Goal: Task Accomplishment & Management: Manage account settings

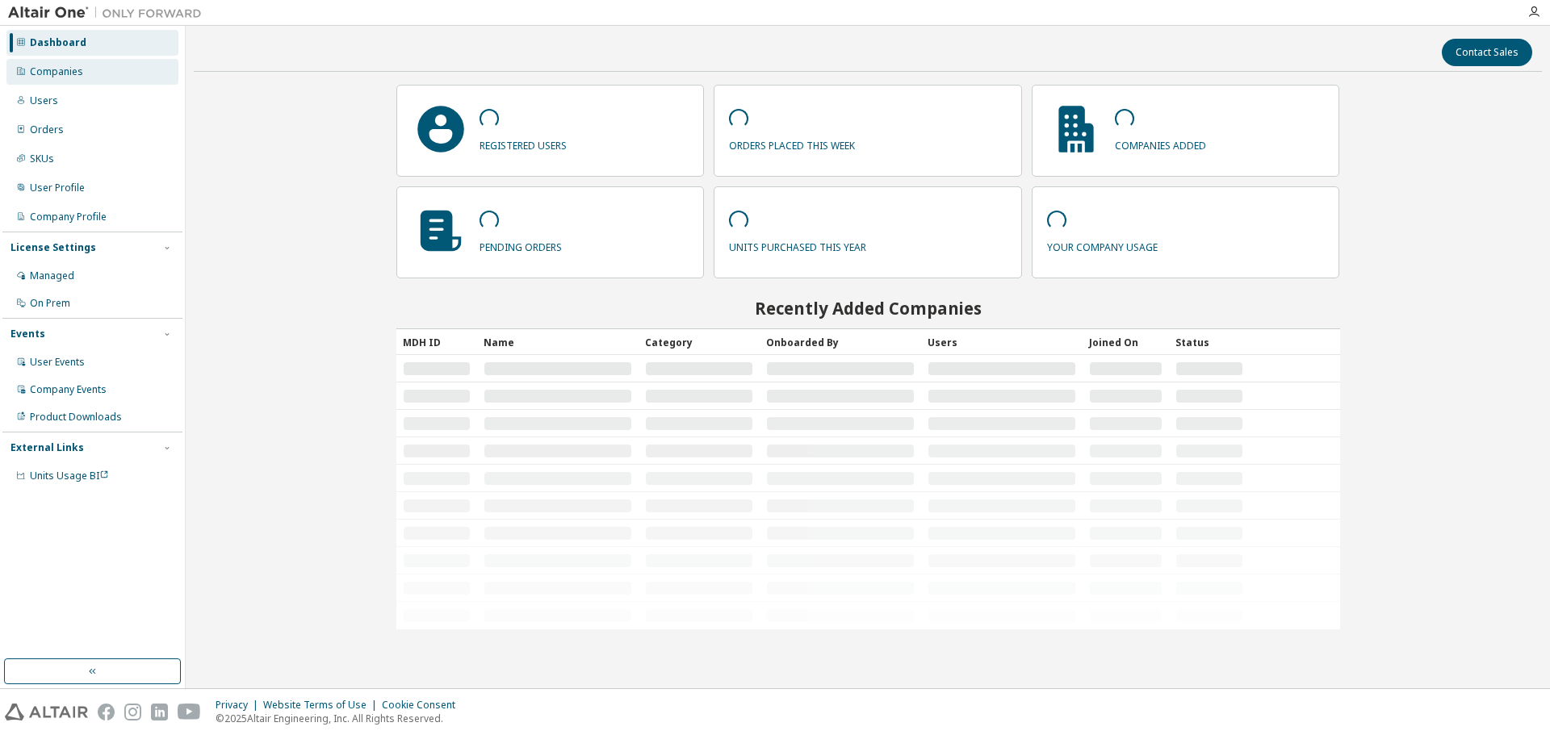
click at [117, 72] on div "Companies" at bounding box center [92, 72] width 172 height 26
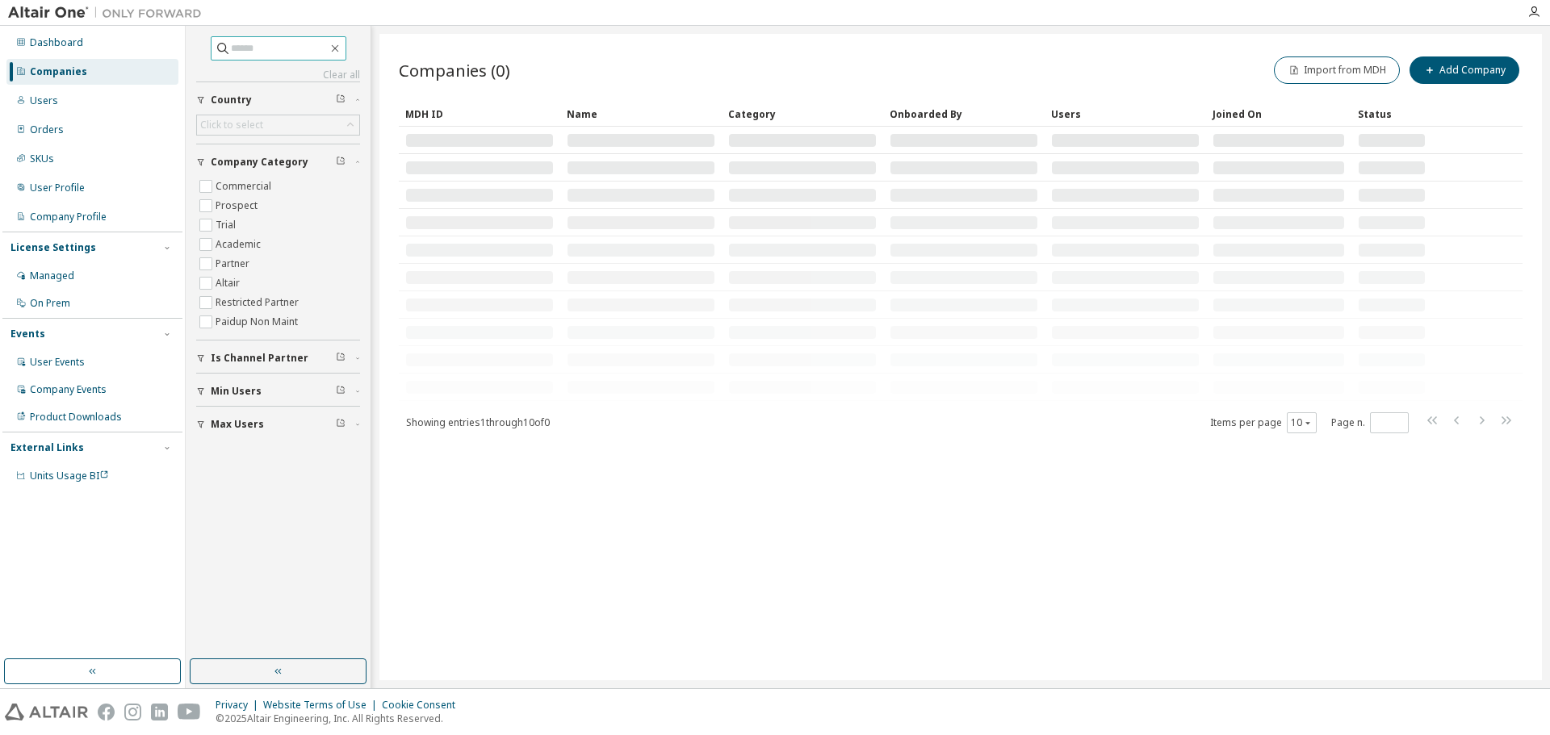
click at [281, 51] on input "text" at bounding box center [279, 48] width 97 height 16
paste input "**********"
type input "**********"
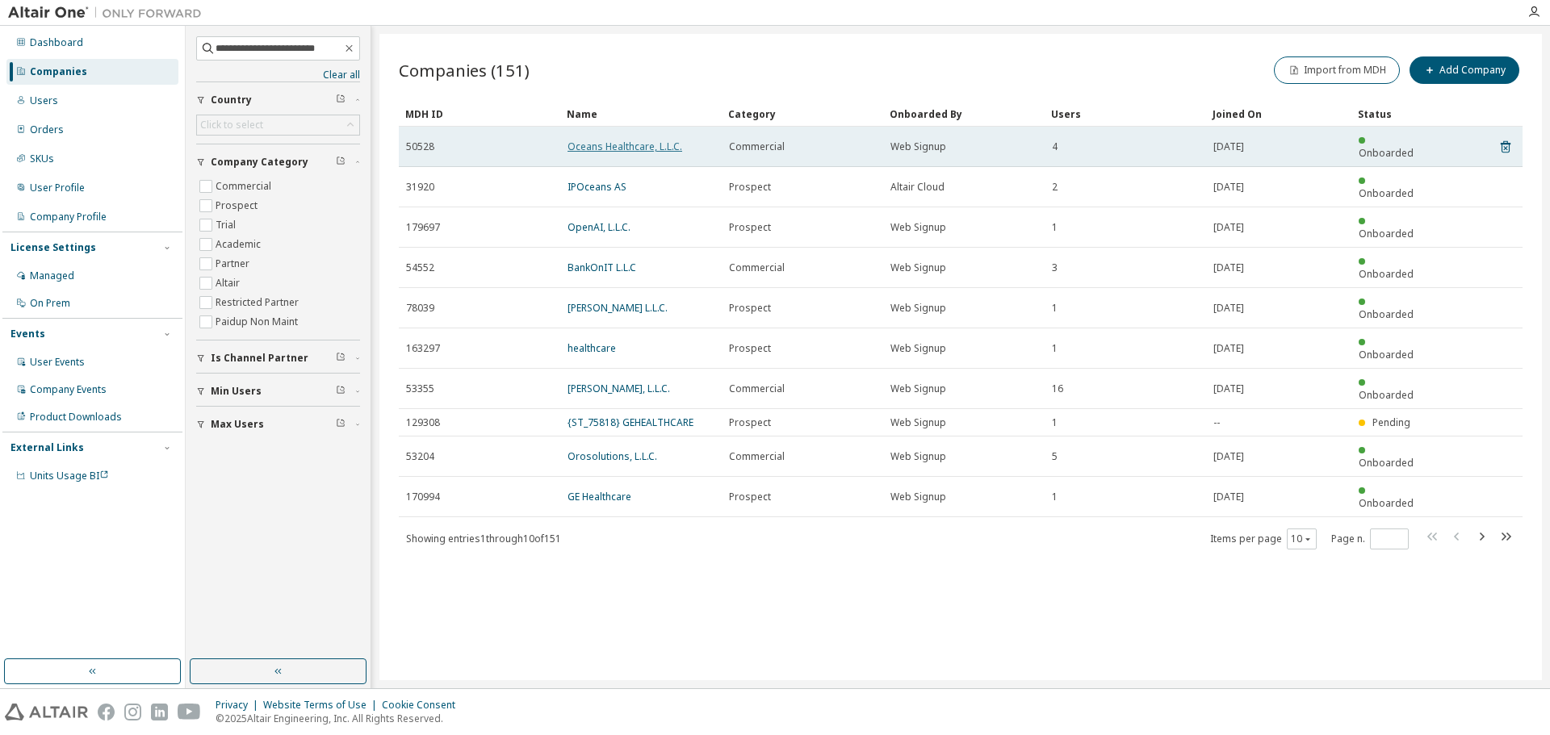
click at [619, 140] on link "Oceans Healthcare, L.L.C." at bounding box center [624, 147] width 115 height 14
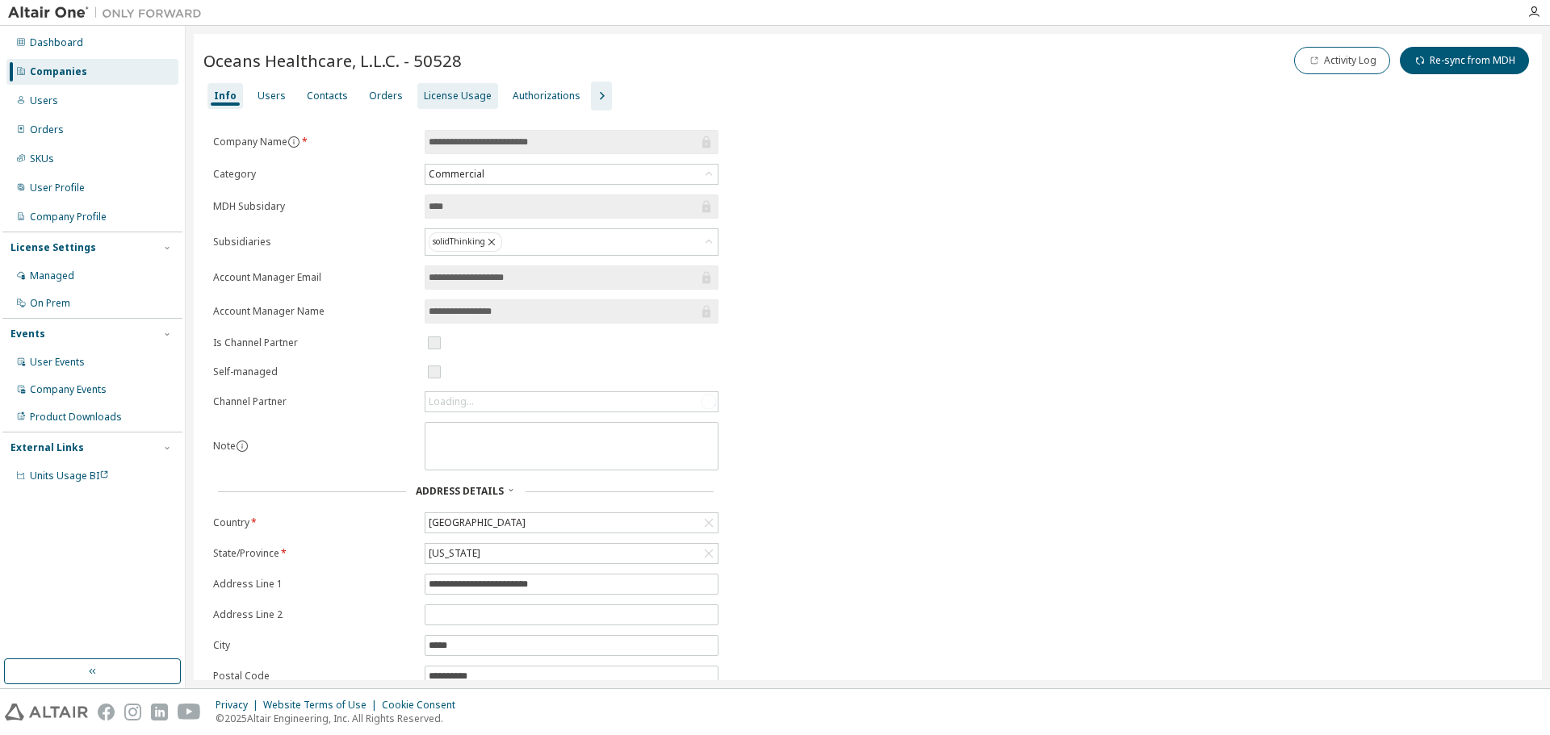
click at [459, 92] on div "License Usage" at bounding box center [458, 96] width 68 height 13
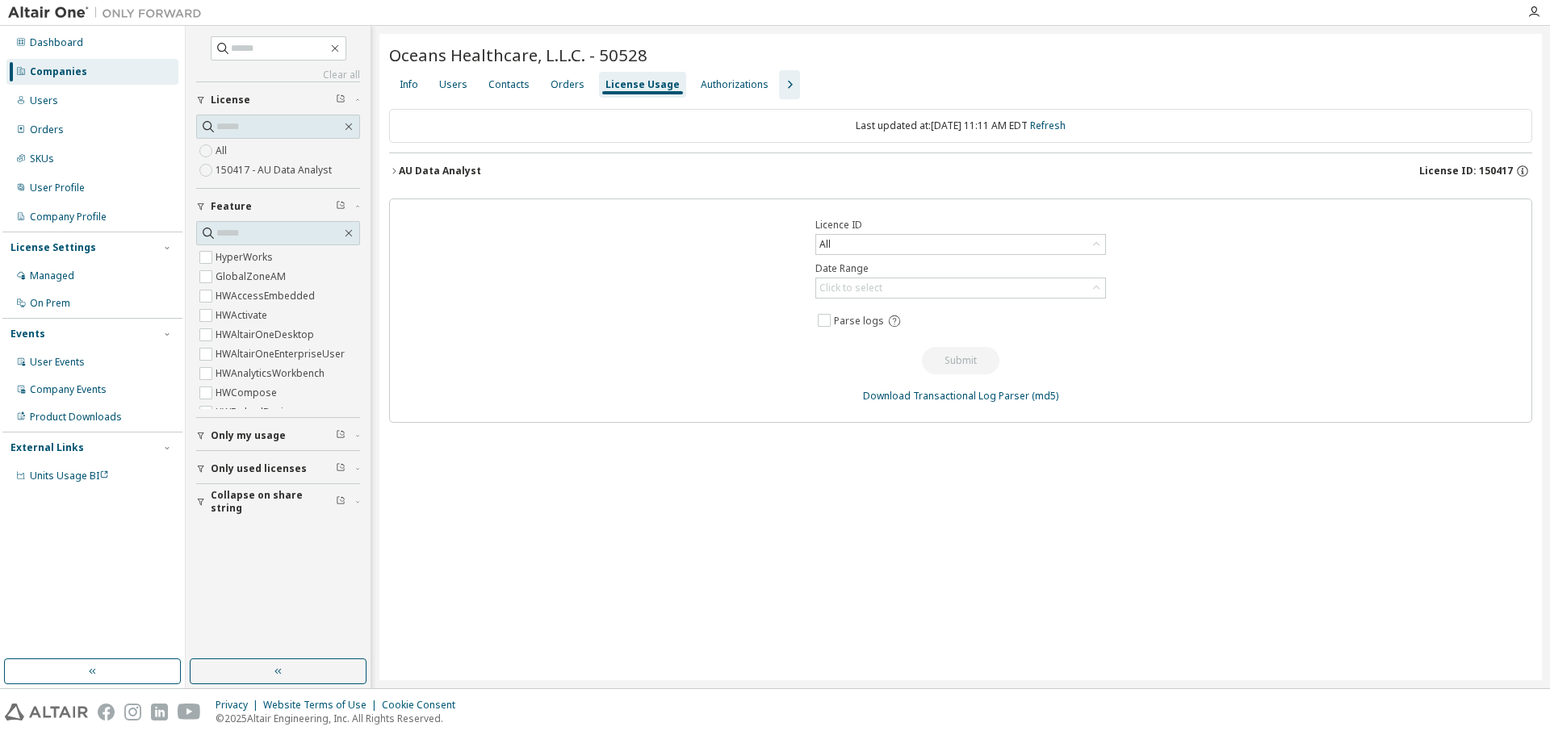
click at [448, 83] on div "Users" at bounding box center [453, 84] width 28 height 13
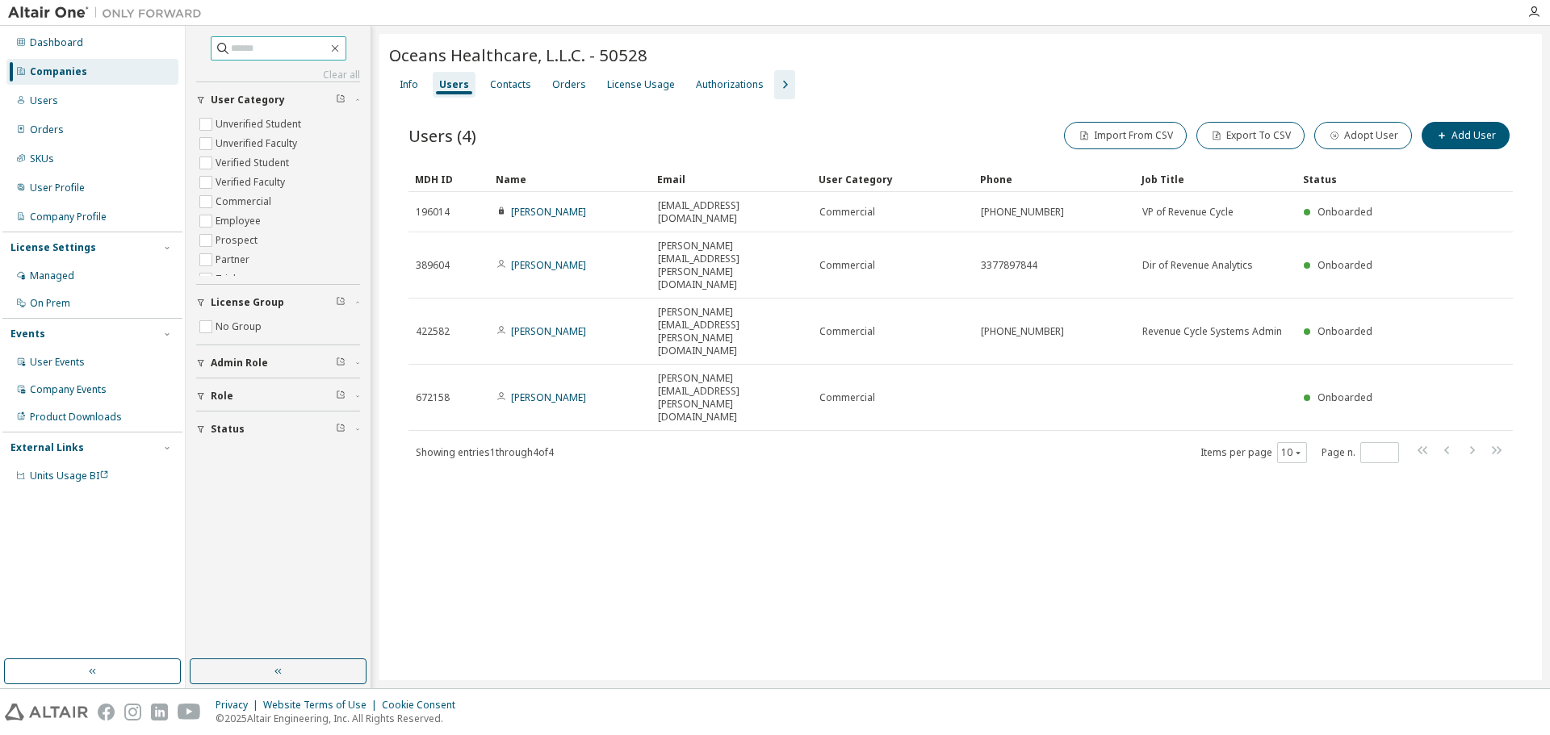
click at [307, 50] on input "text" at bounding box center [279, 48] width 97 height 16
click at [86, 94] on div "Users" at bounding box center [92, 101] width 172 height 26
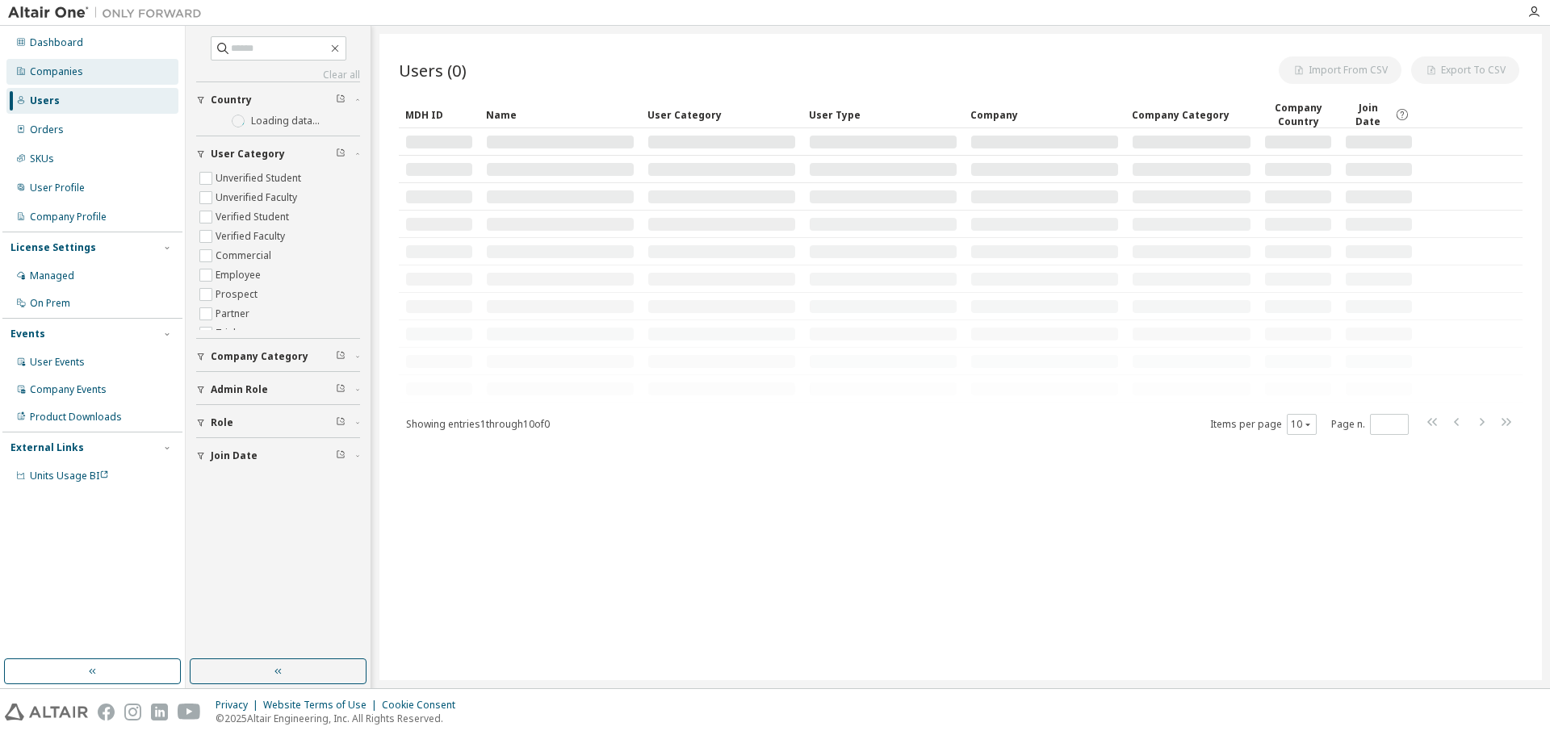
click at [103, 68] on div "Companies" at bounding box center [92, 72] width 172 height 26
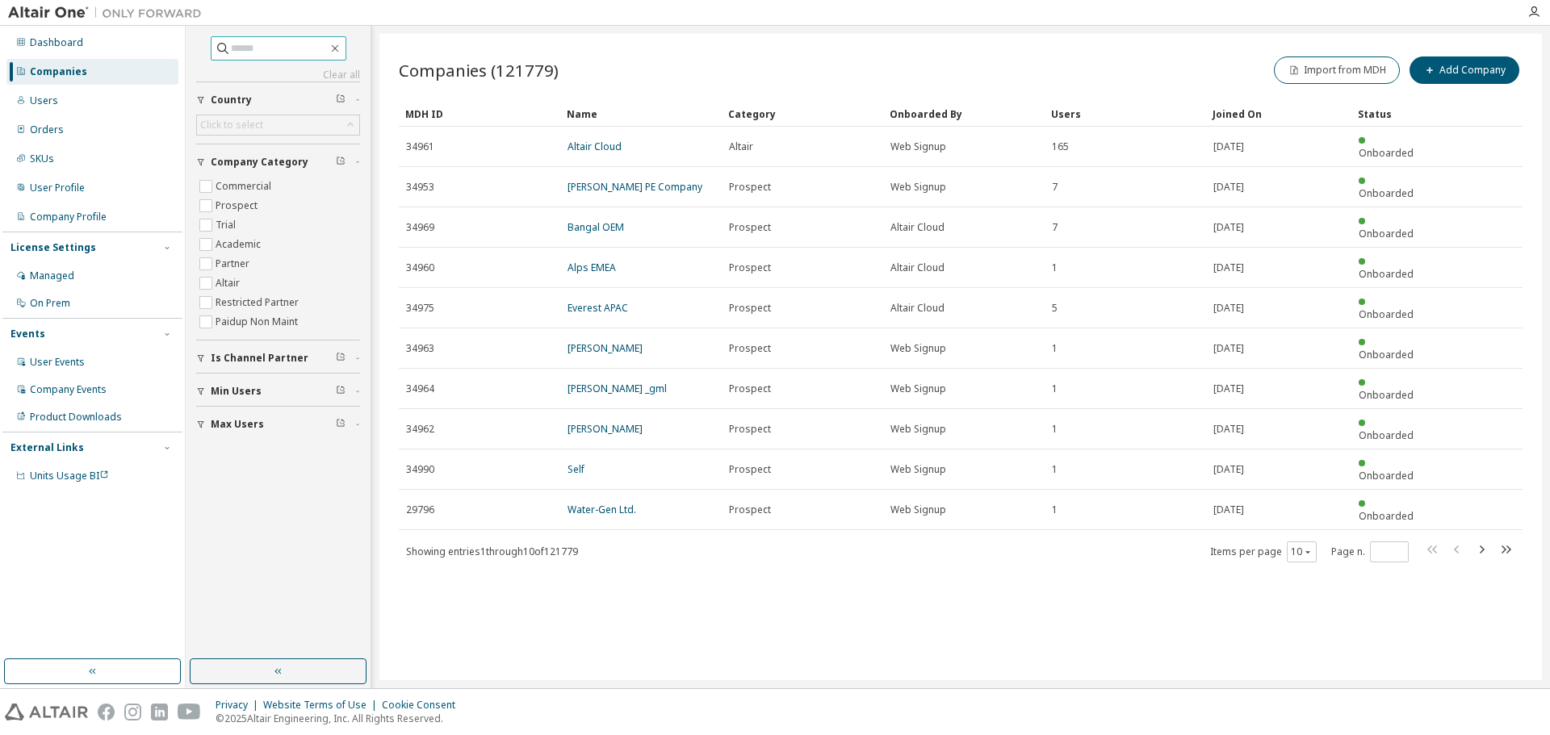
click at [299, 46] on input "text" at bounding box center [279, 48] width 97 height 16
paste input "**********"
type input "**********"
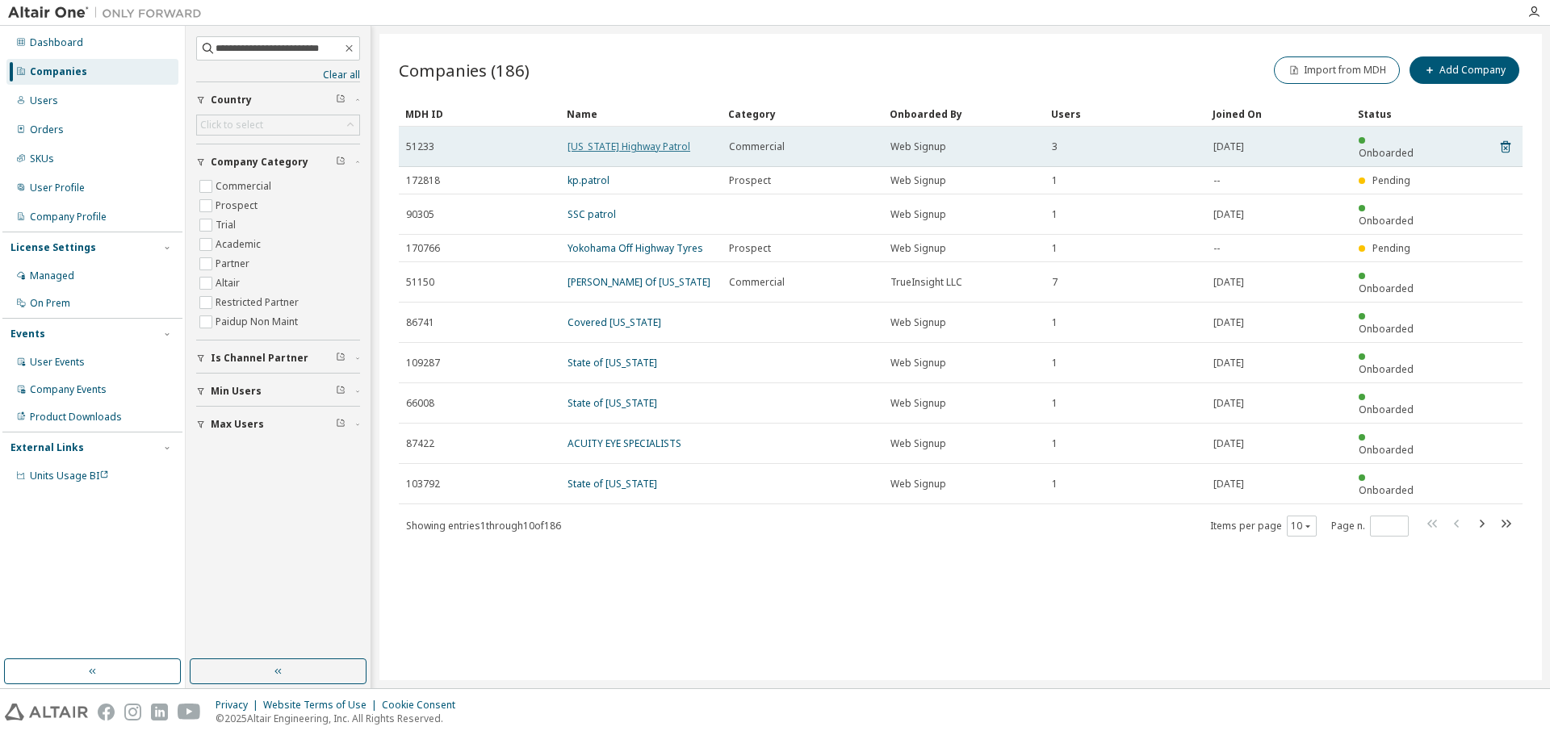
click at [607, 140] on link "California Highway Patrol" at bounding box center [628, 147] width 123 height 14
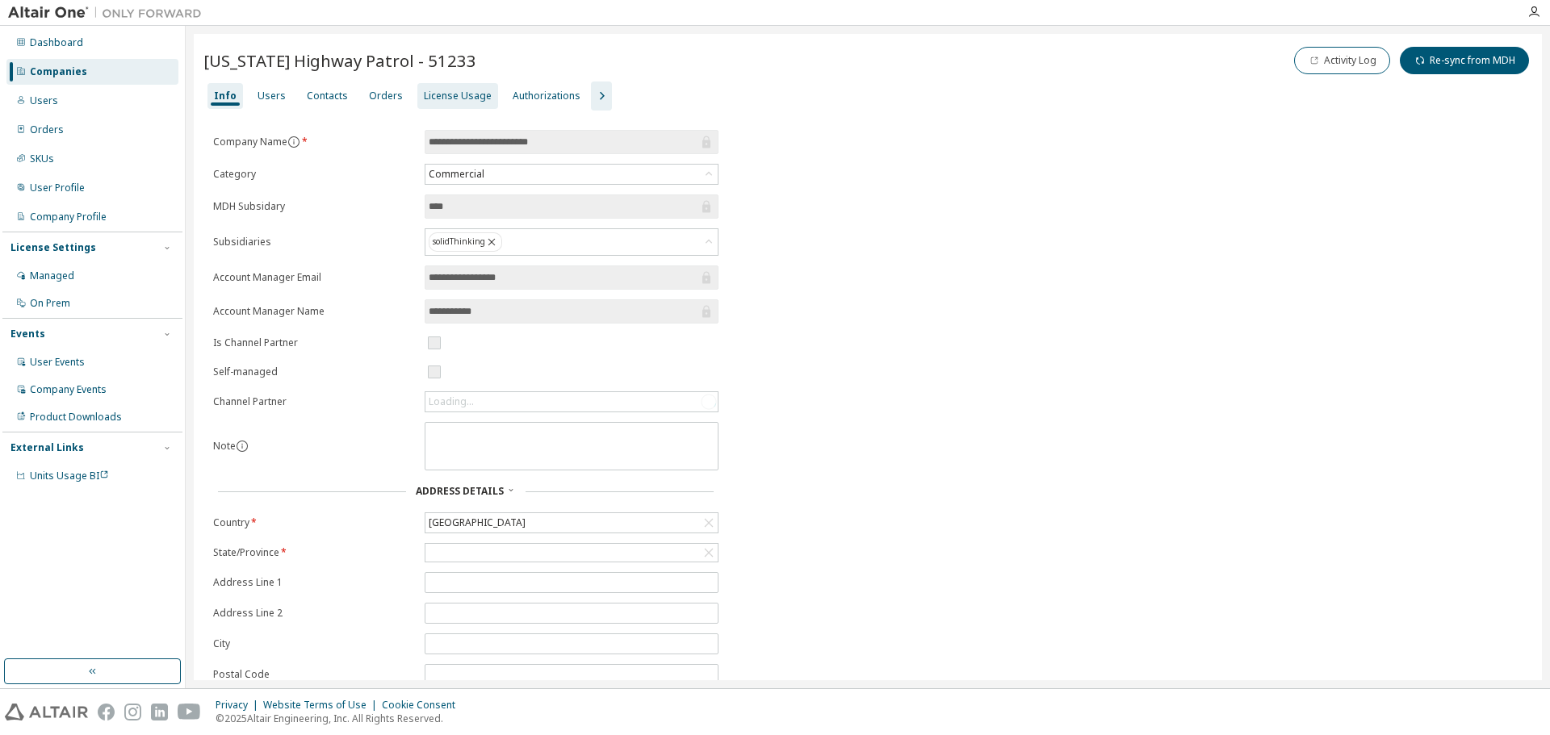
click at [457, 95] on div "License Usage" at bounding box center [458, 96] width 68 height 13
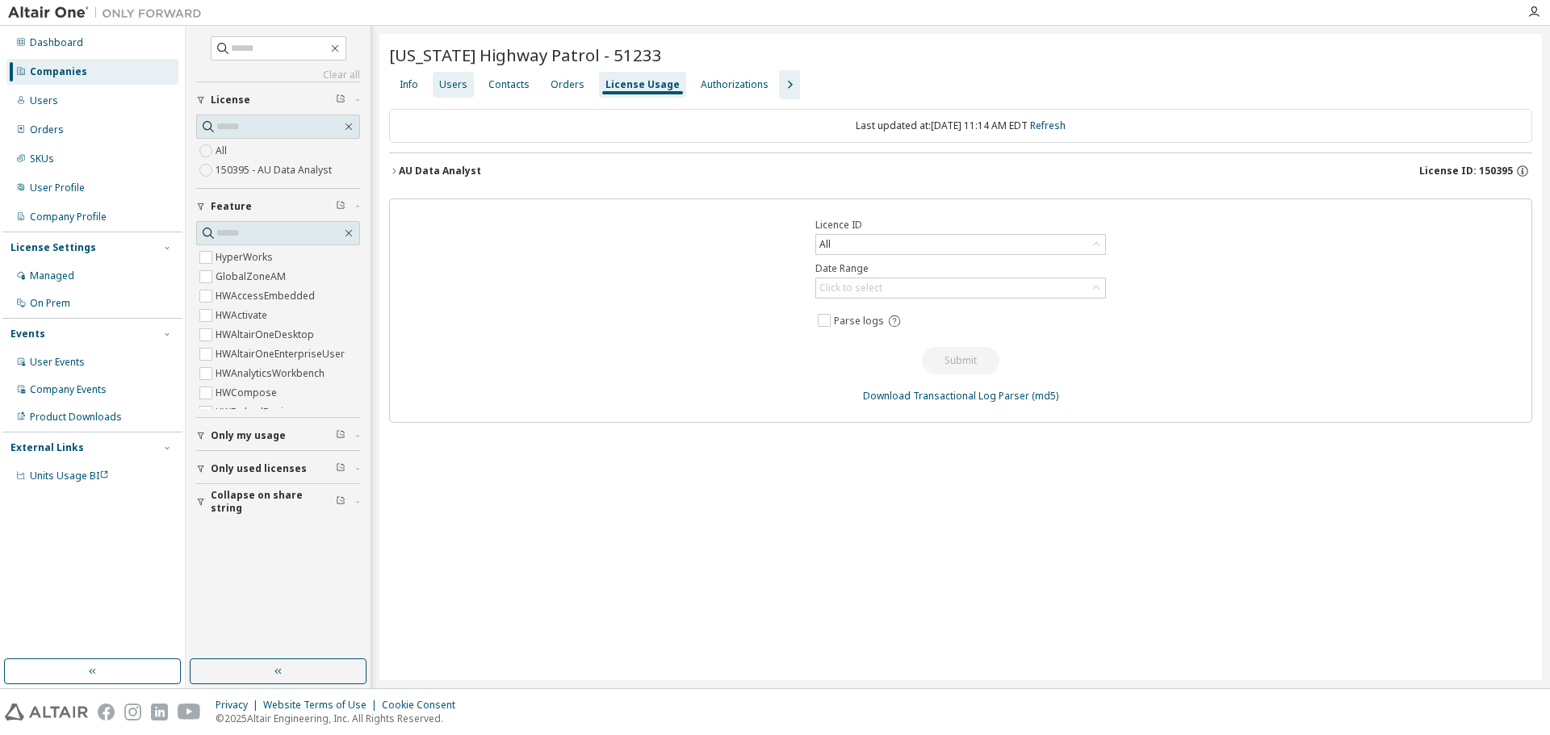
click at [446, 78] on div "Users" at bounding box center [453, 84] width 28 height 13
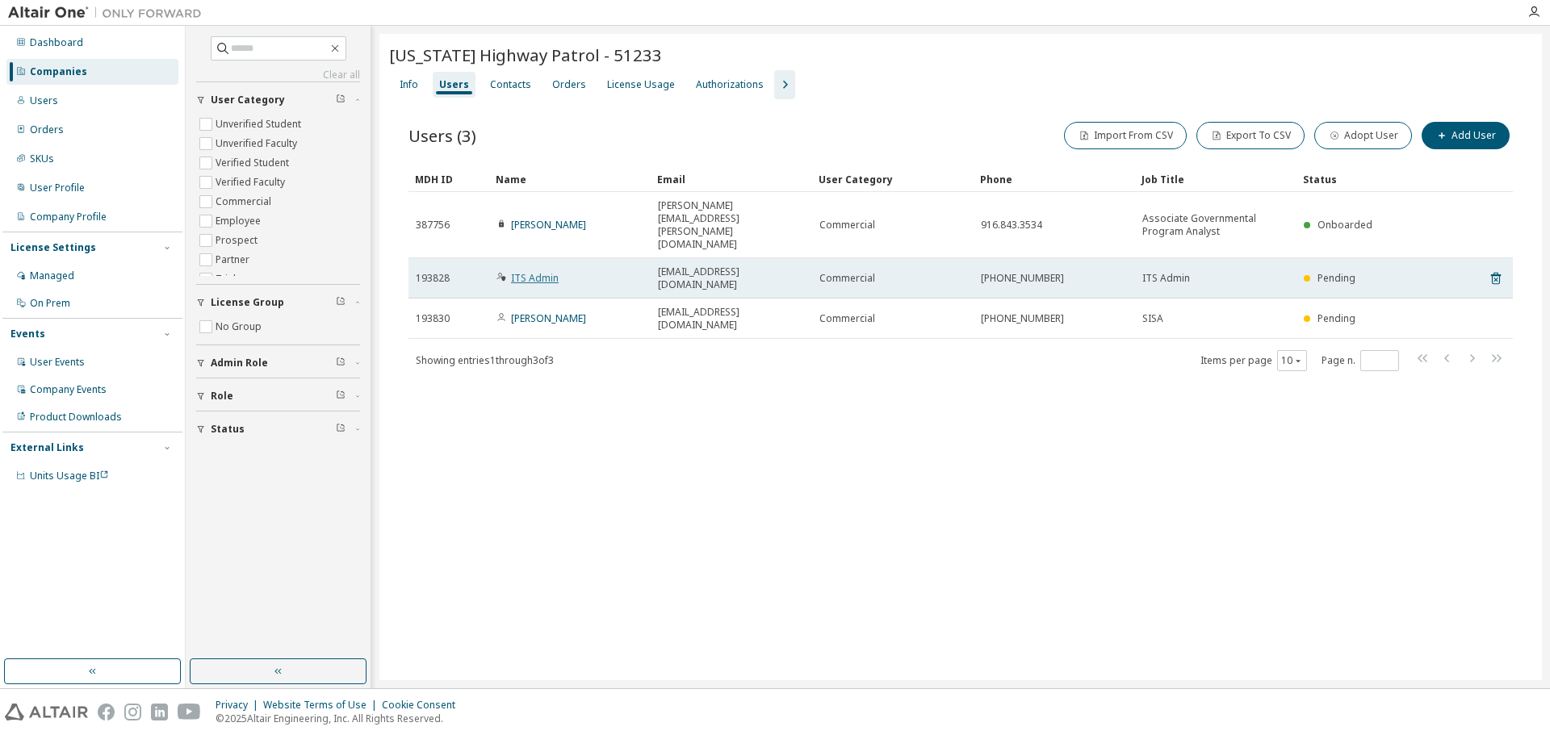
click at [548, 271] on link "ITS Admin" at bounding box center [535, 278] width 48 height 14
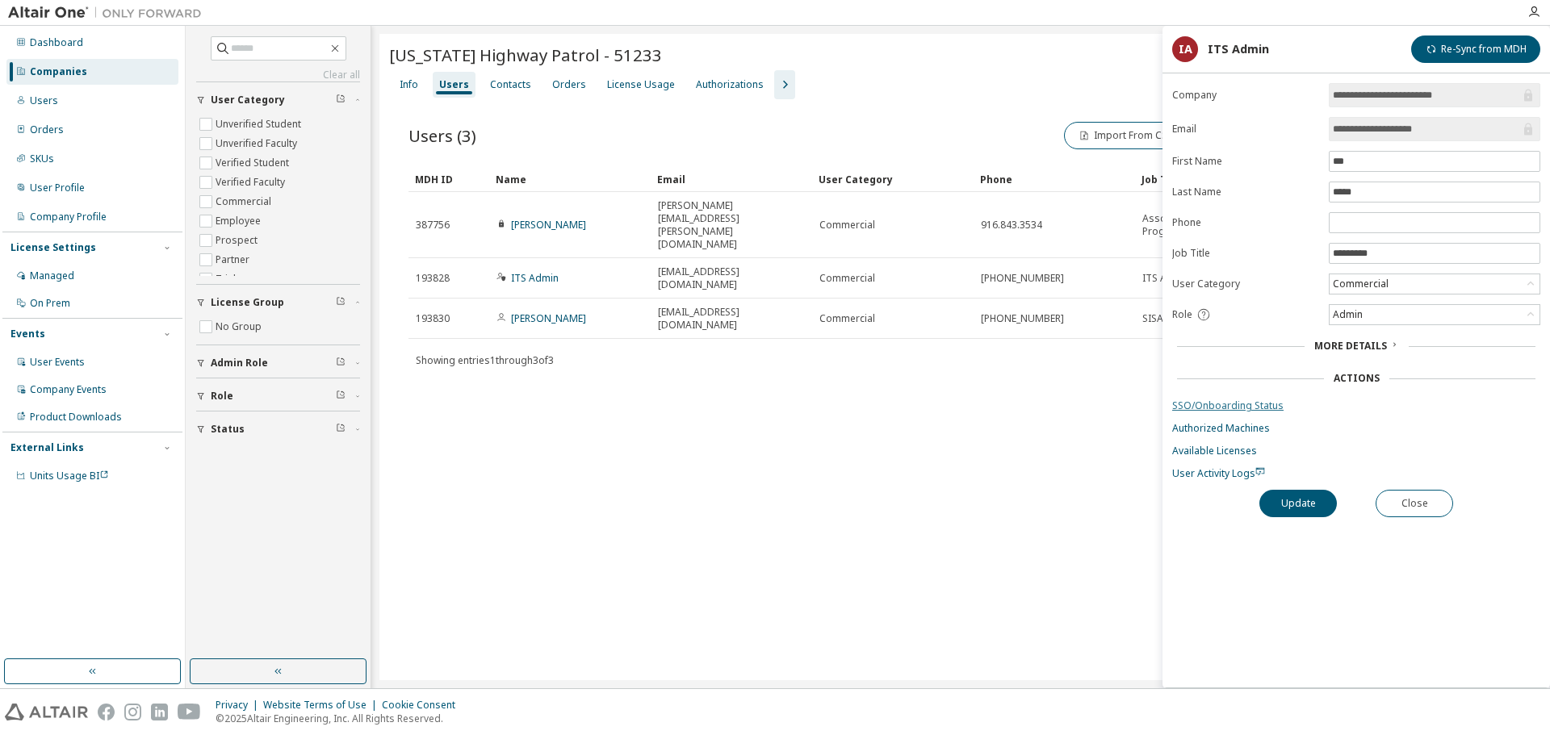
click at [1209, 405] on link "SSO/Onboarding Status" at bounding box center [1356, 406] width 368 height 13
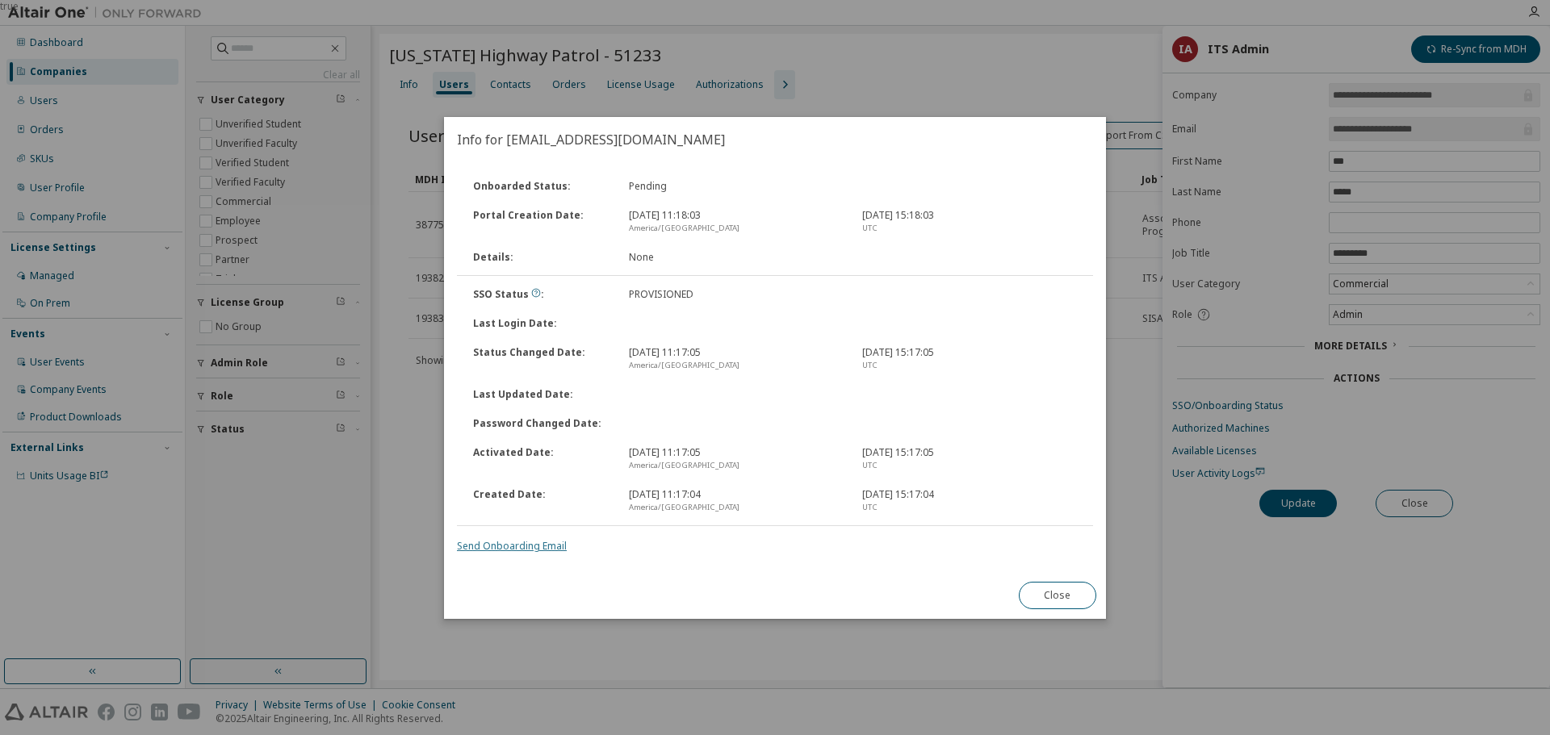
click at [498, 546] on link "Send Onboarding Email" at bounding box center [512, 546] width 110 height 14
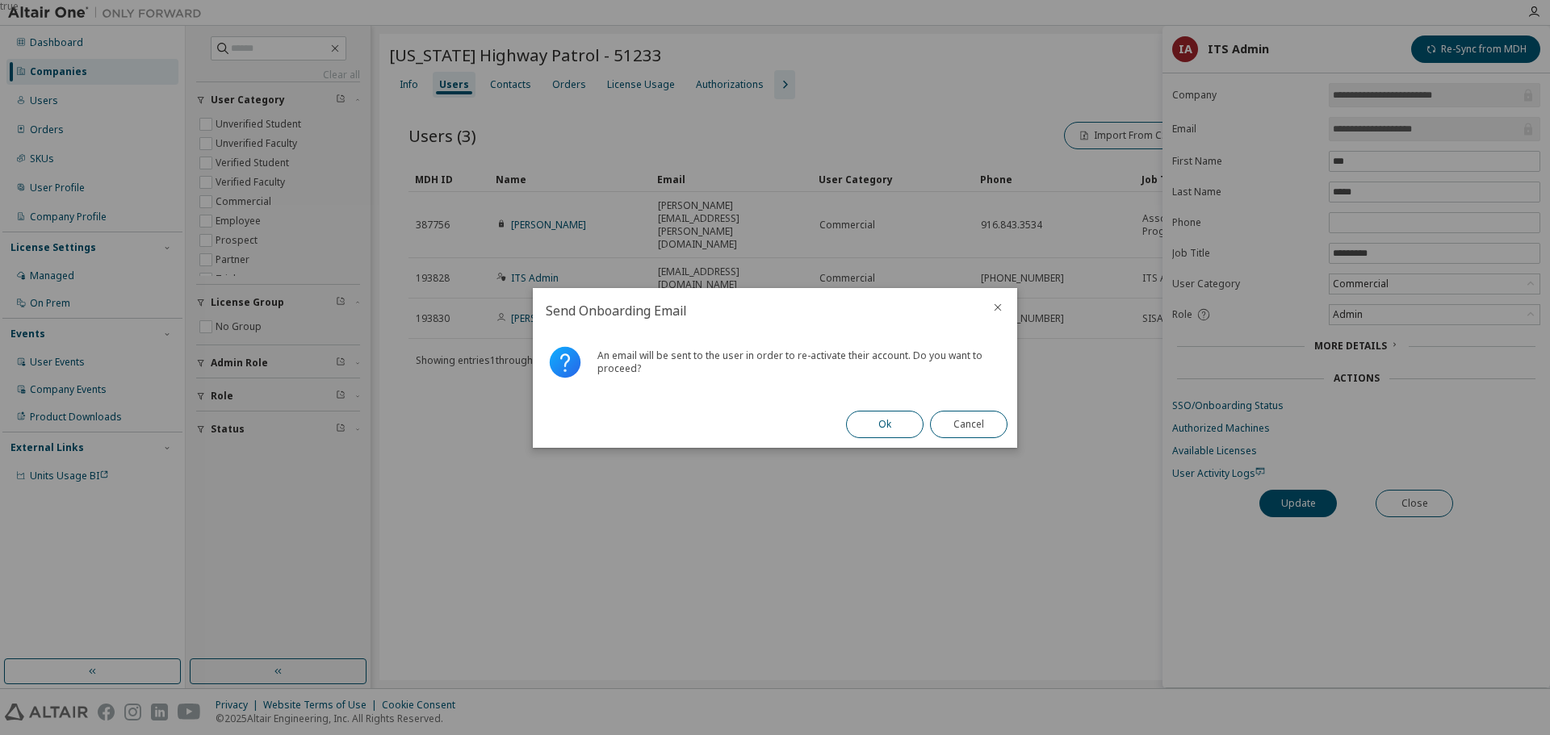
click at [886, 426] on button "Ok" at bounding box center [884, 424] width 77 height 27
click at [975, 422] on button "Close" at bounding box center [968, 424] width 77 height 27
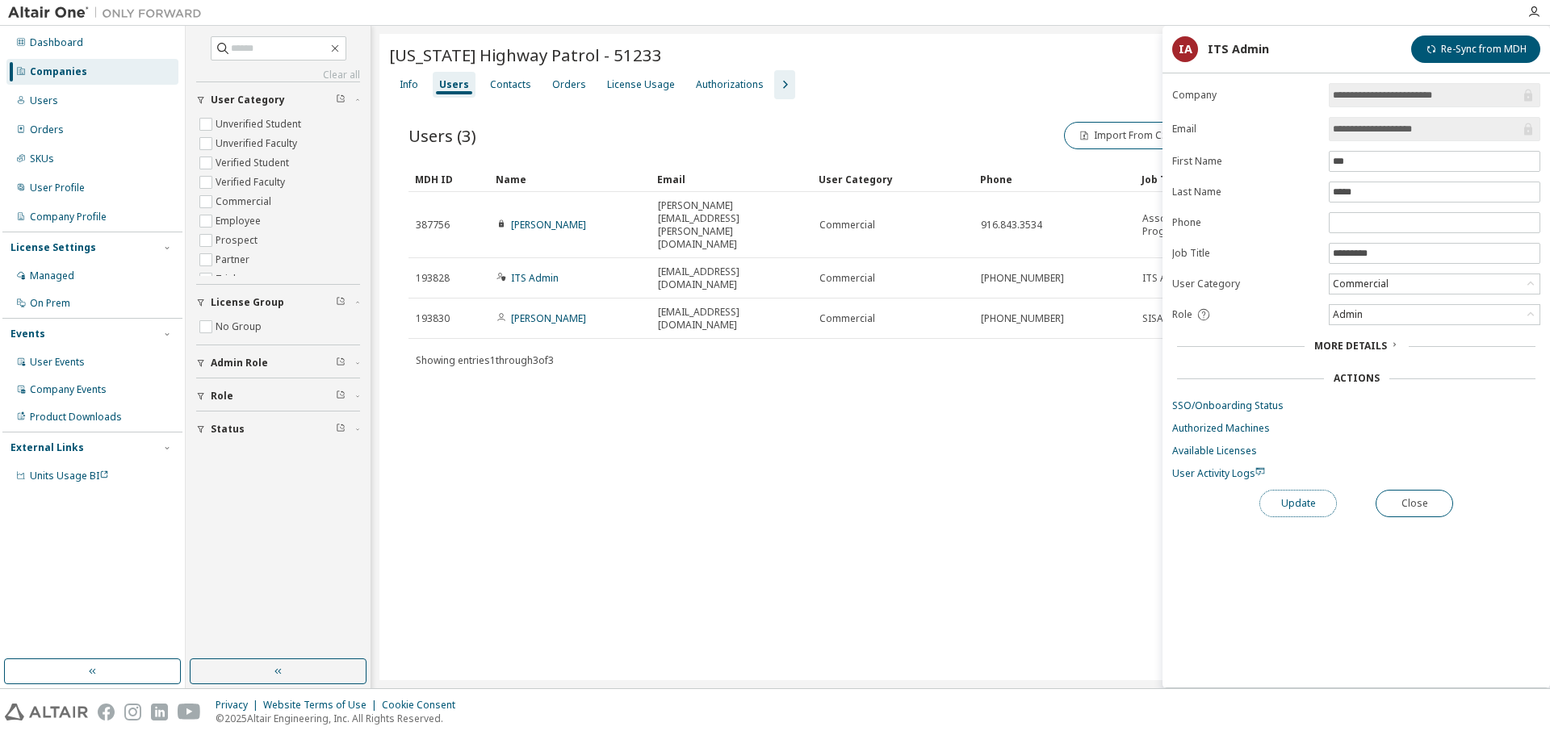
click at [1305, 496] on button "Update" at bounding box center [1297, 503] width 77 height 27
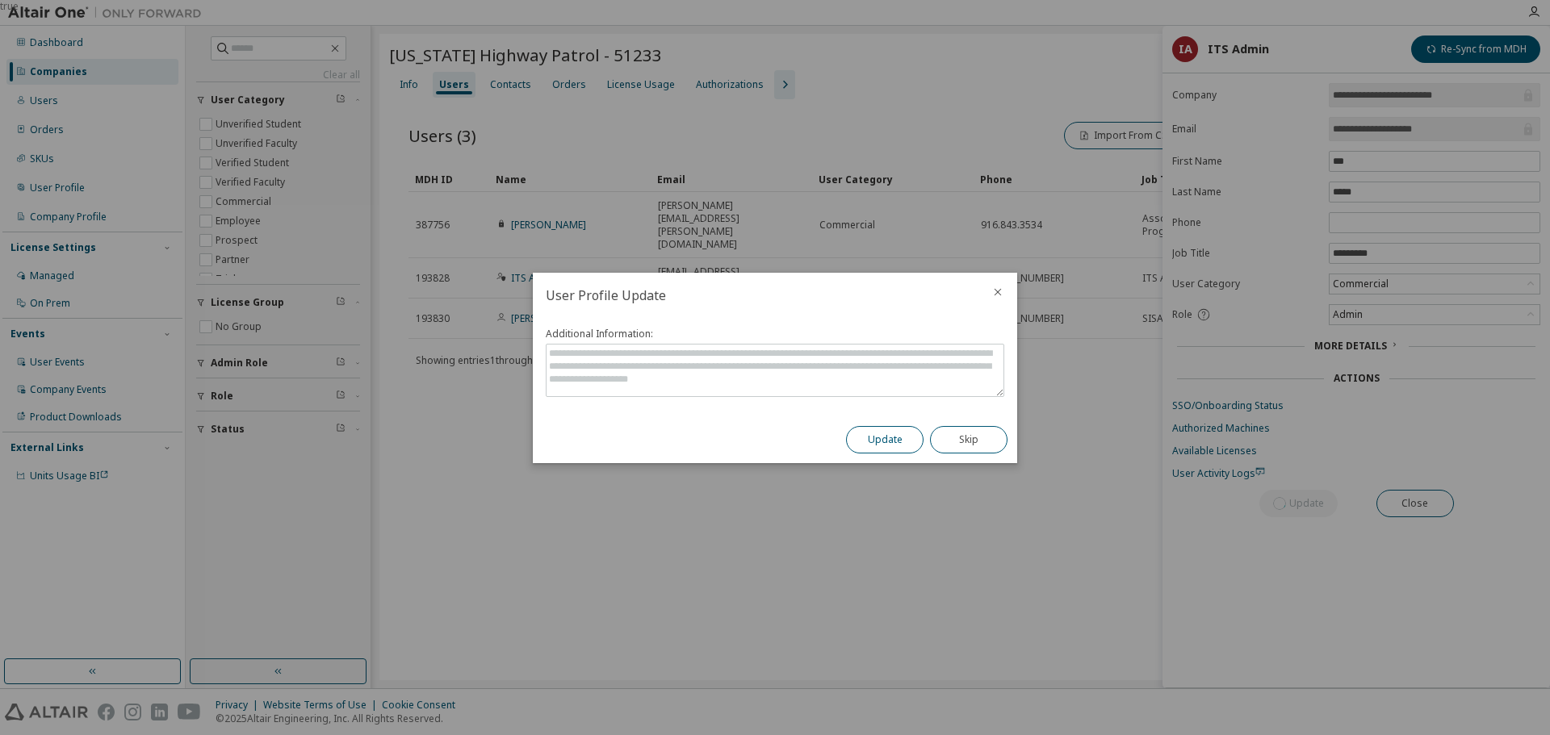
click at [891, 438] on button "Update" at bounding box center [884, 439] width 77 height 27
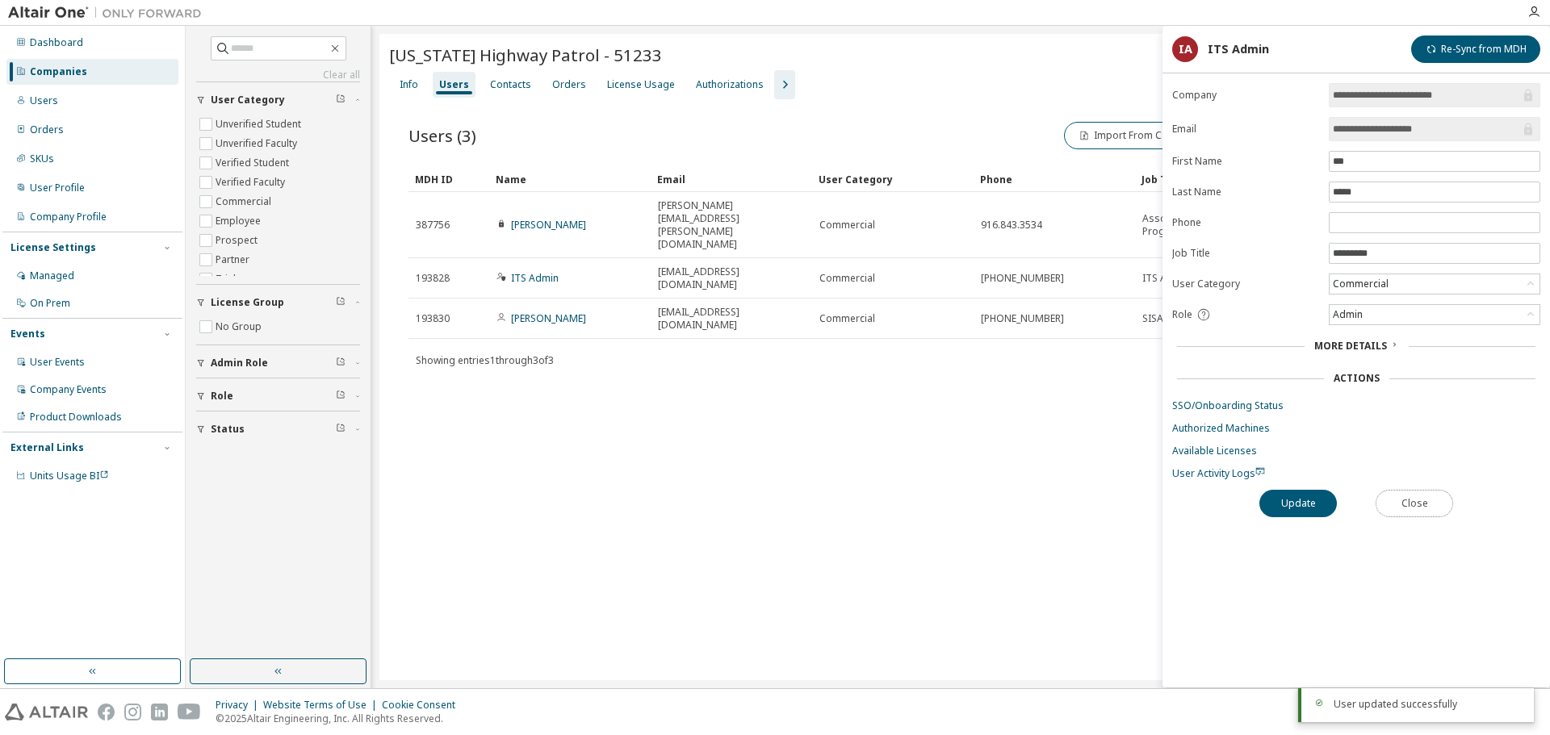
click at [1426, 508] on button "Close" at bounding box center [1414, 503] width 77 height 27
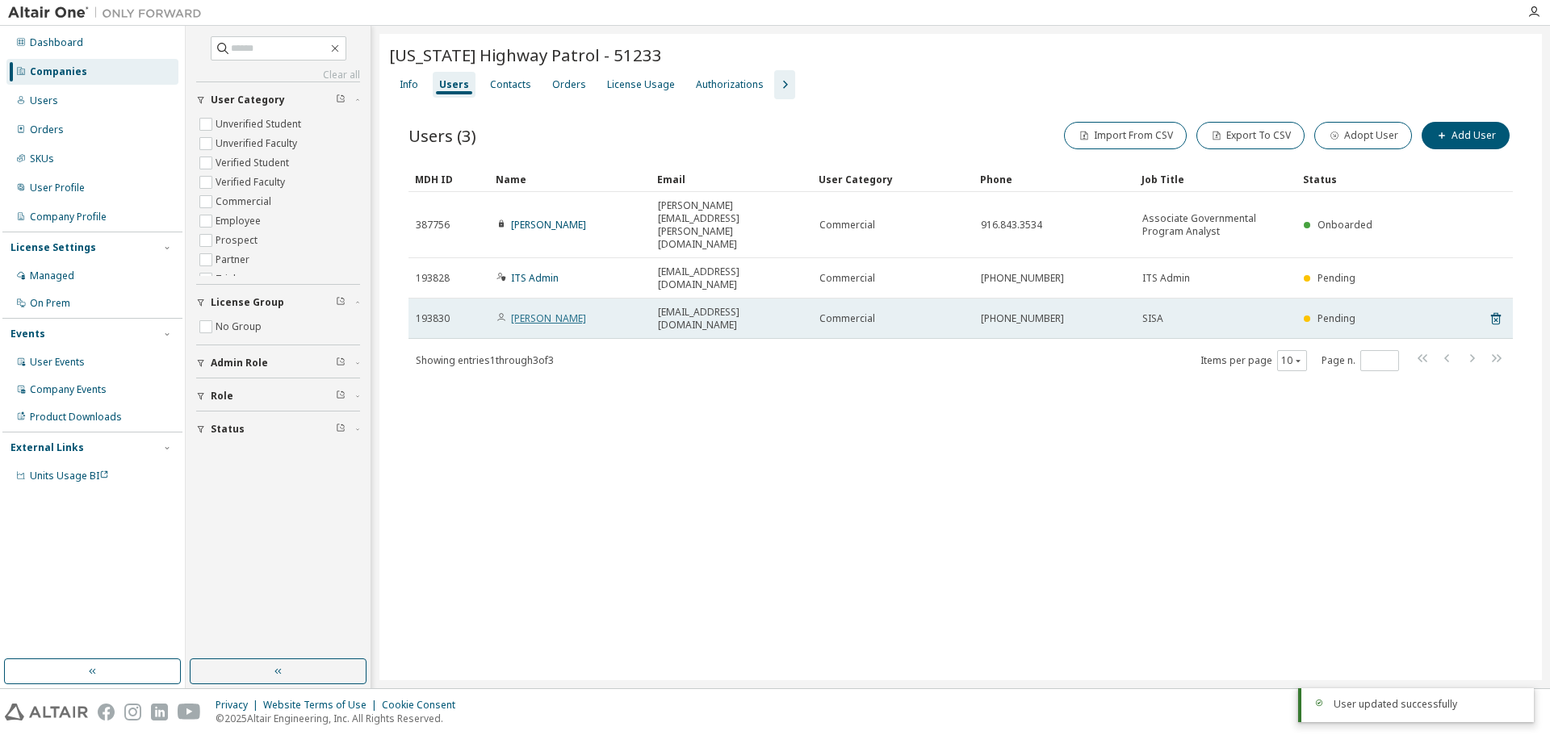
click at [562, 312] on link "Michael Broussard" at bounding box center [548, 319] width 75 height 14
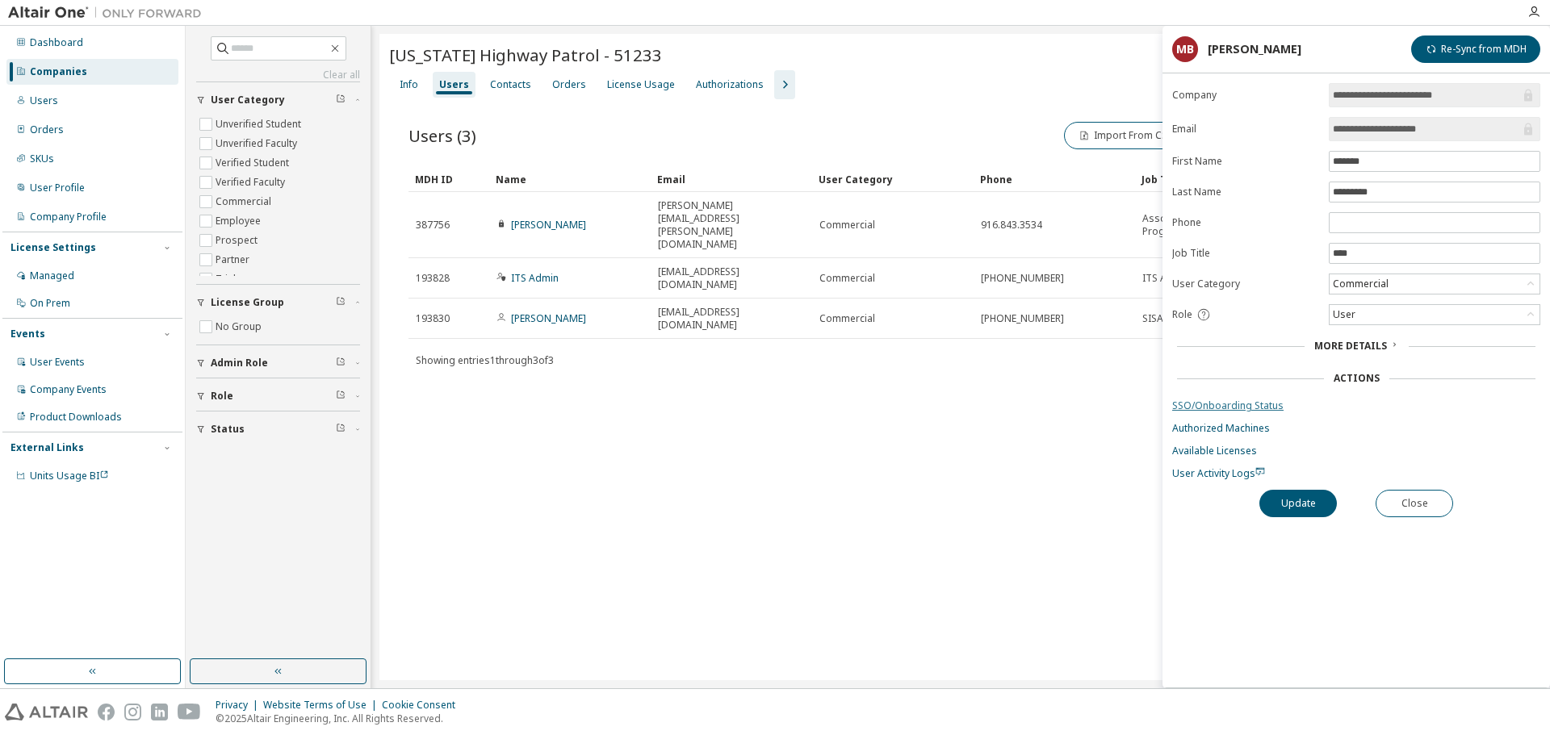
click at [1266, 406] on link "SSO/Onboarding Status" at bounding box center [1356, 406] width 368 height 13
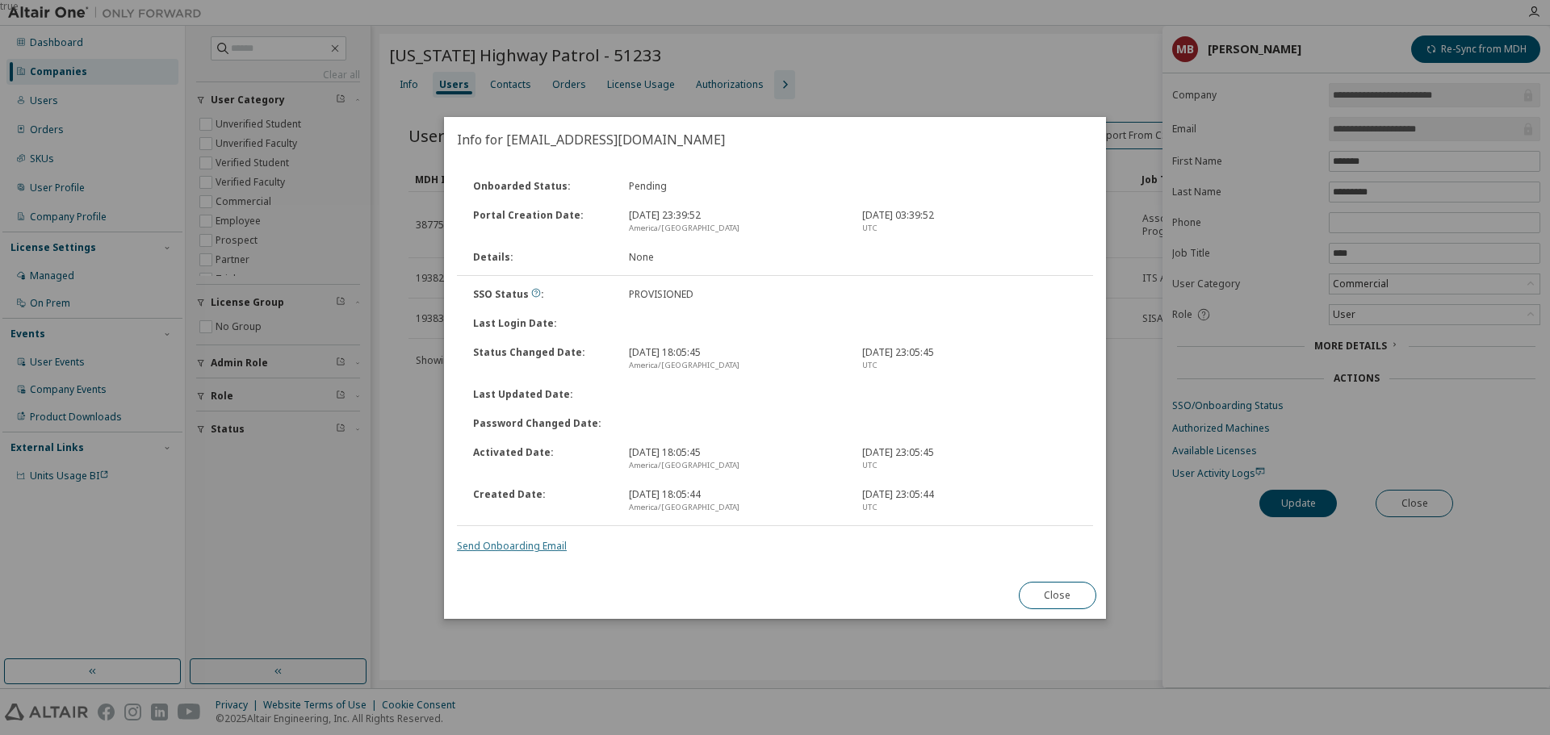
click at [538, 544] on link "Send Onboarding Email" at bounding box center [512, 546] width 110 height 14
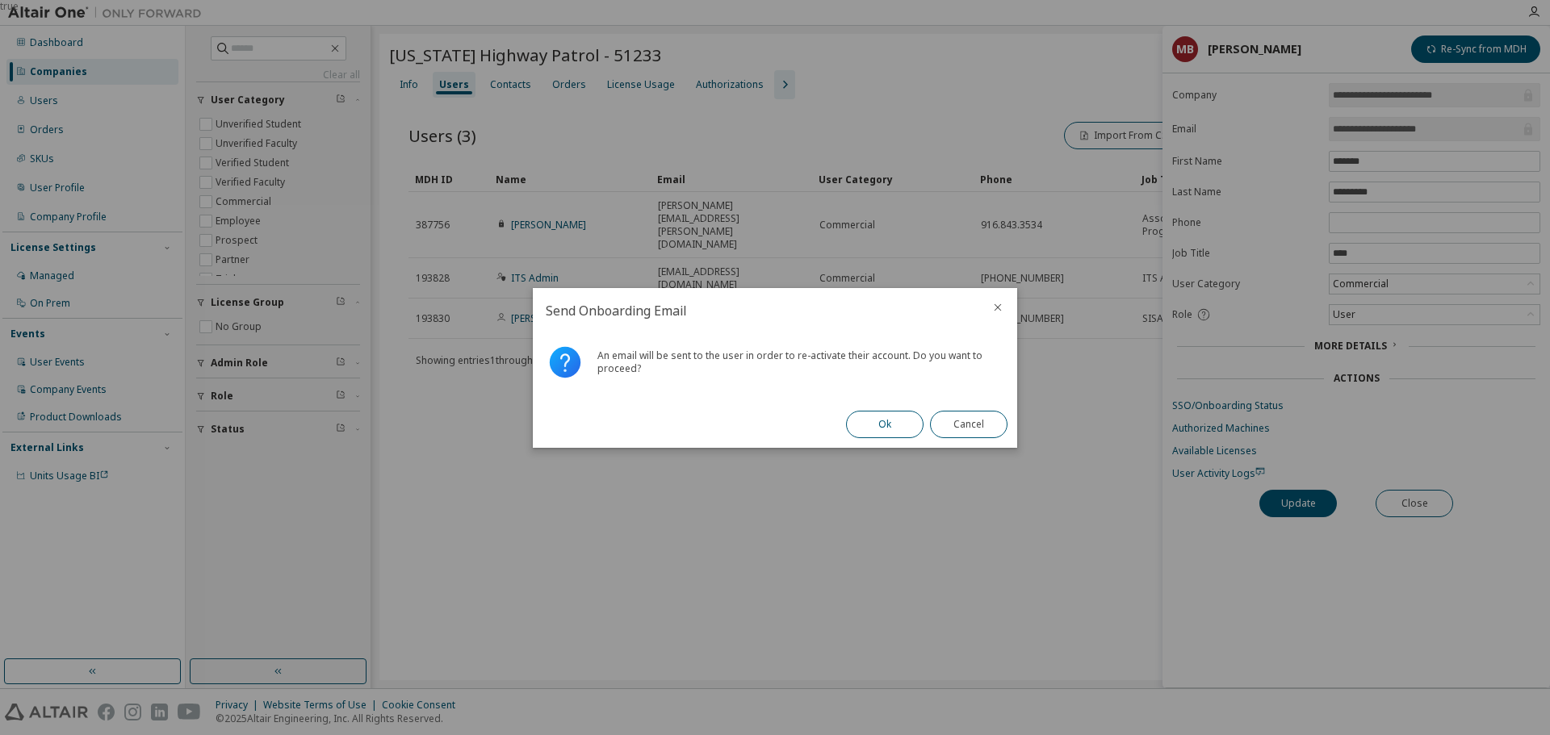
click at [872, 419] on button "Ok" at bounding box center [884, 424] width 77 height 27
click at [949, 430] on button "Close" at bounding box center [968, 424] width 77 height 27
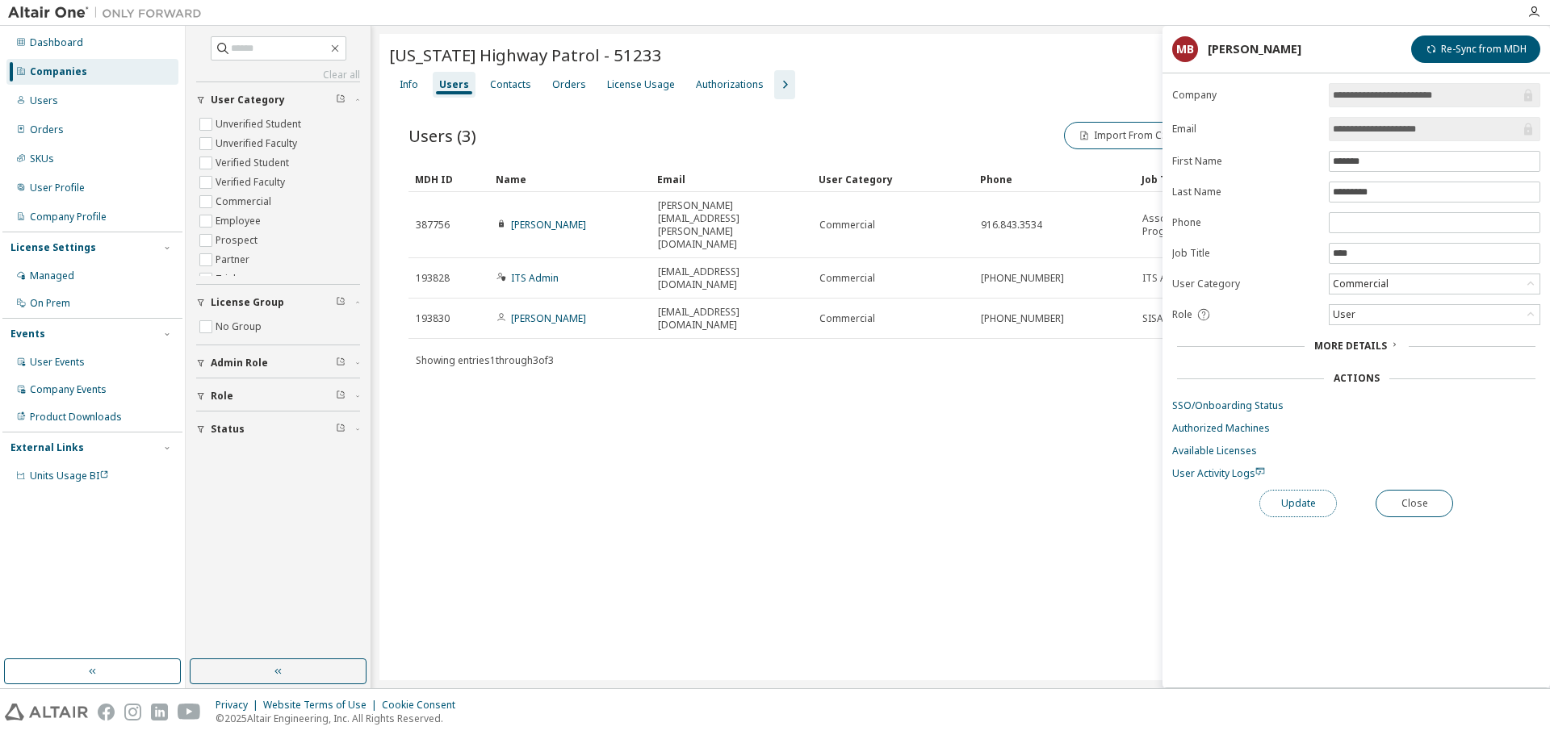
click at [1317, 510] on button "Update" at bounding box center [1297, 503] width 77 height 27
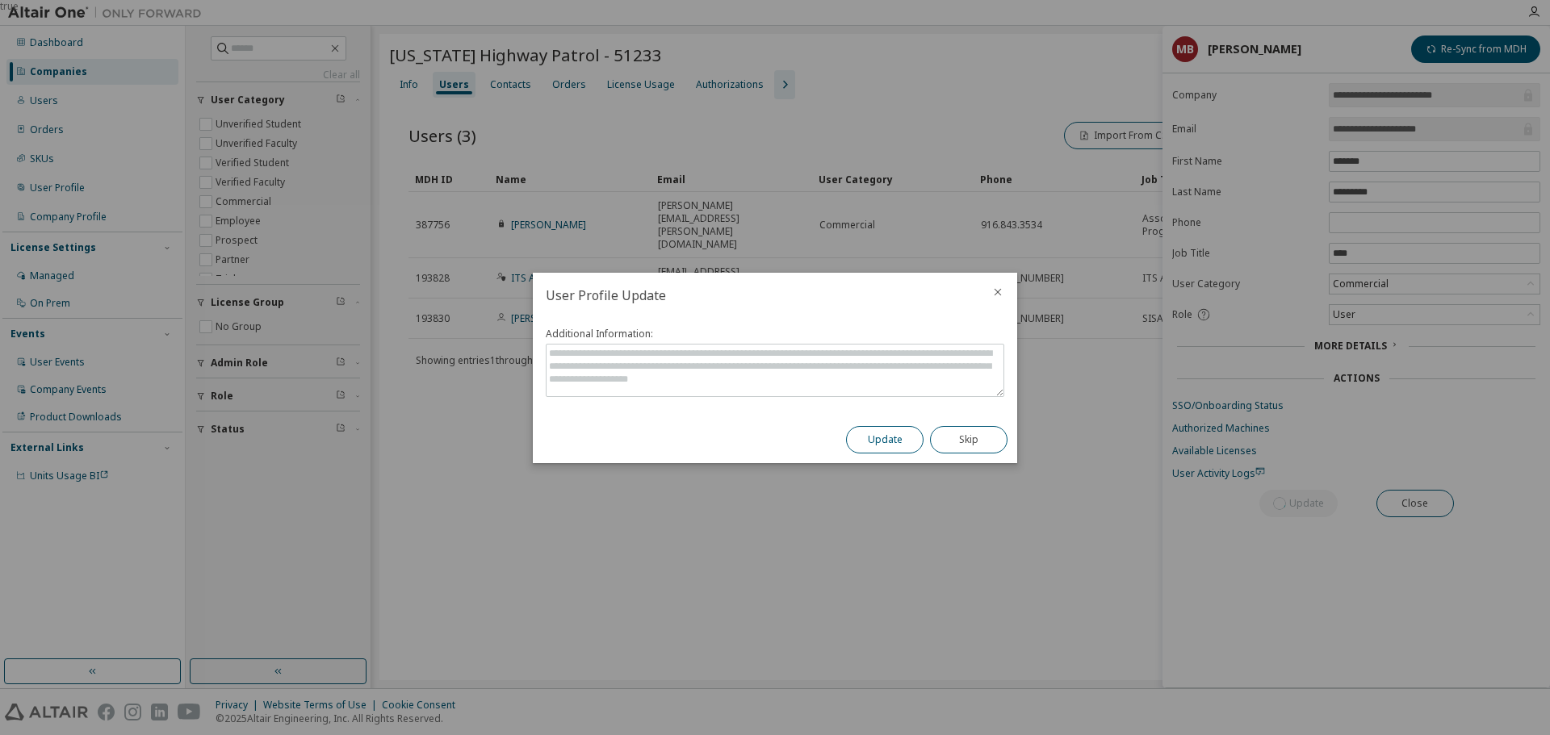
click at [863, 445] on button "Update" at bounding box center [884, 439] width 77 height 27
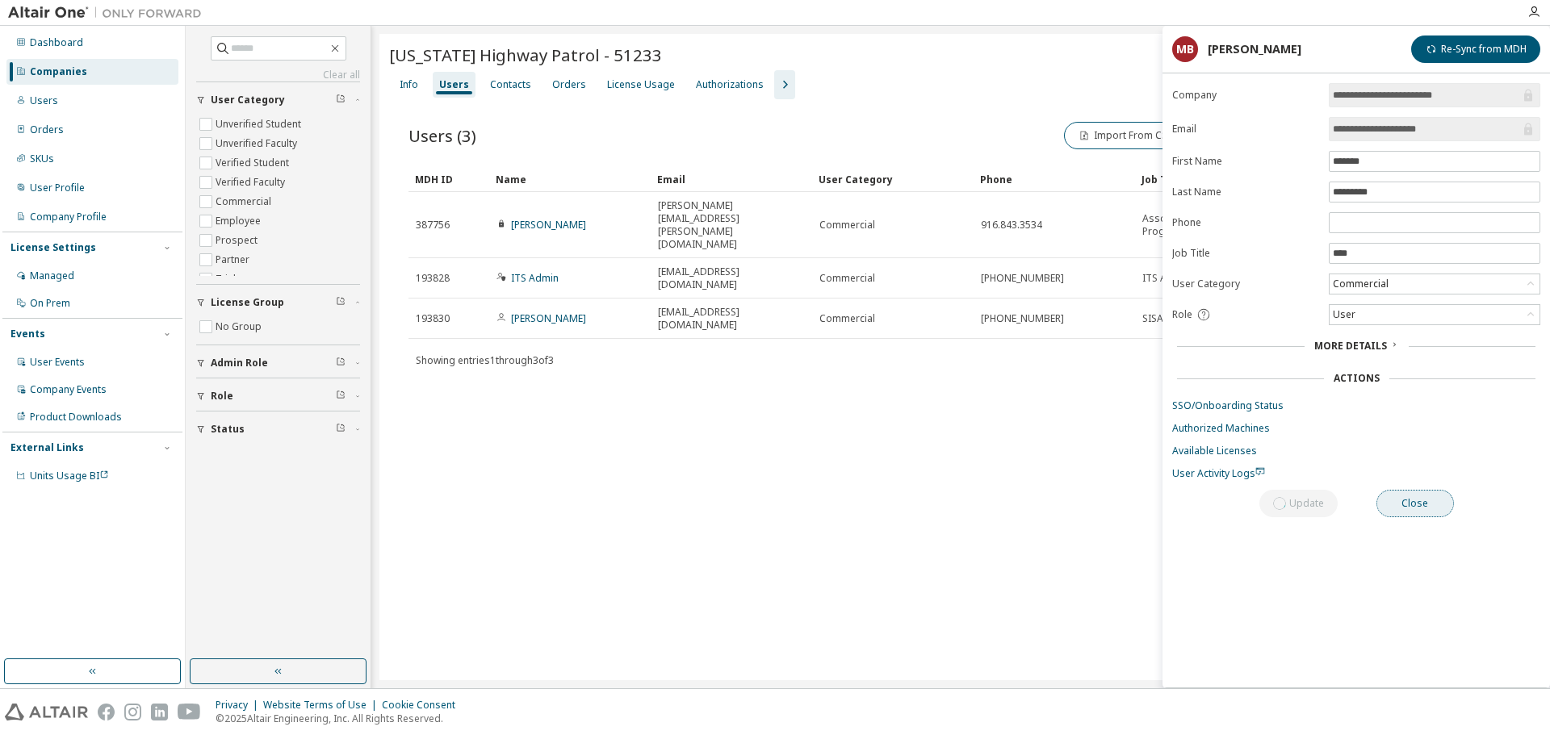
click at [1442, 500] on button "Close" at bounding box center [1414, 503] width 77 height 27
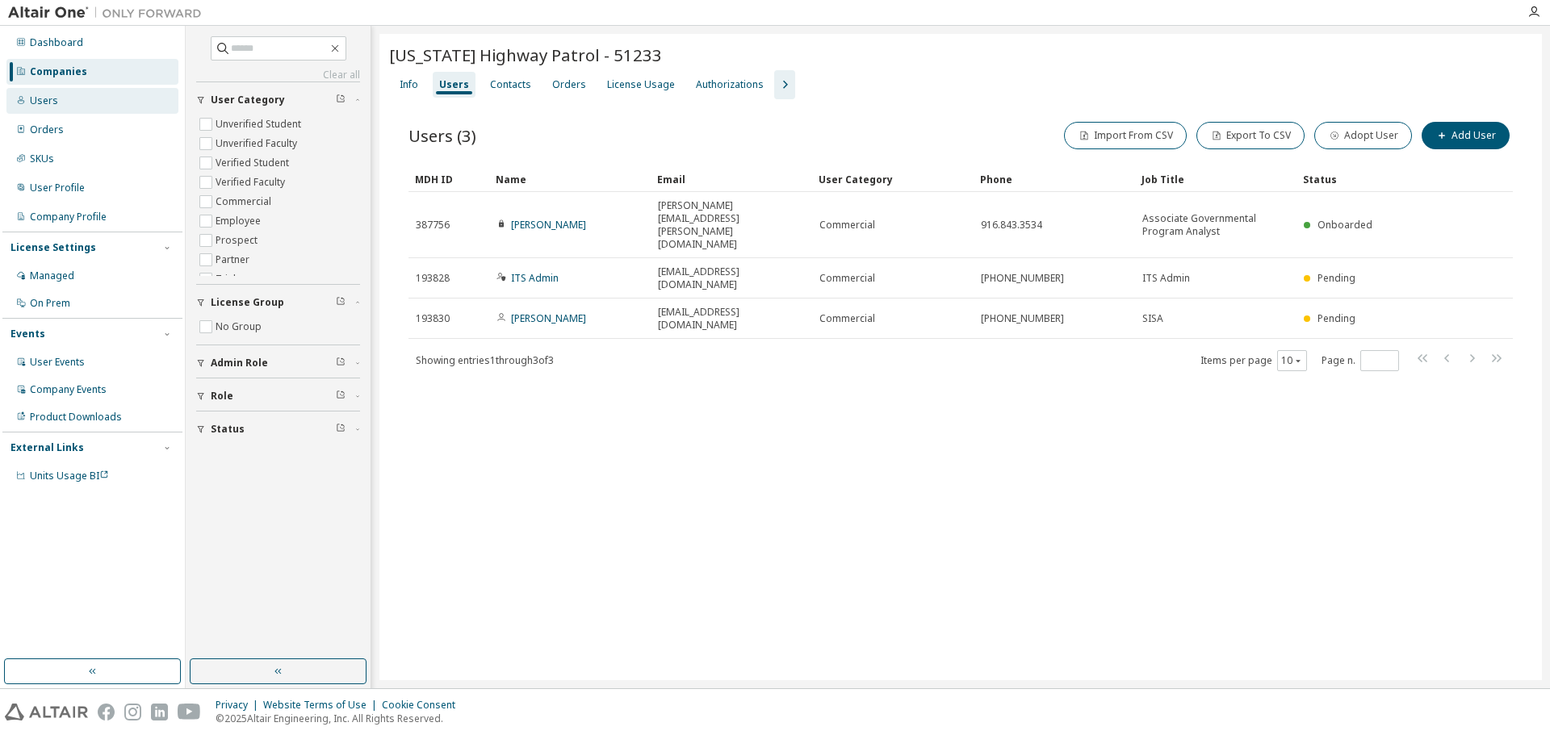
click at [96, 105] on div "Users" at bounding box center [92, 101] width 172 height 26
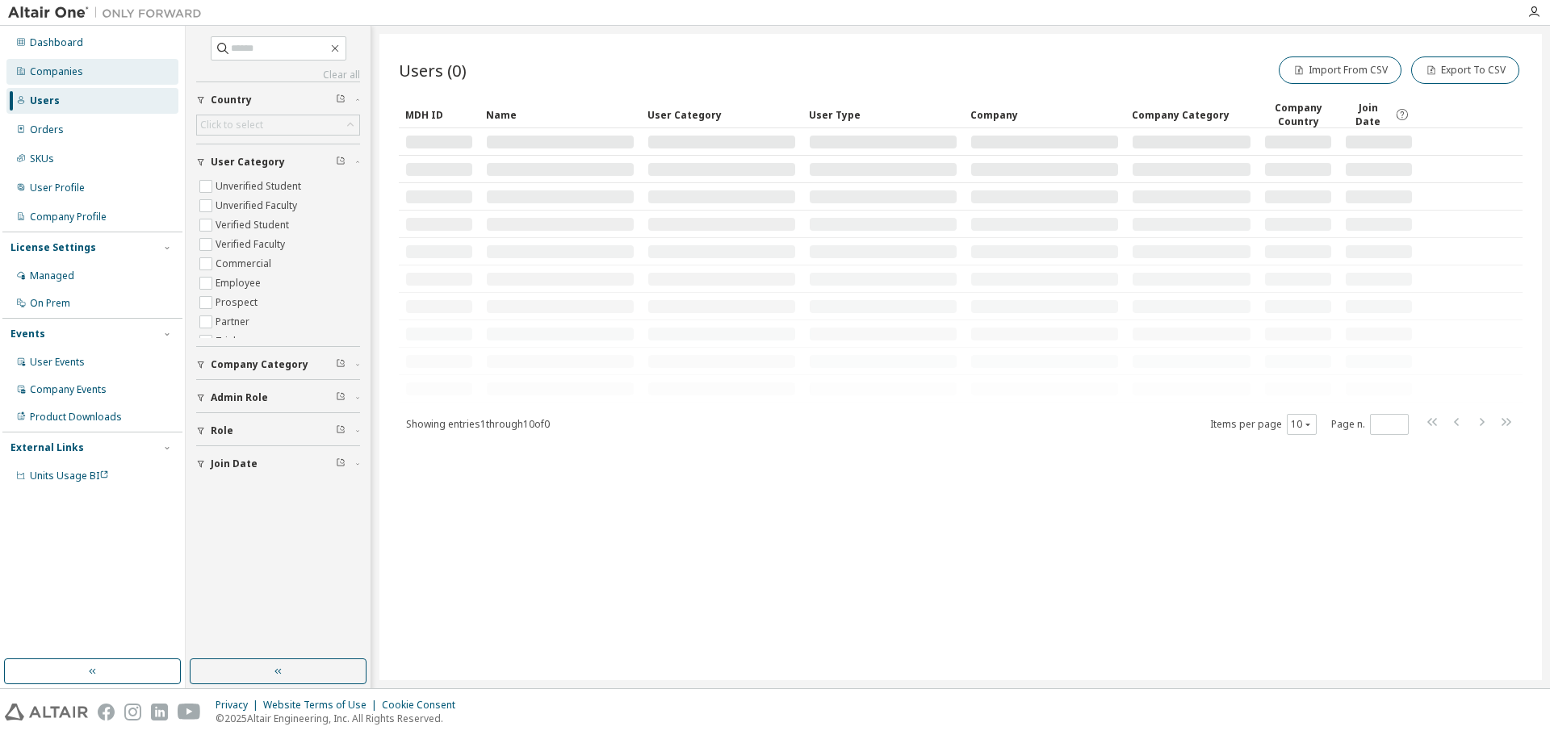
click at [118, 73] on div "Companies" at bounding box center [92, 72] width 172 height 26
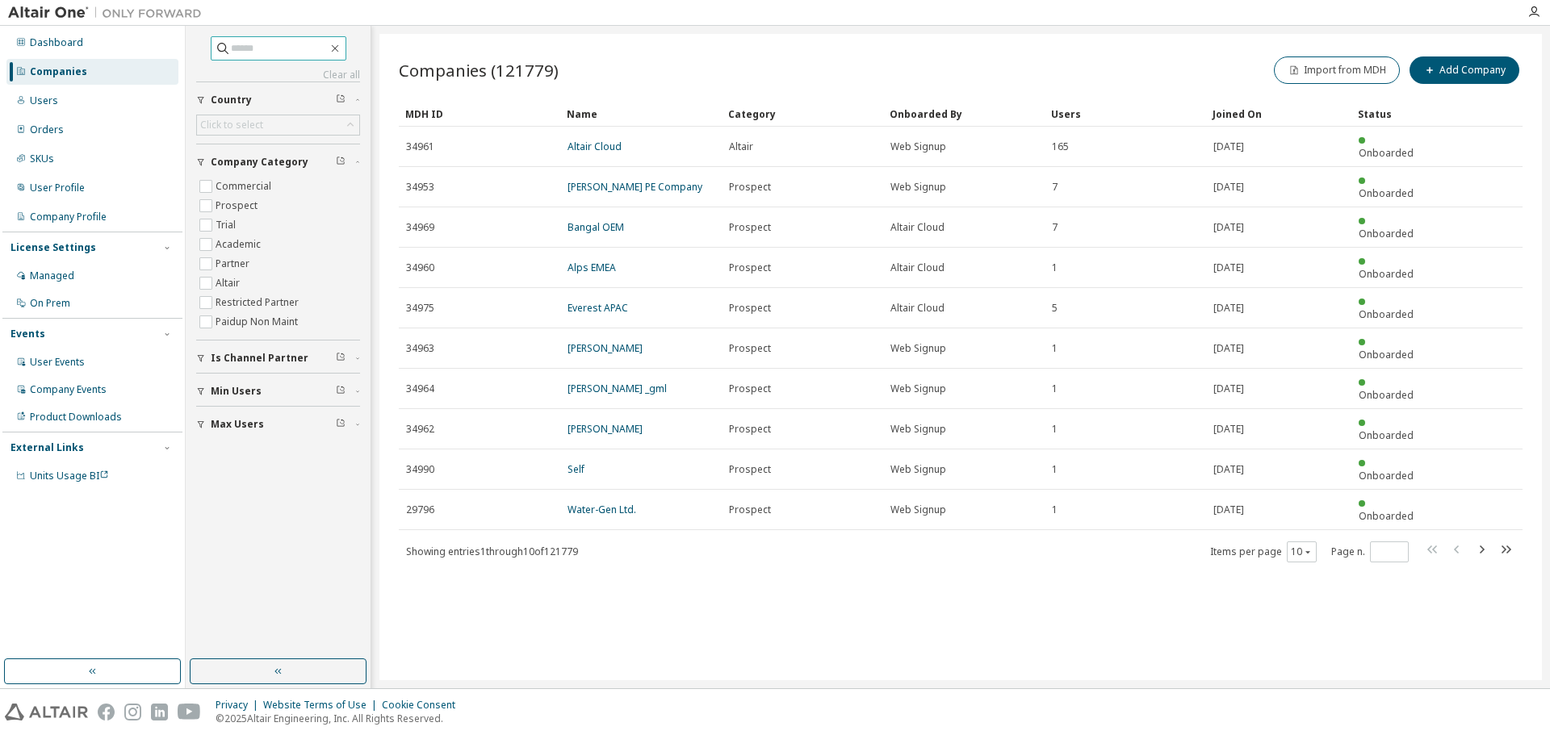
click at [259, 51] on input "text" at bounding box center [279, 48] width 97 height 16
paste input "**********"
type input "**********"
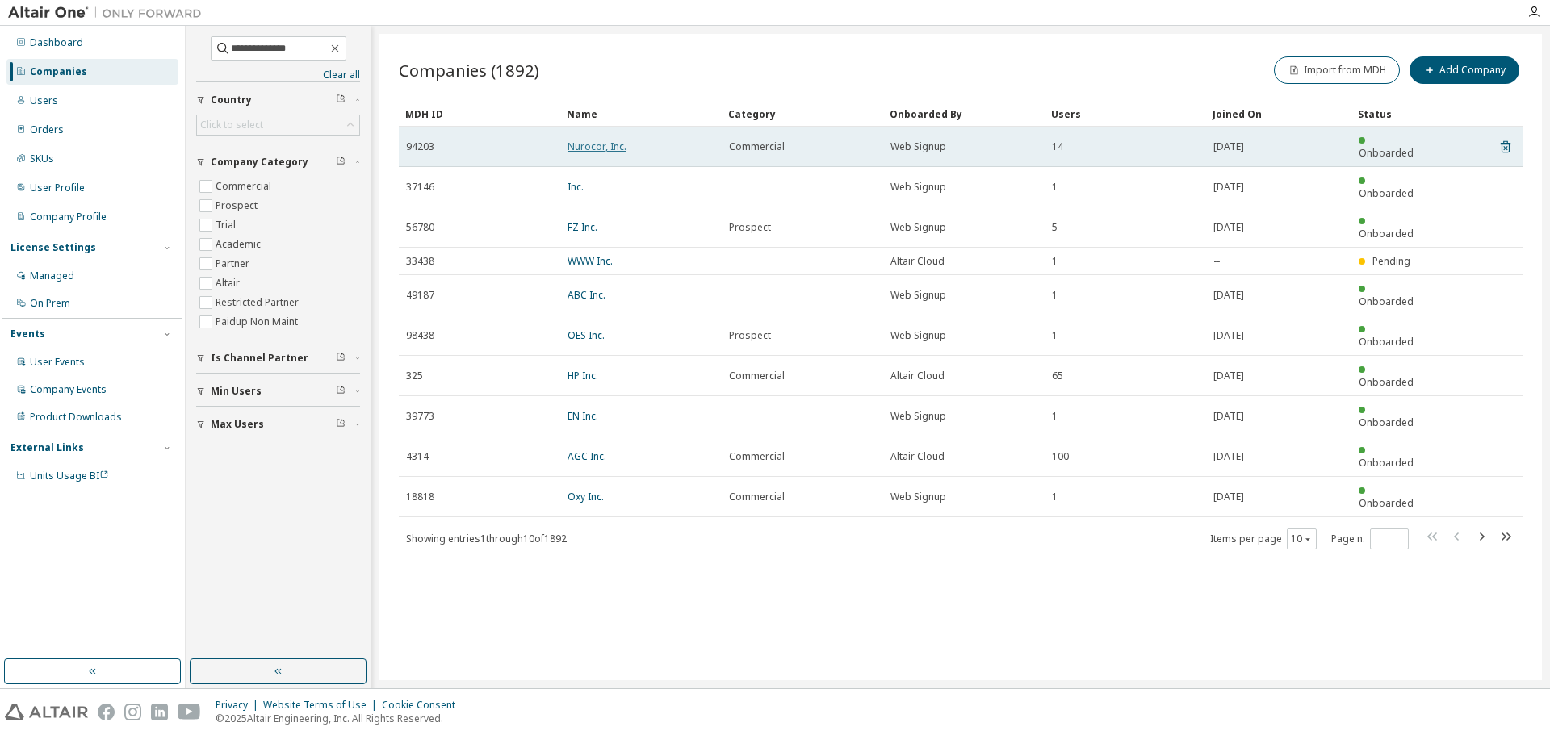
click at [613, 142] on link "Nurocor, Inc." at bounding box center [596, 147] width 59 height 14
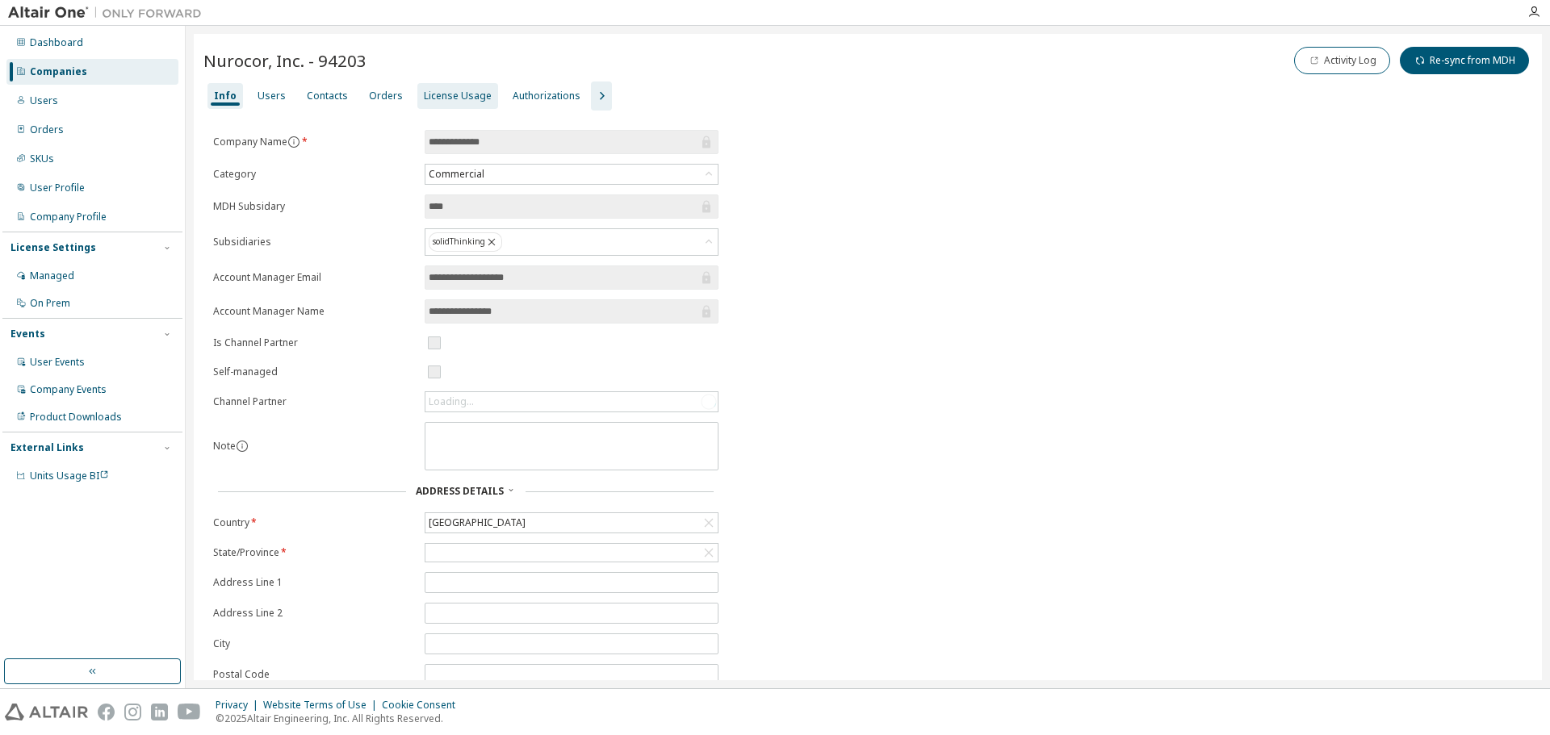
click at [450, 98] on div "License Usage" at bounding box center [458, 96] width 68 height 13
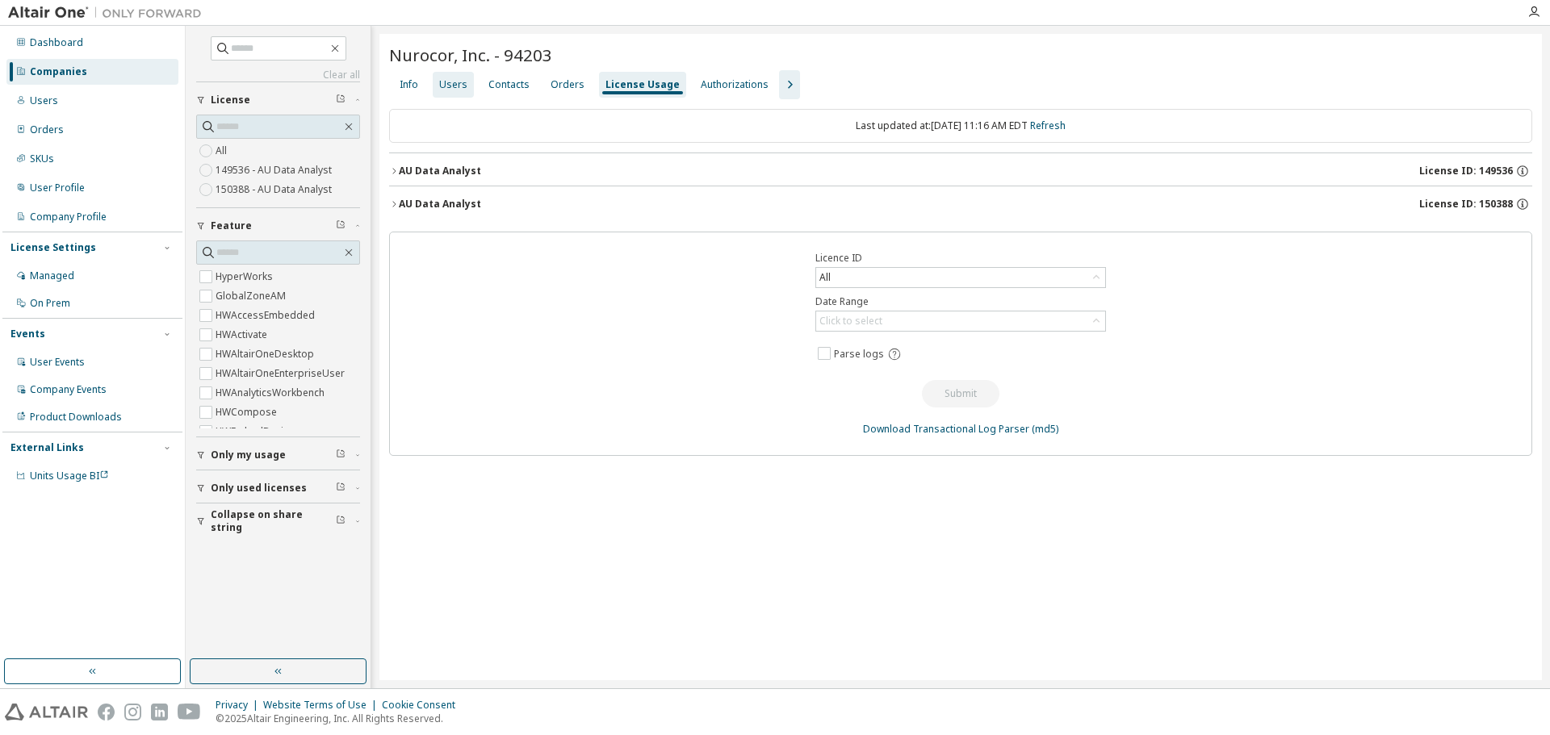
click at [456, 88] on div "Users" at bounding box center [453, 84] width 28 height 13
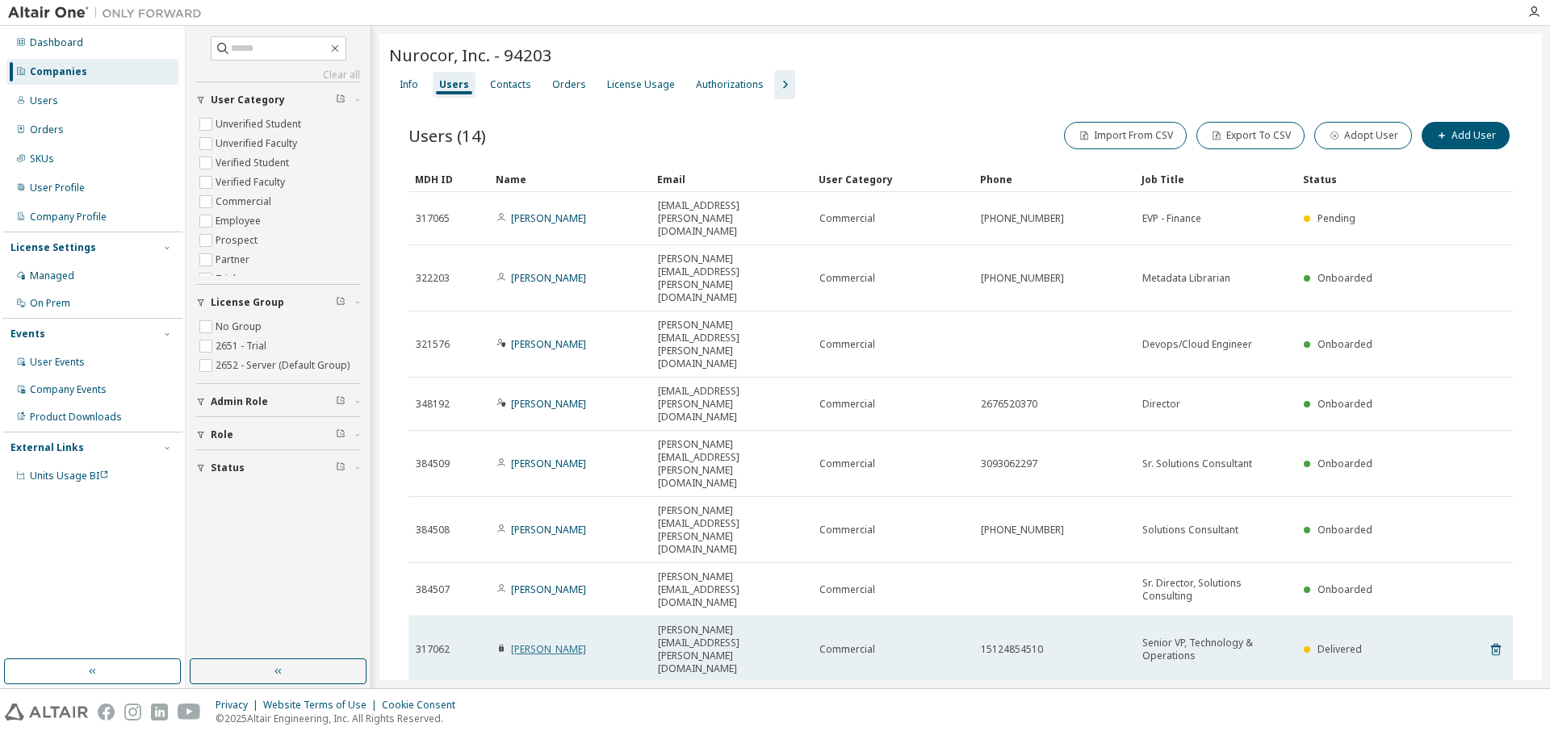
click at [549, 643] on link "Brent Carlson" at bounding box center [548, 650] width 75 height 14
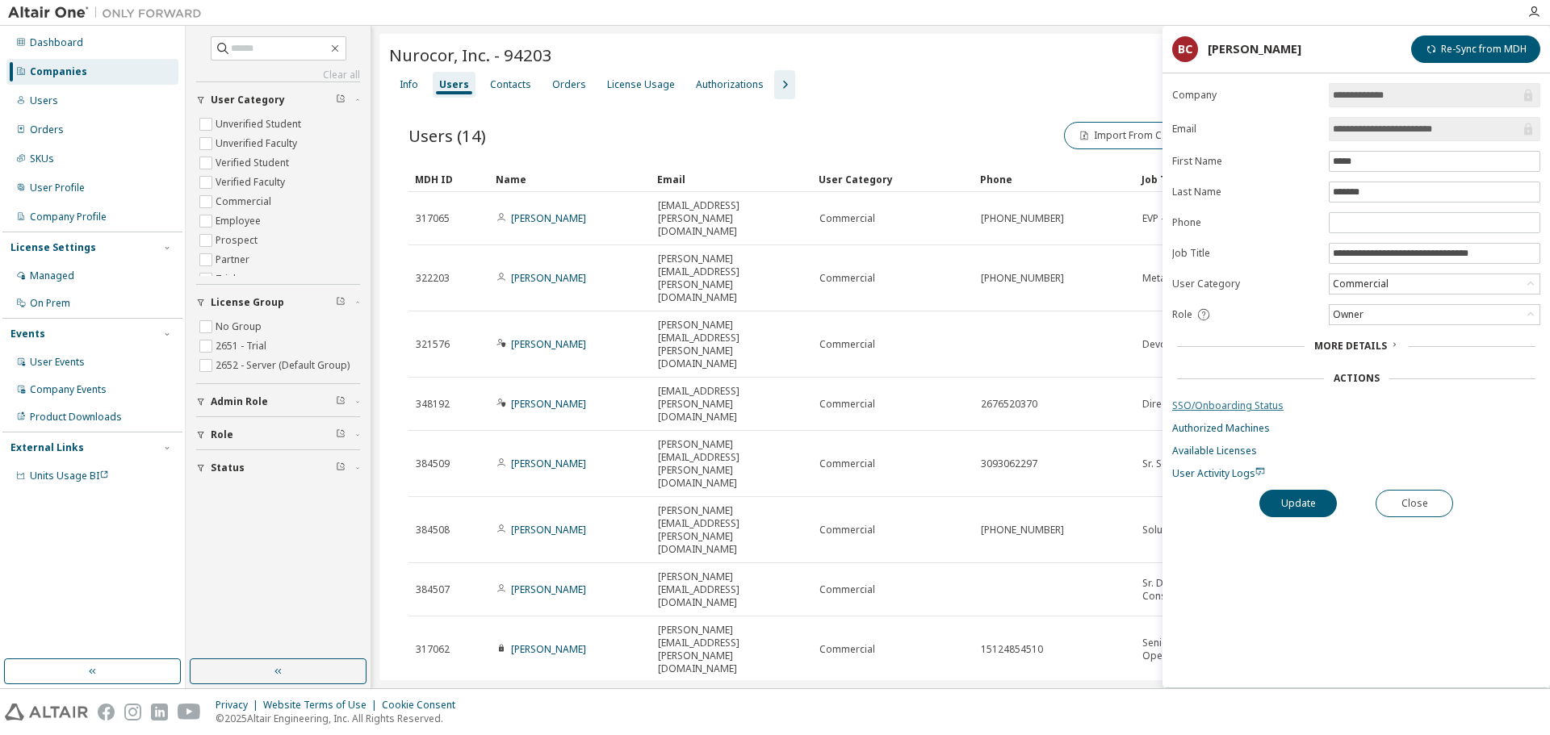
click at [1245, 407] on link "SSO/Onboarding Status" at bounding box center [1356, 406] width 368 height 13
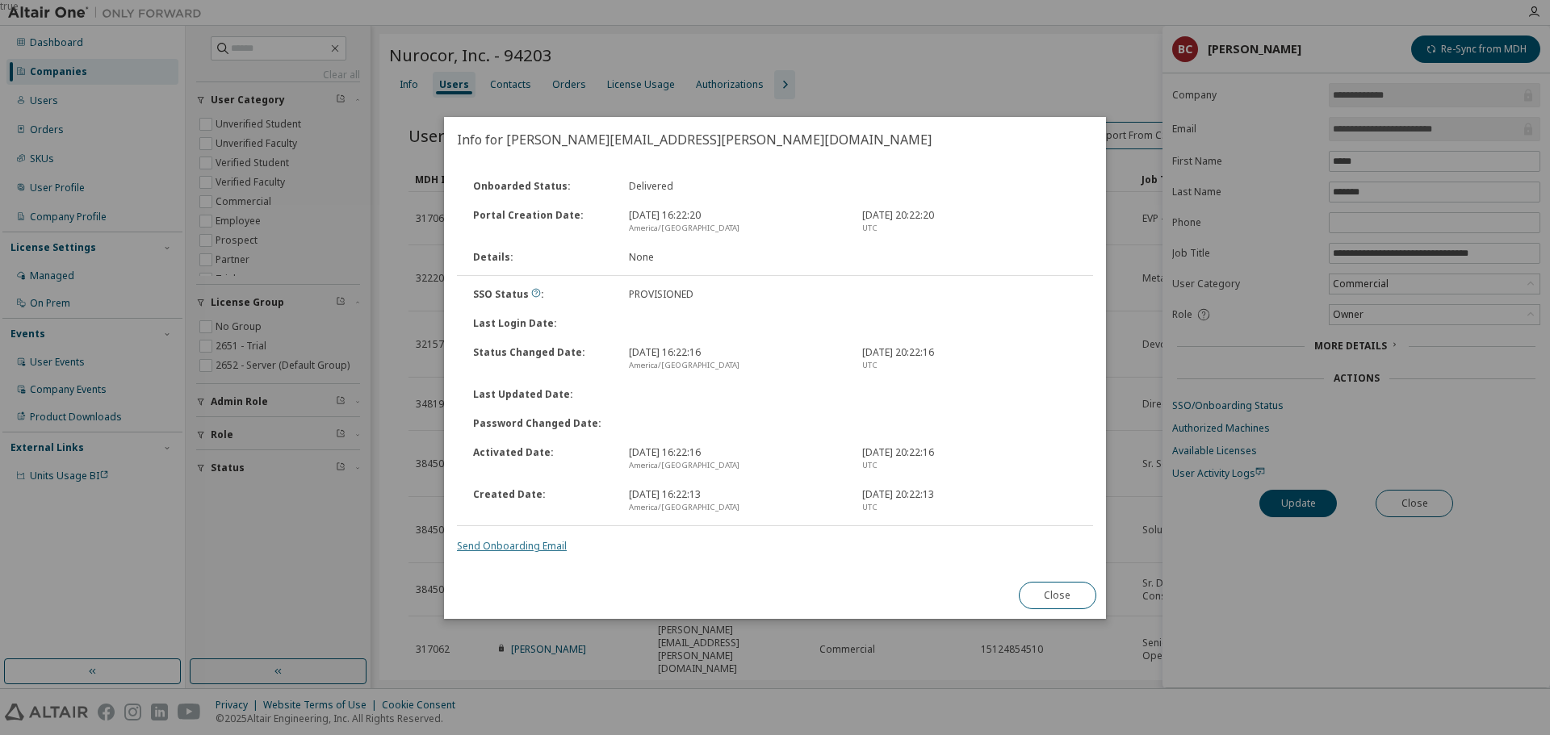
click at [521, 547] on link "Send Onboarding Email" at bounding box center [512, 546] width 110 height 14
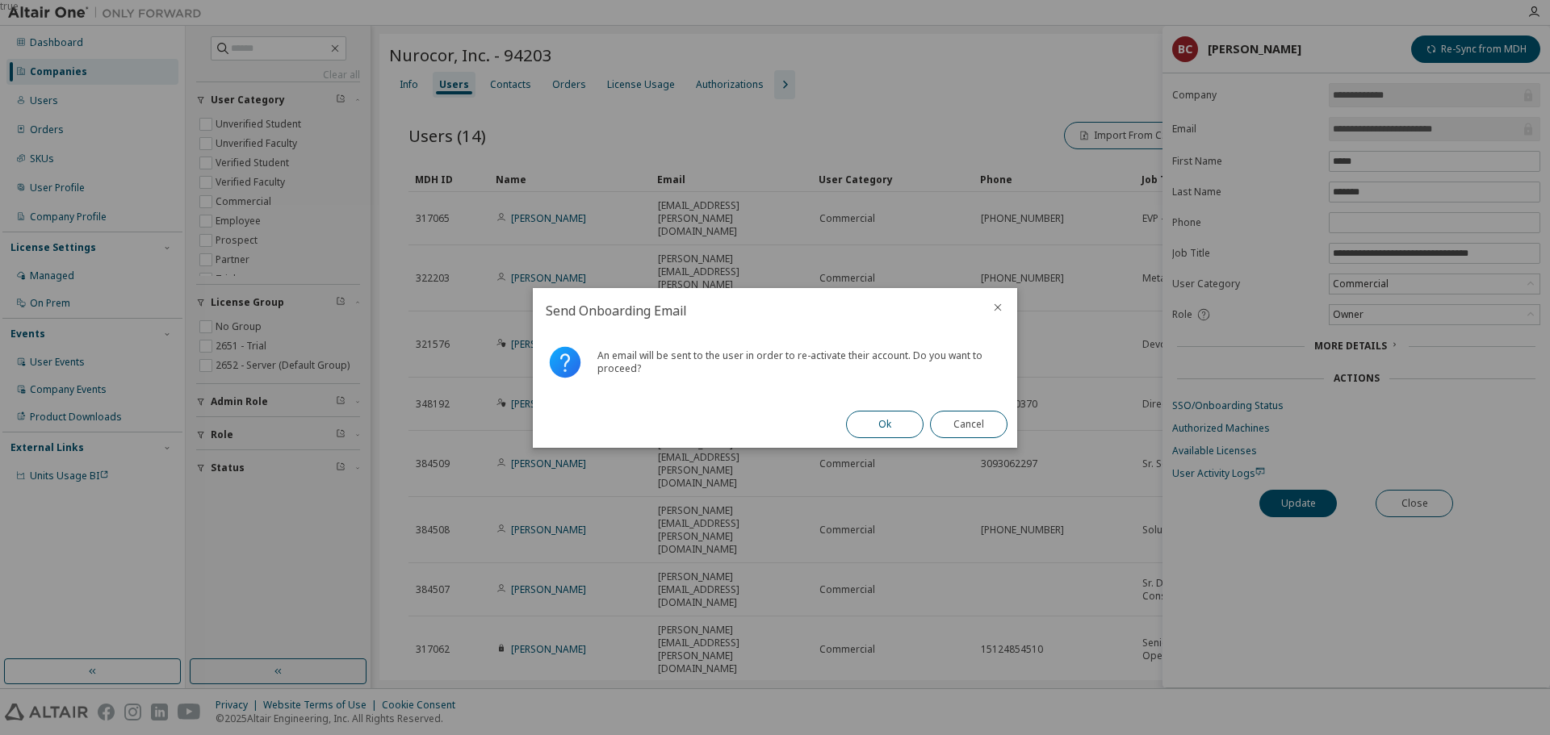
click at [877, 429] on button "Ok" at bounding box center [884, 424] width 77 height 27
click at [938, 432] on button "Close" at bounding box center [968, 424] width 77 height 27
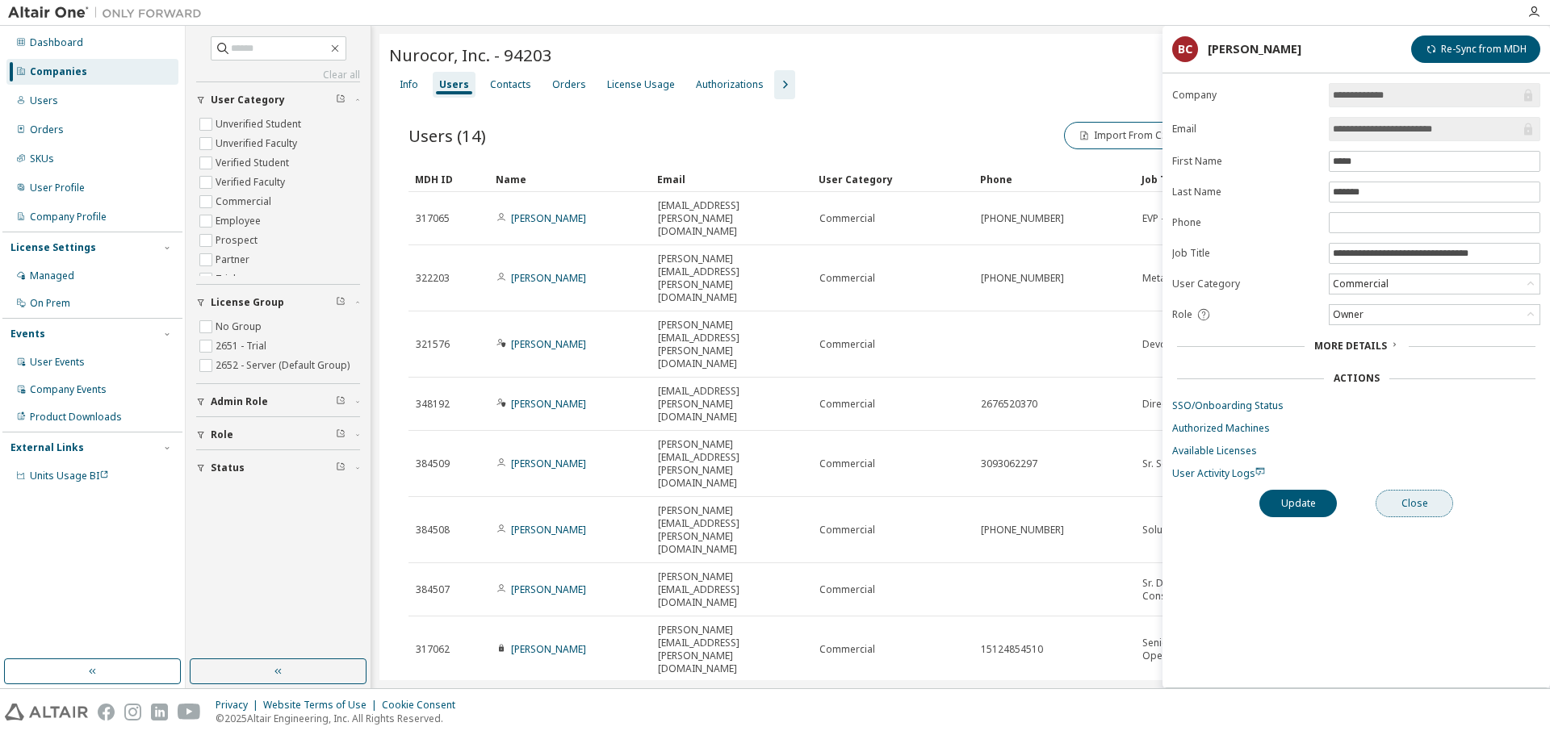
click at [1420, 509] on button "Close" at bounding box center [1414, 503] width 77 height 27
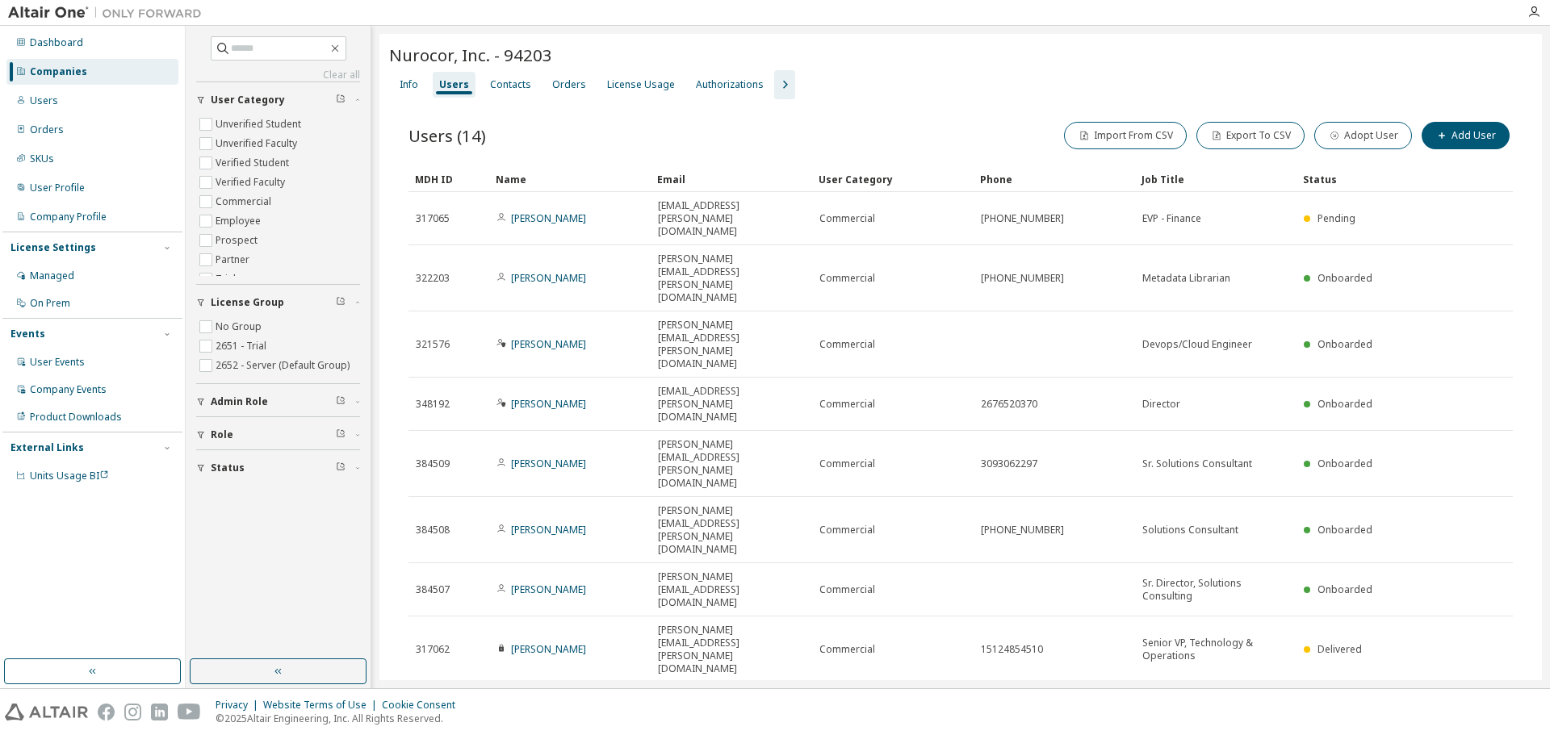
click at [538, 715] on link "DIna Wang" at bounding box center [548, 722] width 75 height 14
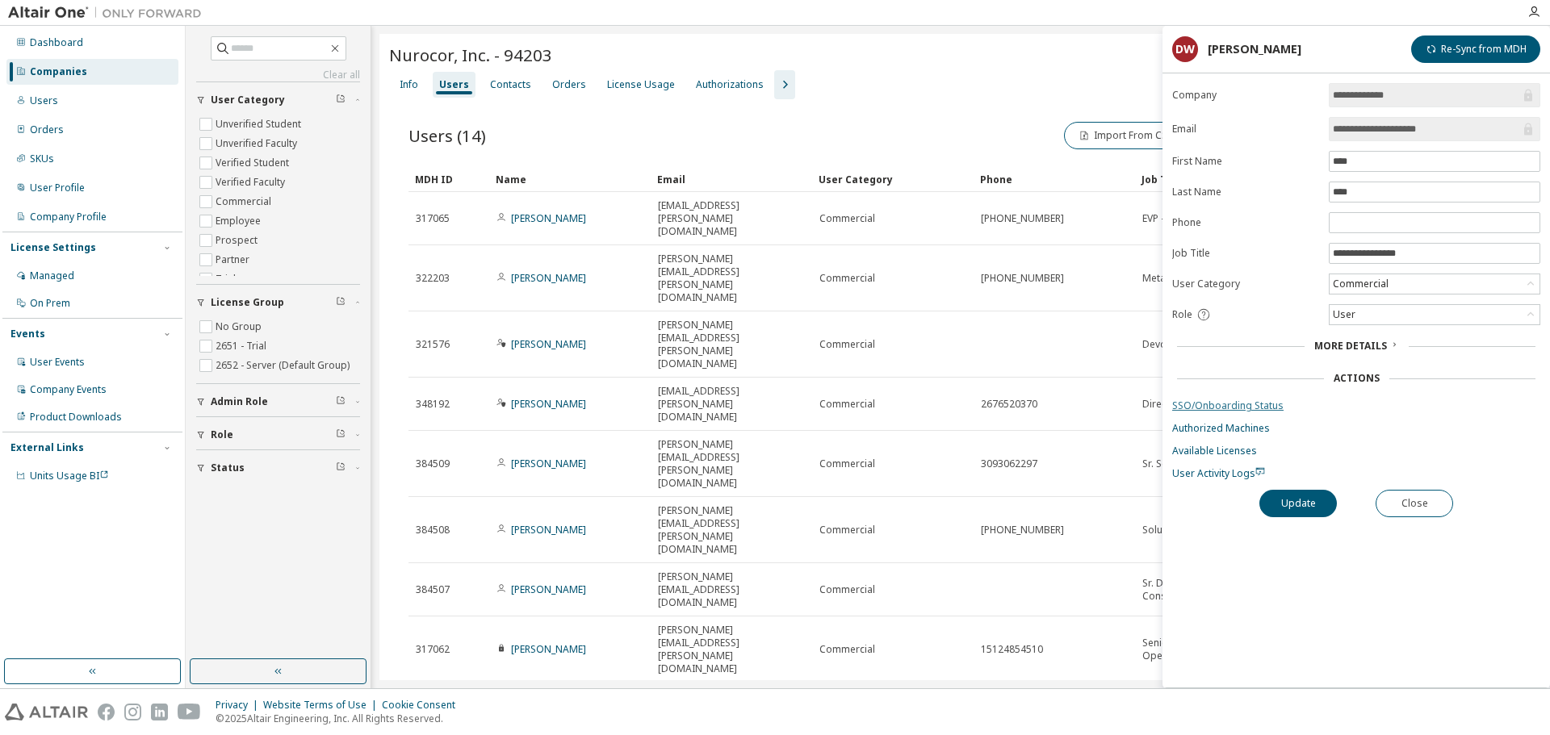
click at [1261, 408] on link "SSO/Onboarding Status" at bounding box center [1356, 406] width 368 height 13
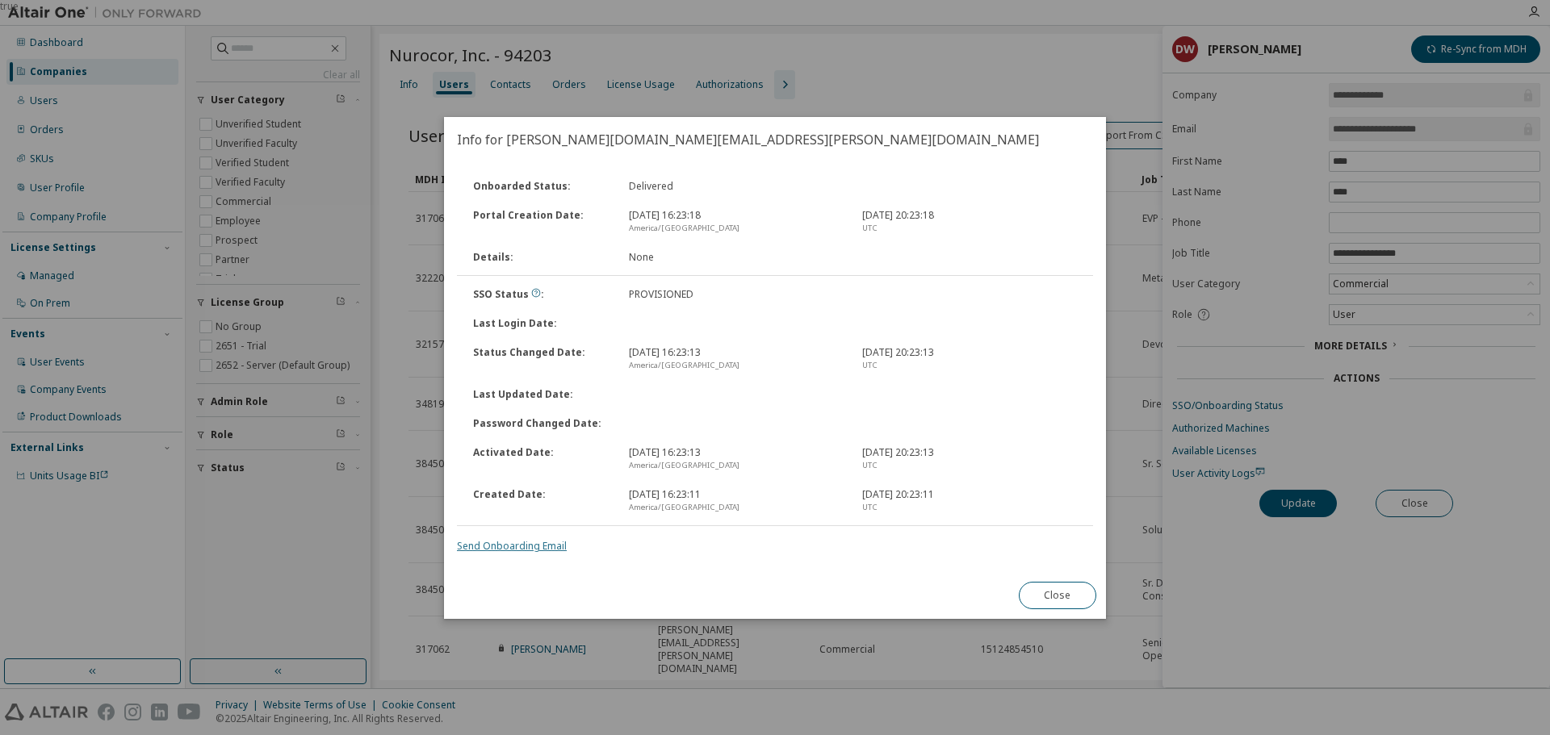
click at [534, 550] on link "Send Onboarding Email" at bounding box center [512, 546] width 110 height 14
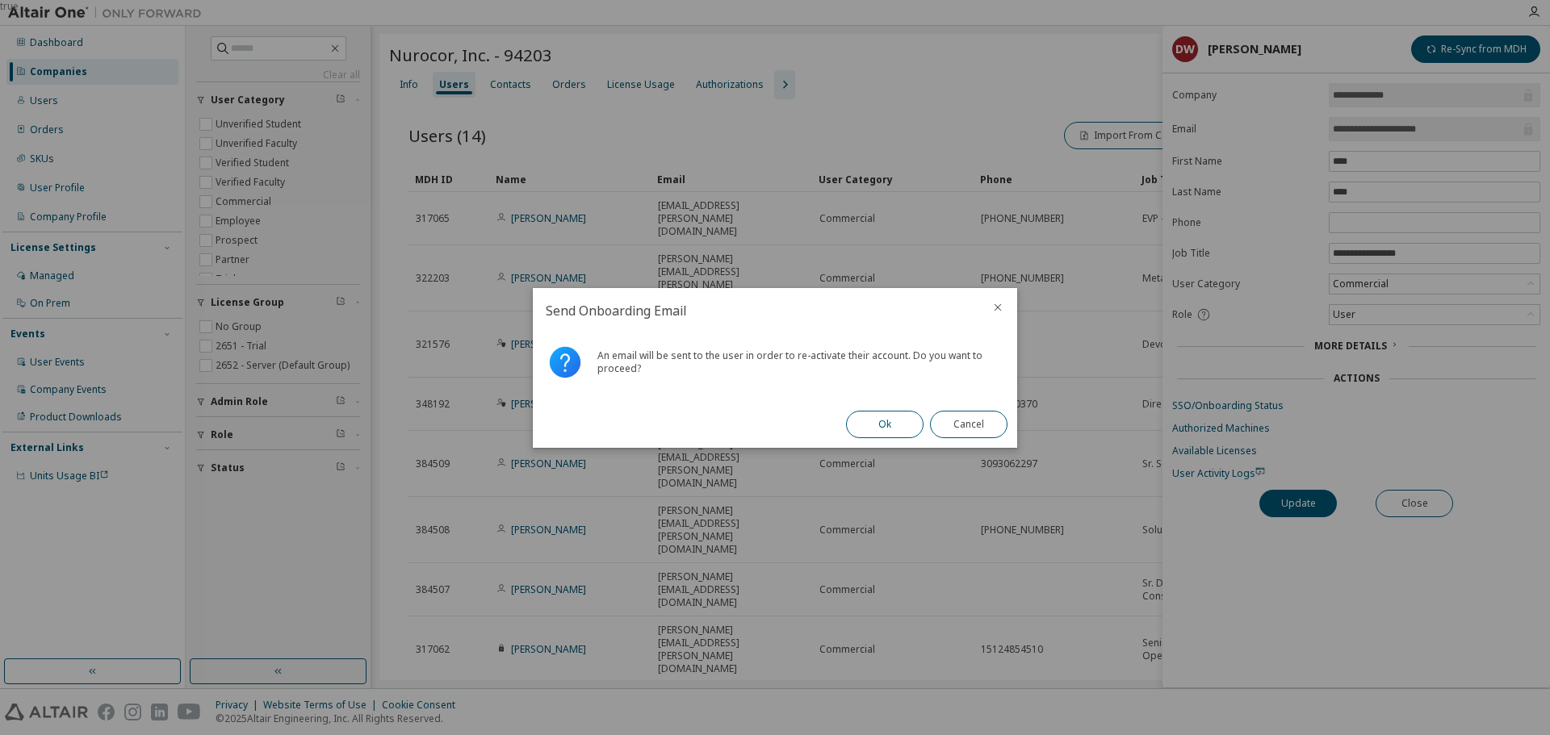
click at [876, 424] on button "Ok" at bounding box center [884, 424] width 77 height 27
click at [976, 424] on button "Cancel" at bounding box center [968, 424] width 77 height 27
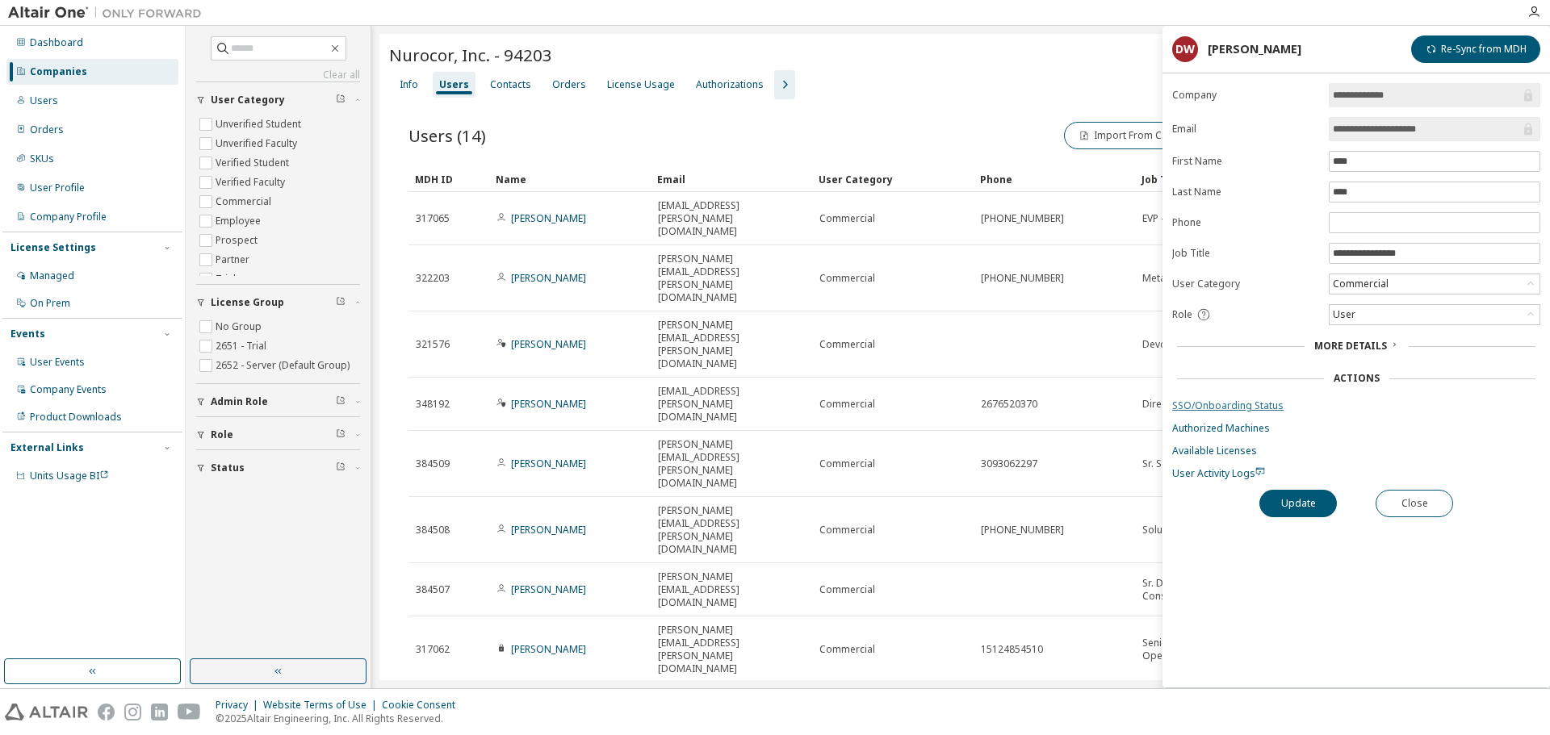
click at [1263, 408] on link "SSO/Onboarding Status" at bounding box center [1356, 406] width 368 height 13
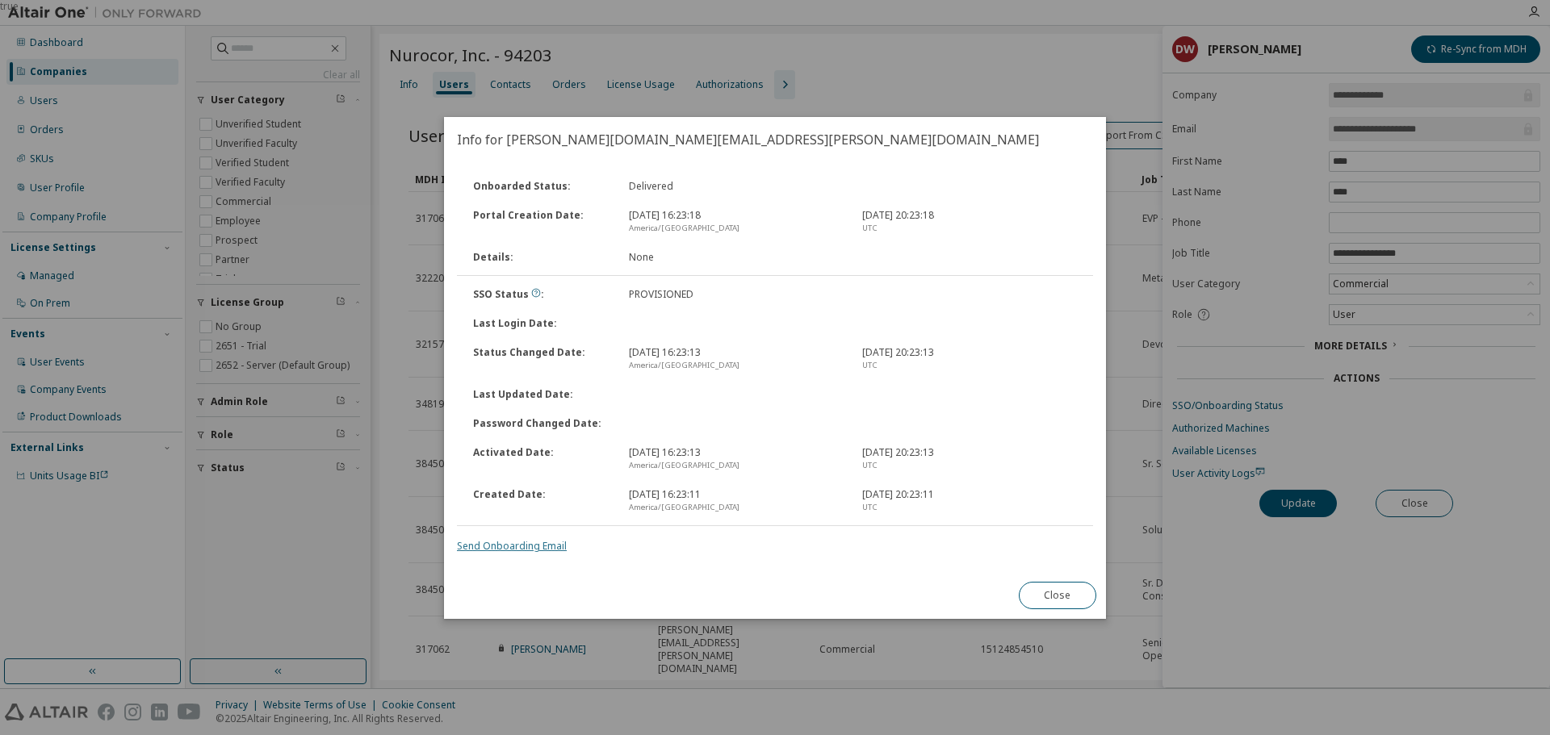
click at [509, 548] on link "Send Onboarding Email" at bounding box center [512, 546] width 110 height 14
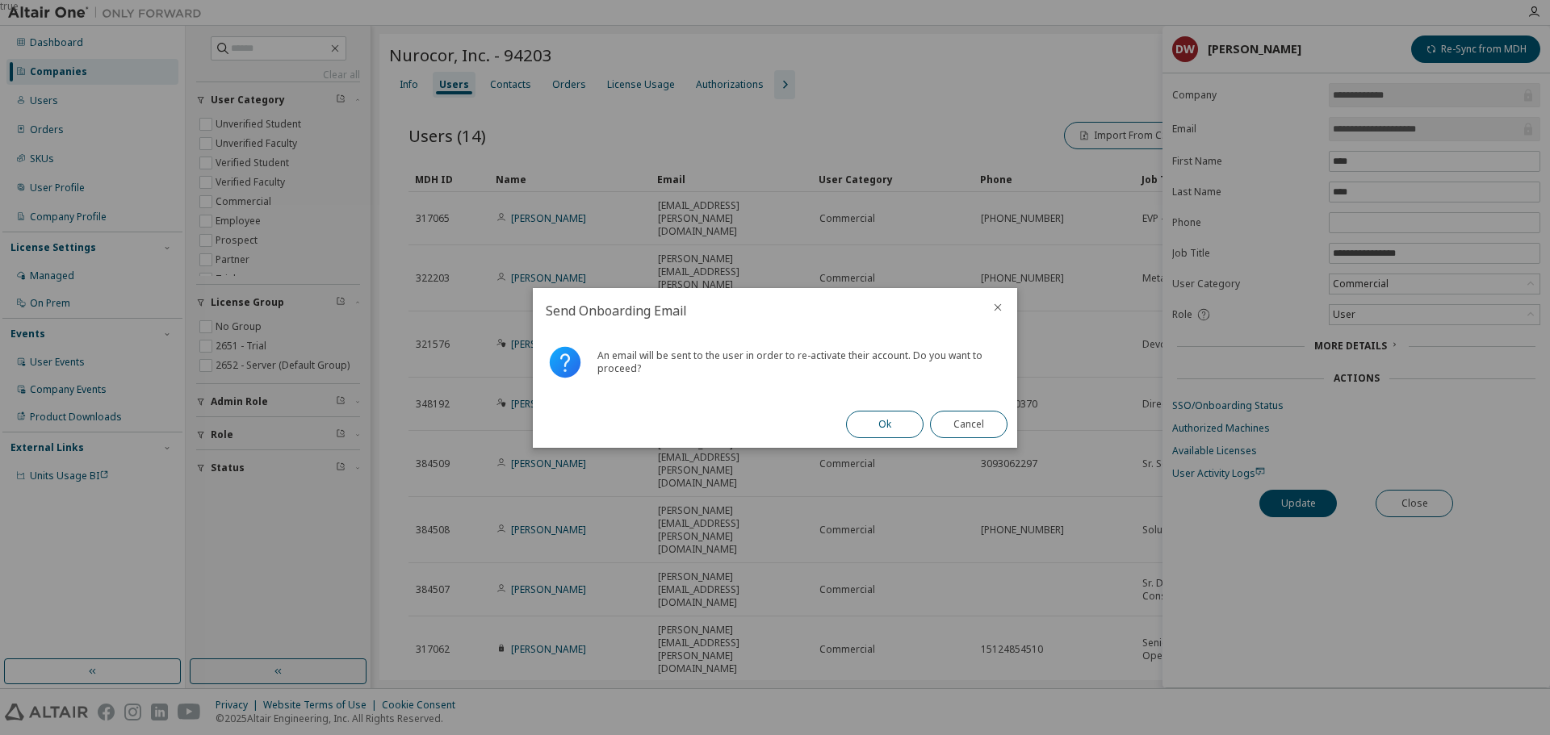
click at [882, 432] on button "Ok" at bounding box center [884, 424] width 77 height 27
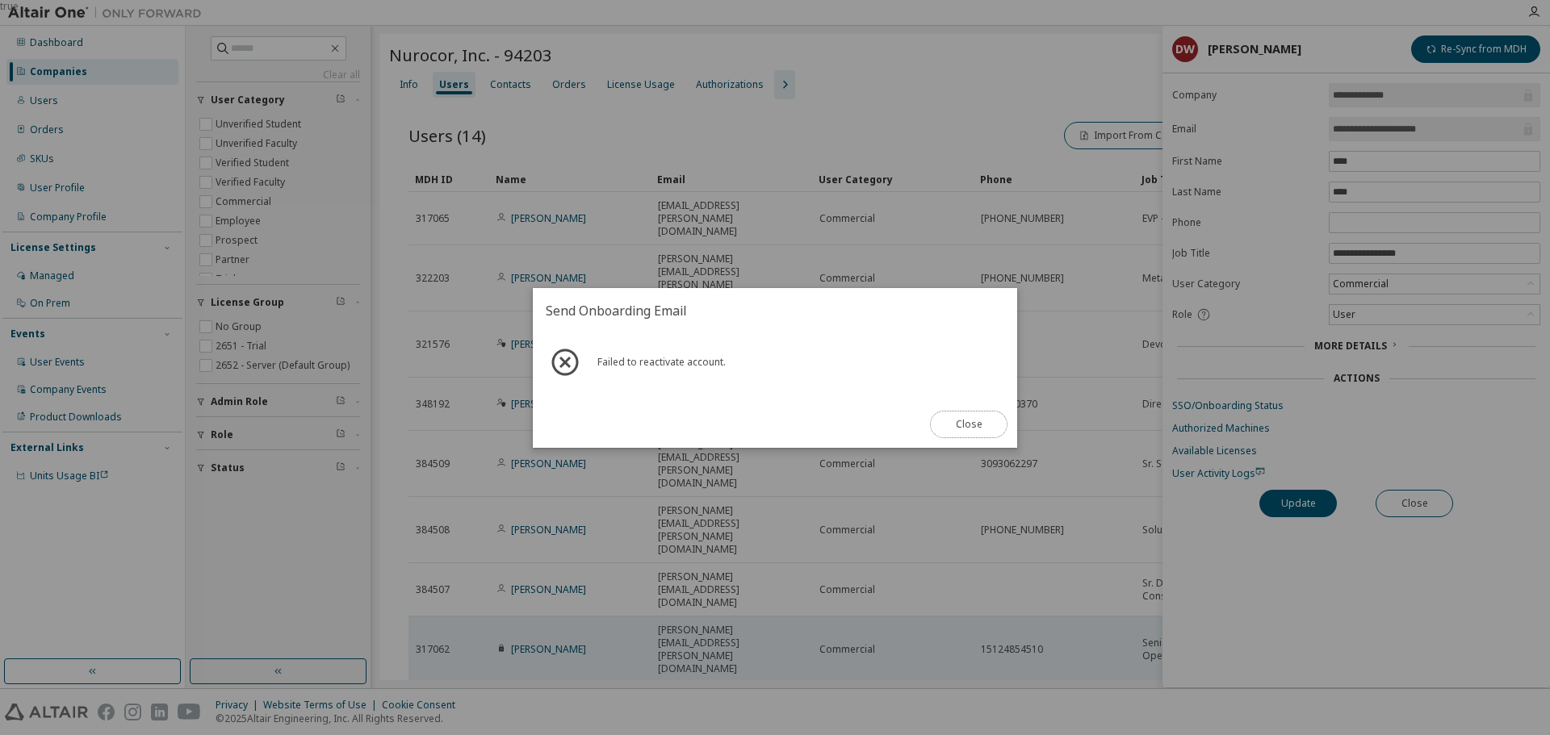
drag, startPoint x: 968, startPoint y: 425, endPoint x: 966, endPoint y: 403, distance: 21.9
click at [969, 425] on button "Close" at bounding box center [968, 424] width 77 height 27
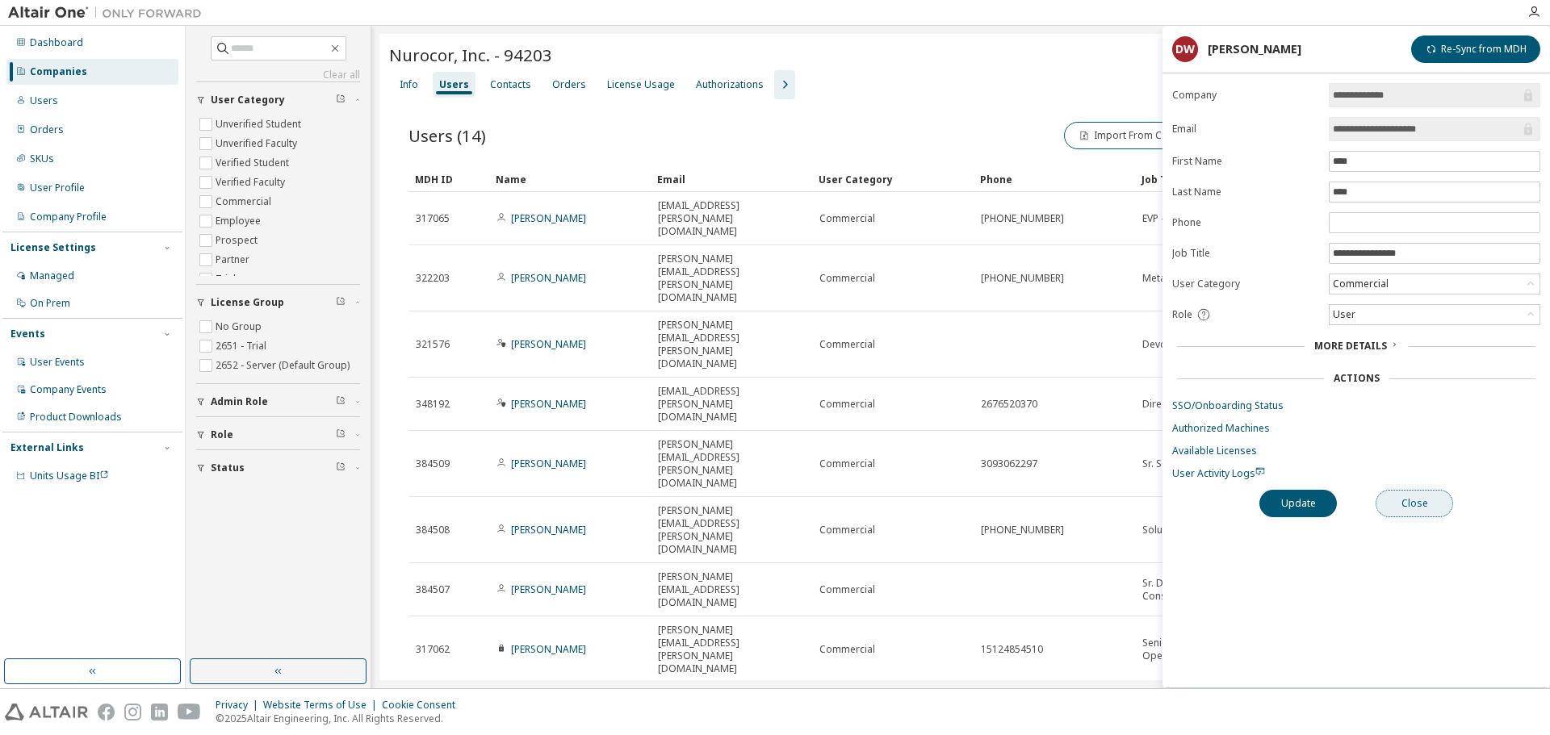
click at [1418, 505] on button "Close" at bounding box center [1414, 503] width 77 height 27
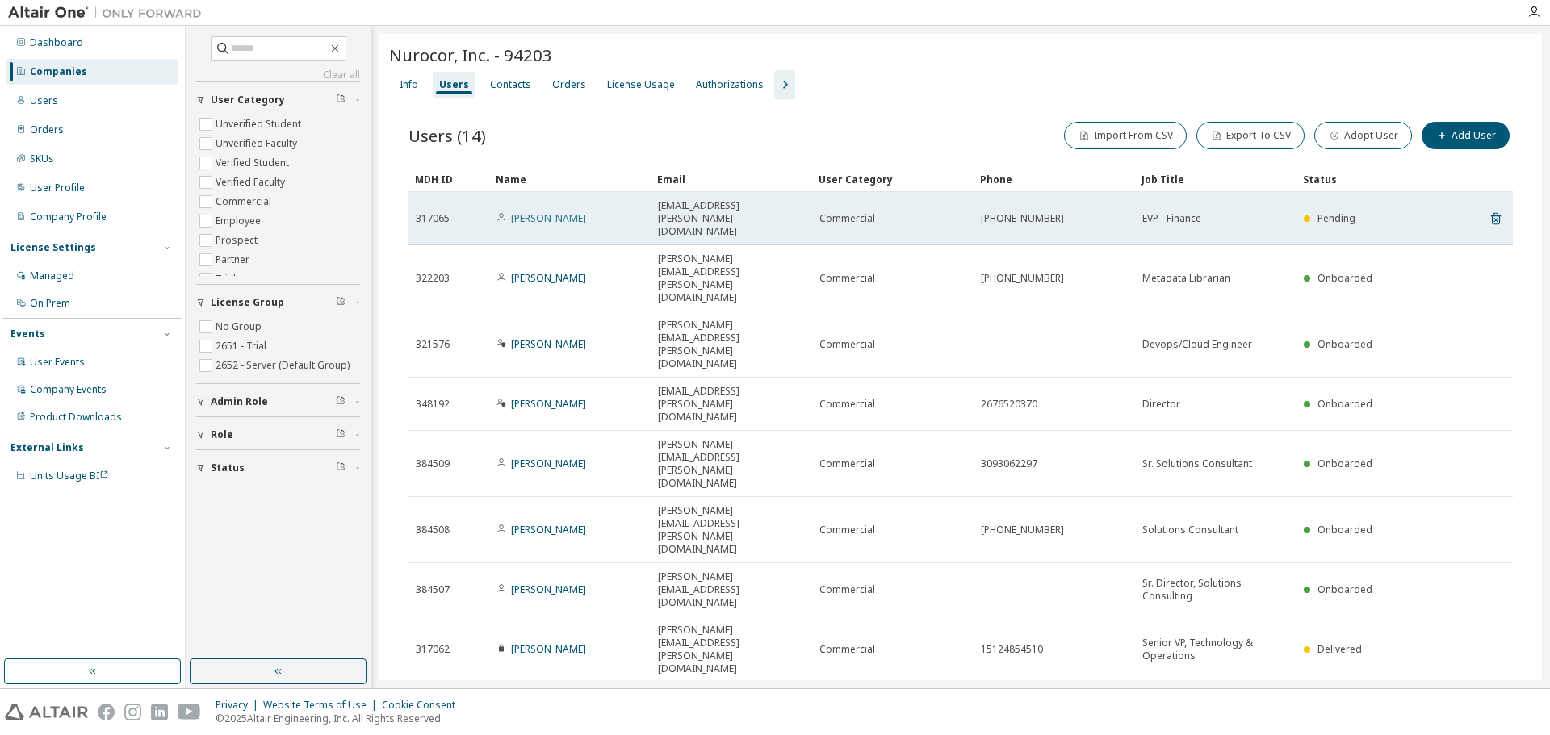
click at [549, 211] on link "Barrie Nelson" at bounding box center [548, 218] width 75 height 14
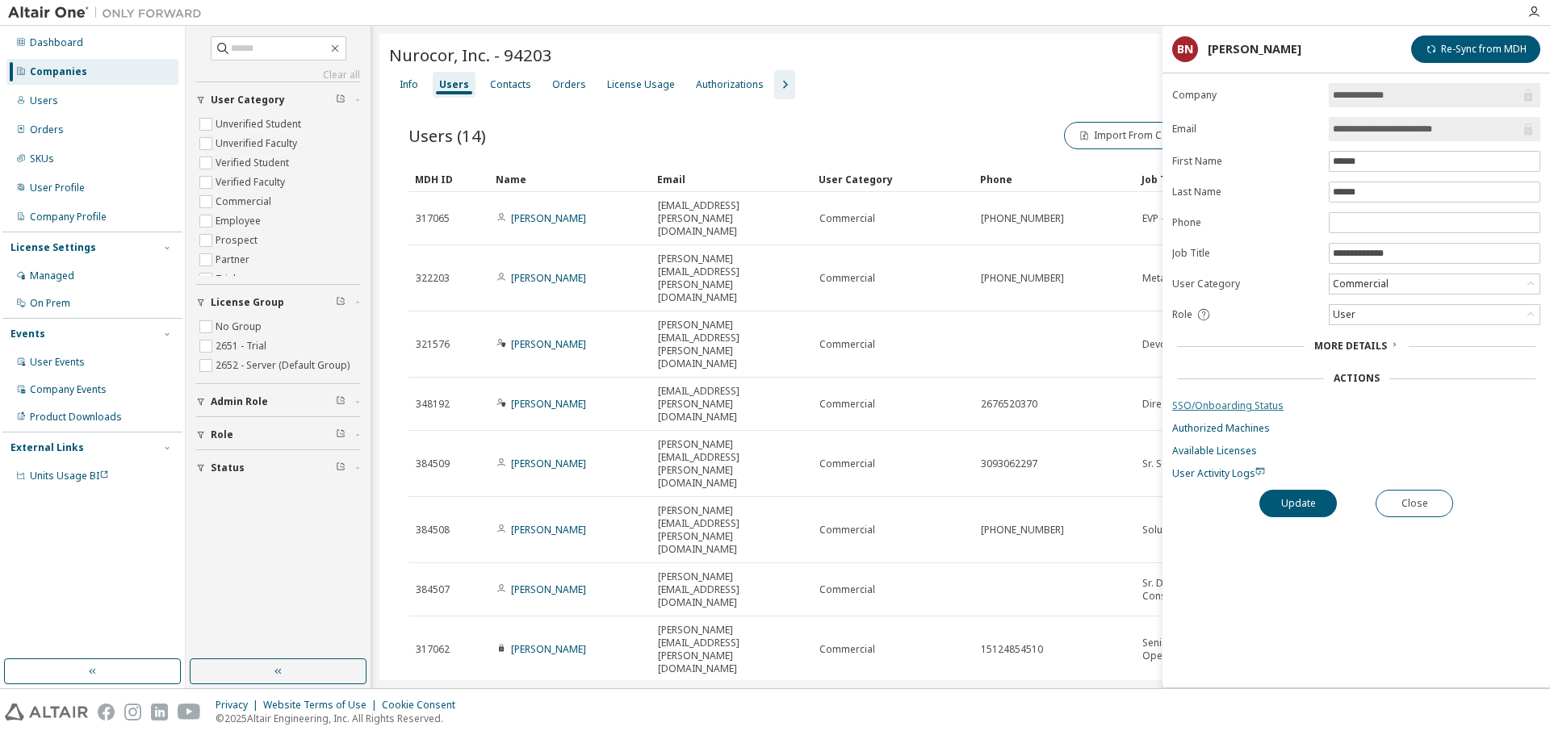
click at [1251, 402] on link "SSO/Onboarding Status" at bounding box center [1356, 406] width 368 height 13
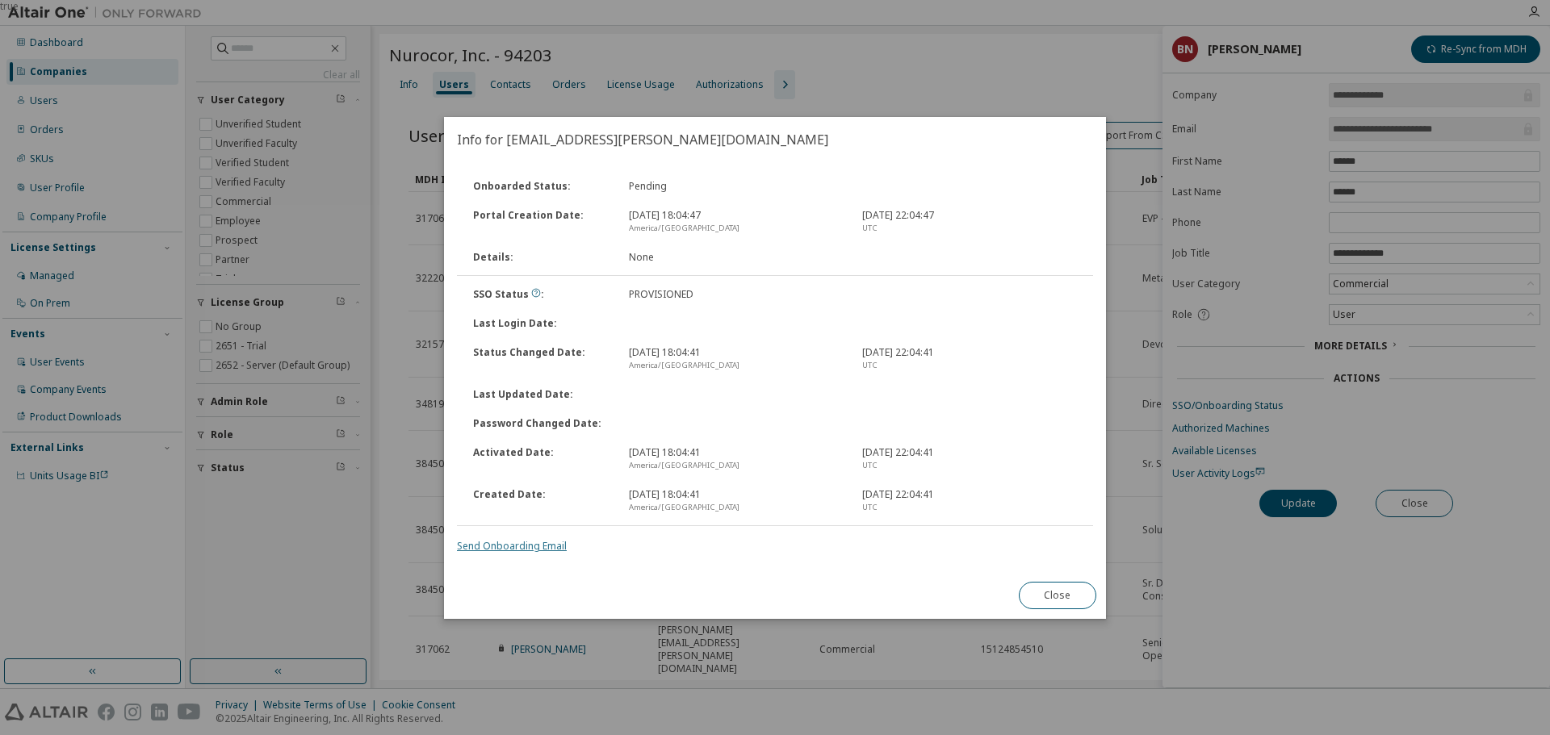
click at [513, 548] on link "Send Onboarding Email" at bounding box center [512, 546] width 110 height 14
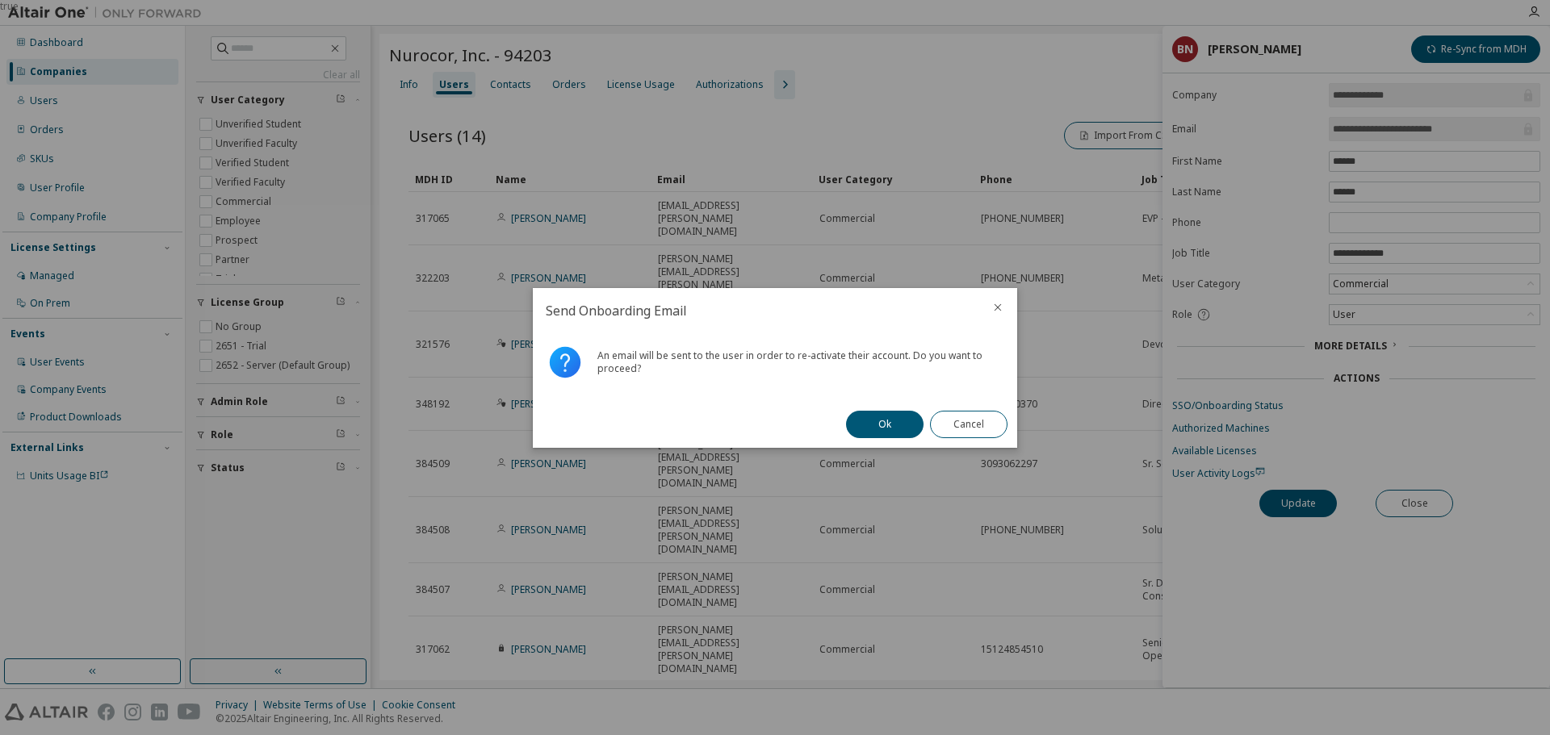
click at [894, 440] on div "Ok Cancel" at bounding box center [926, 424] width 181 height 47
click at [894, 424] on button "Ok" at bounding box center [884, 424] width 77 height 27
click at [957, 429] on button "Close" at bounding box center [968, 424] width 77 height 27
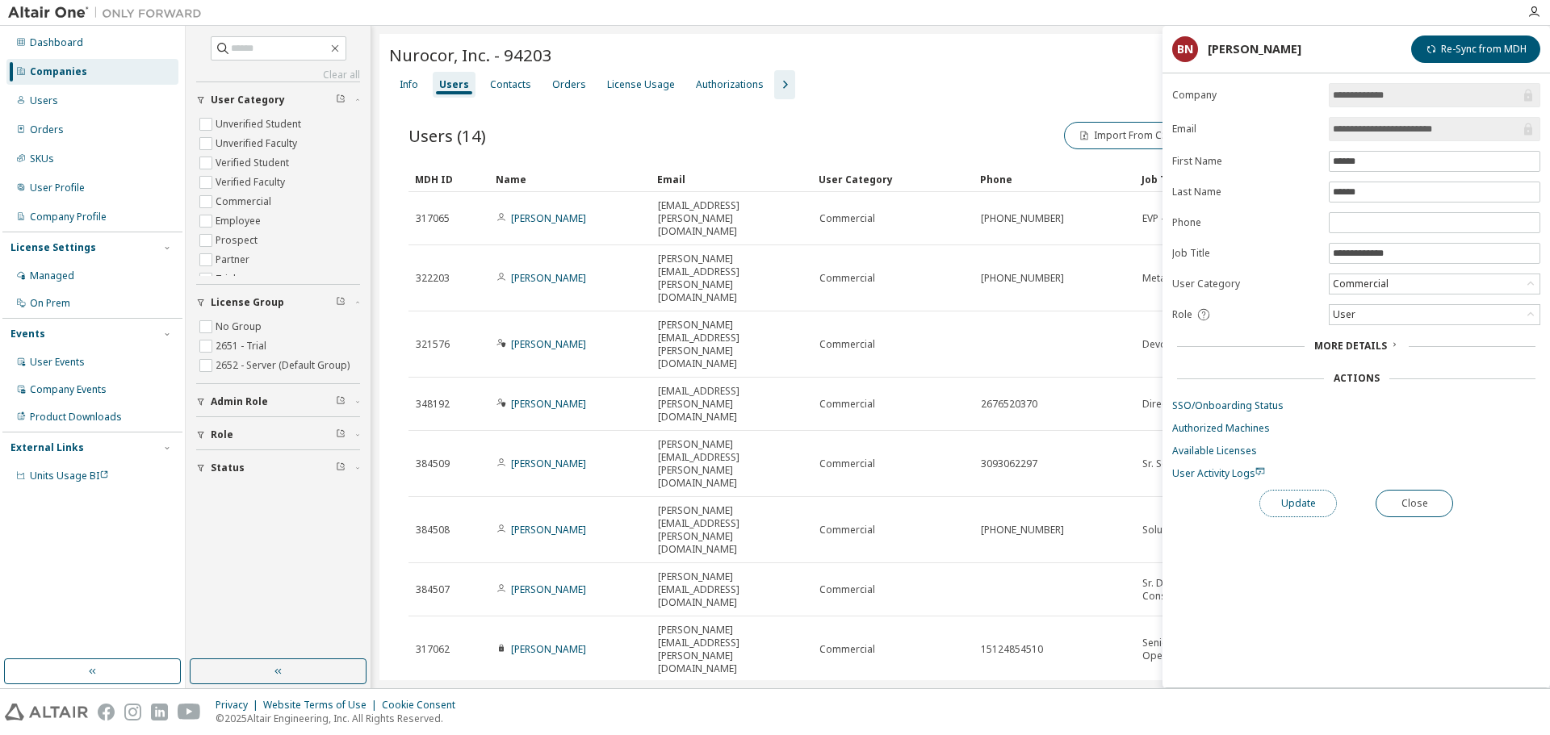
click at [1294, 502] on button "Update" at bounding box center [1297, 503] width 77 height 27
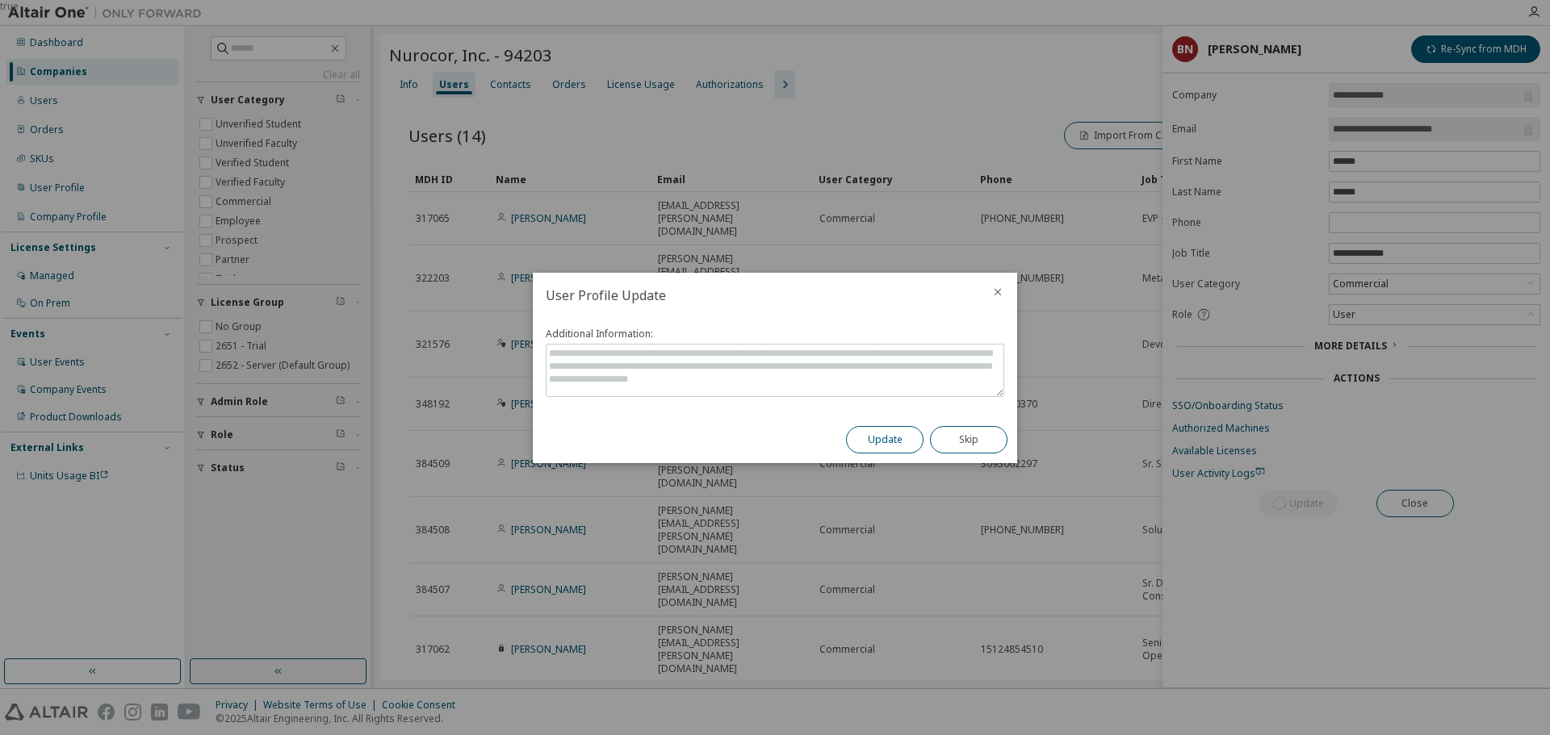
click at [874, 440] on button "Update" at bounding box center [884, 439] width 77 height 27
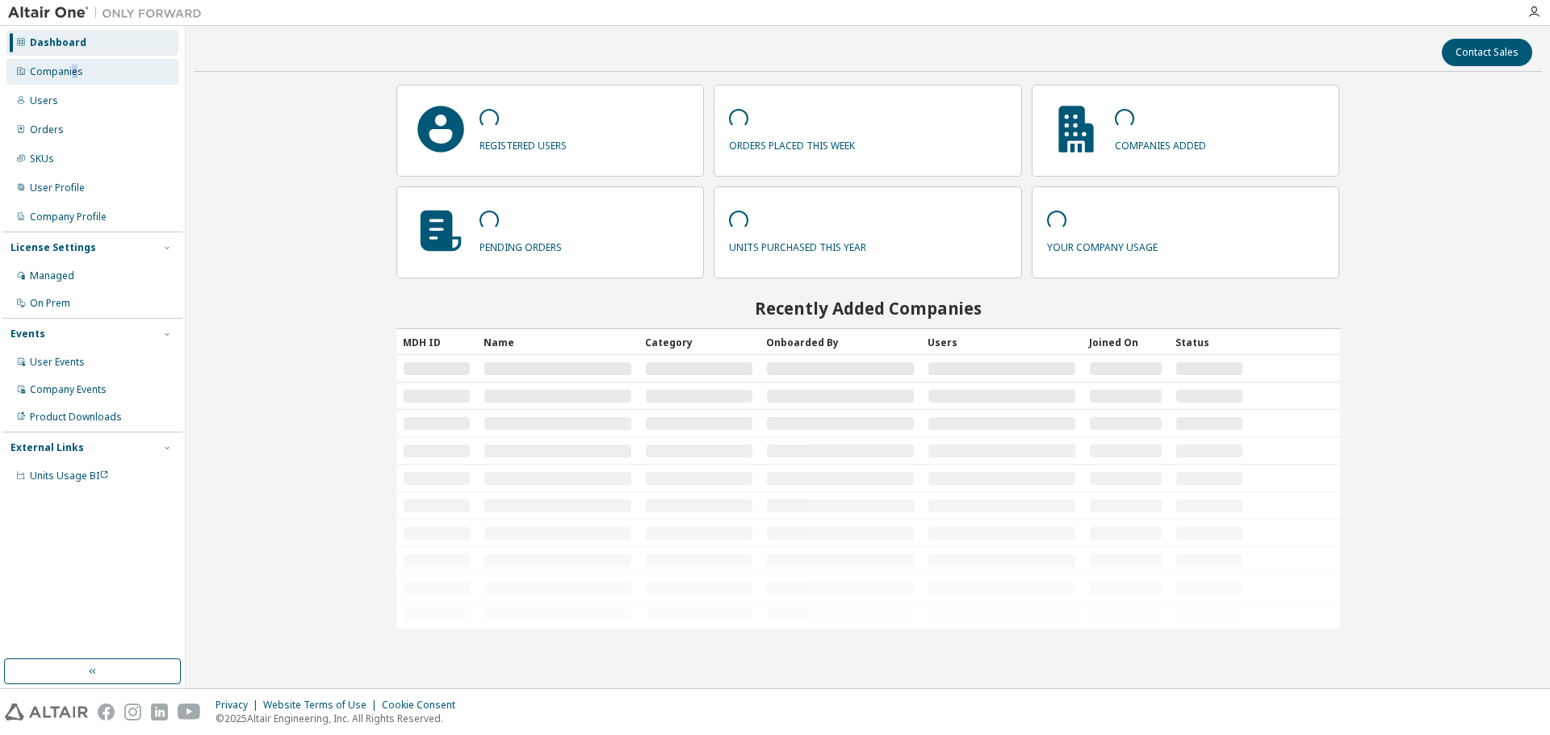
click at [76, 77] on div "Companies" at bounding box center [56, 71] width 53 height 13
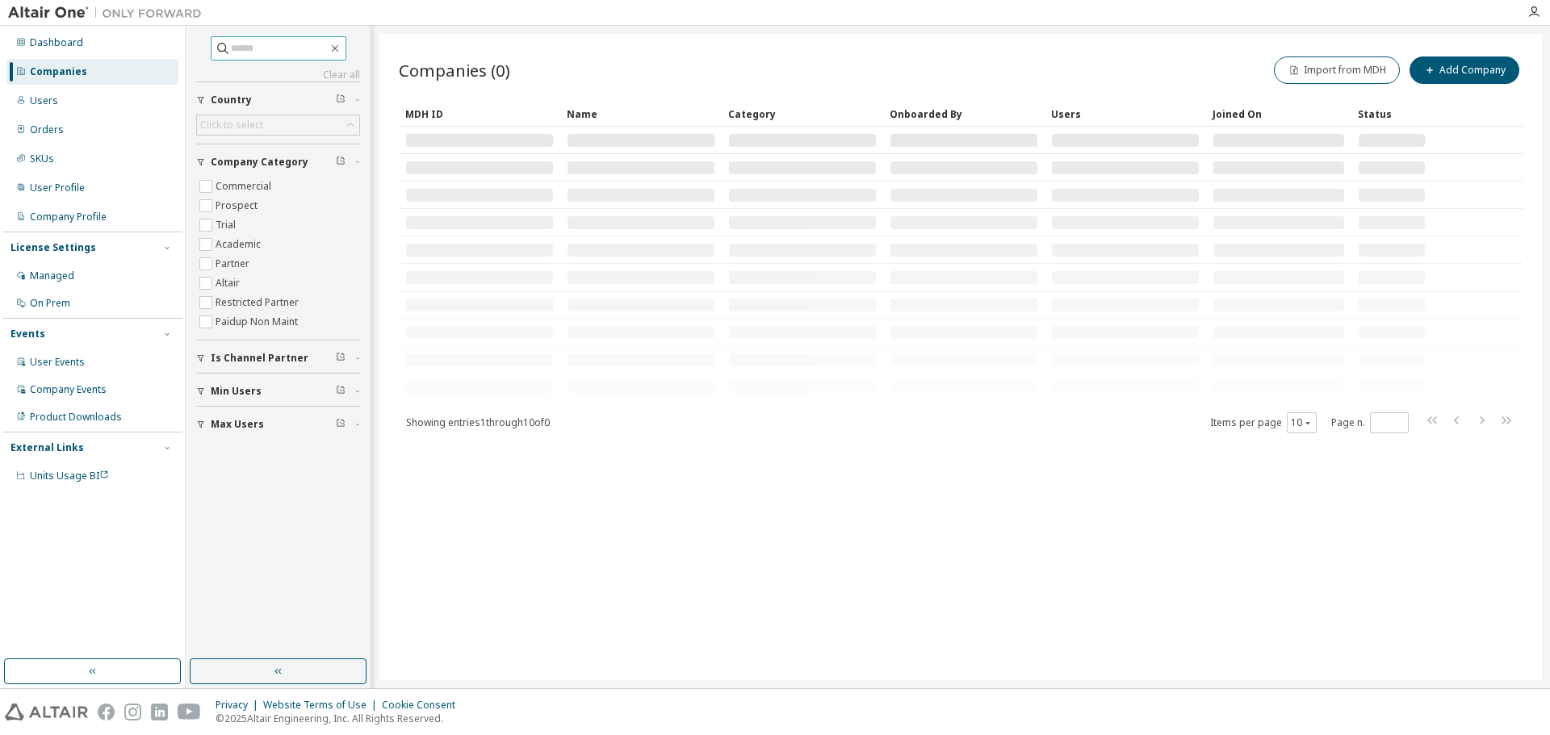
click at [252, 48] on input "text" at bounding box center [279, 48] width 97 height 16
paste input "**********"
click at [238, 47] on input "**********" at bounding box center [279, 48] width 97 height 16
type input "**********"
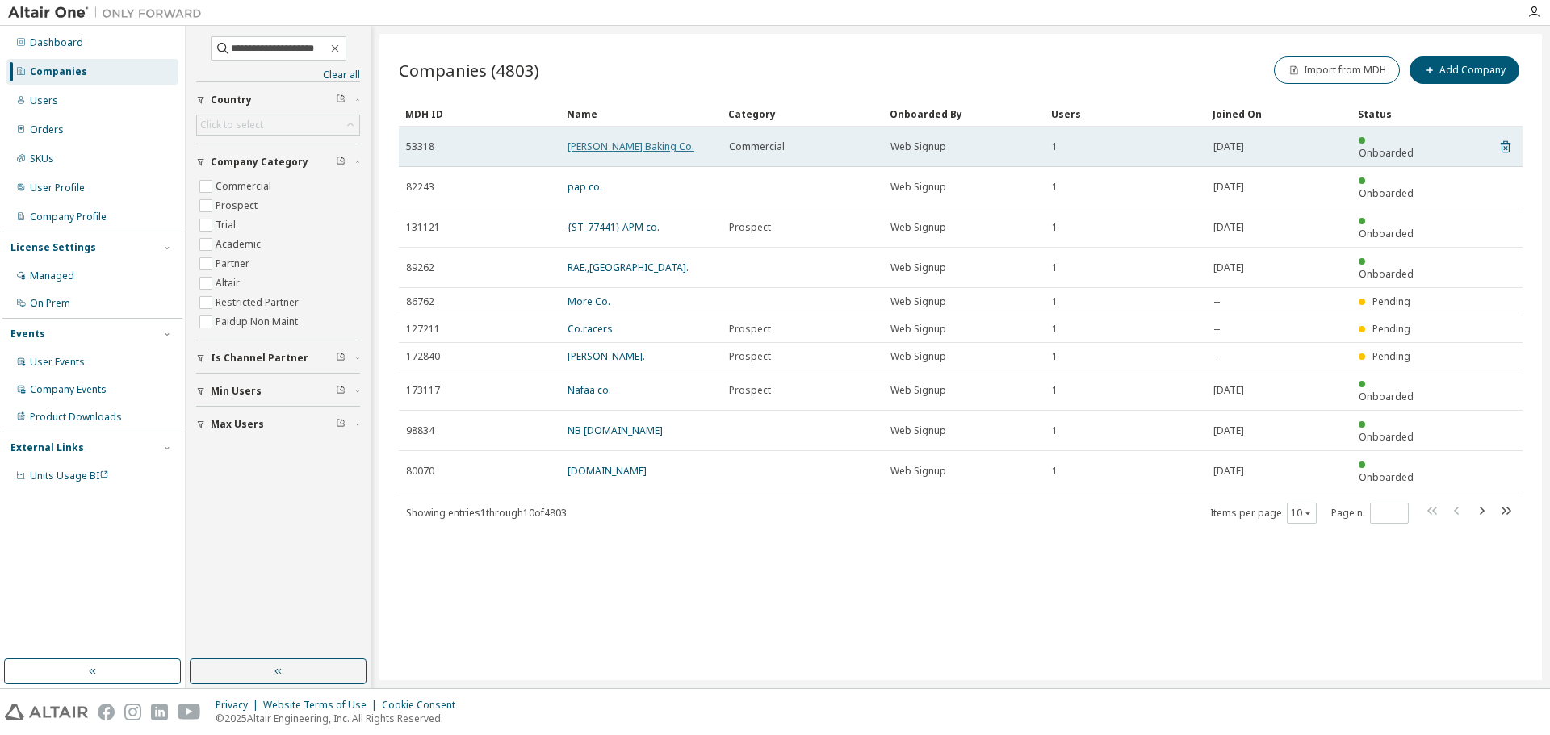
click at [647, 140] on link "[PERSON_NAME] Baking Co." at bounding box center [630, 147] width 127 height 14
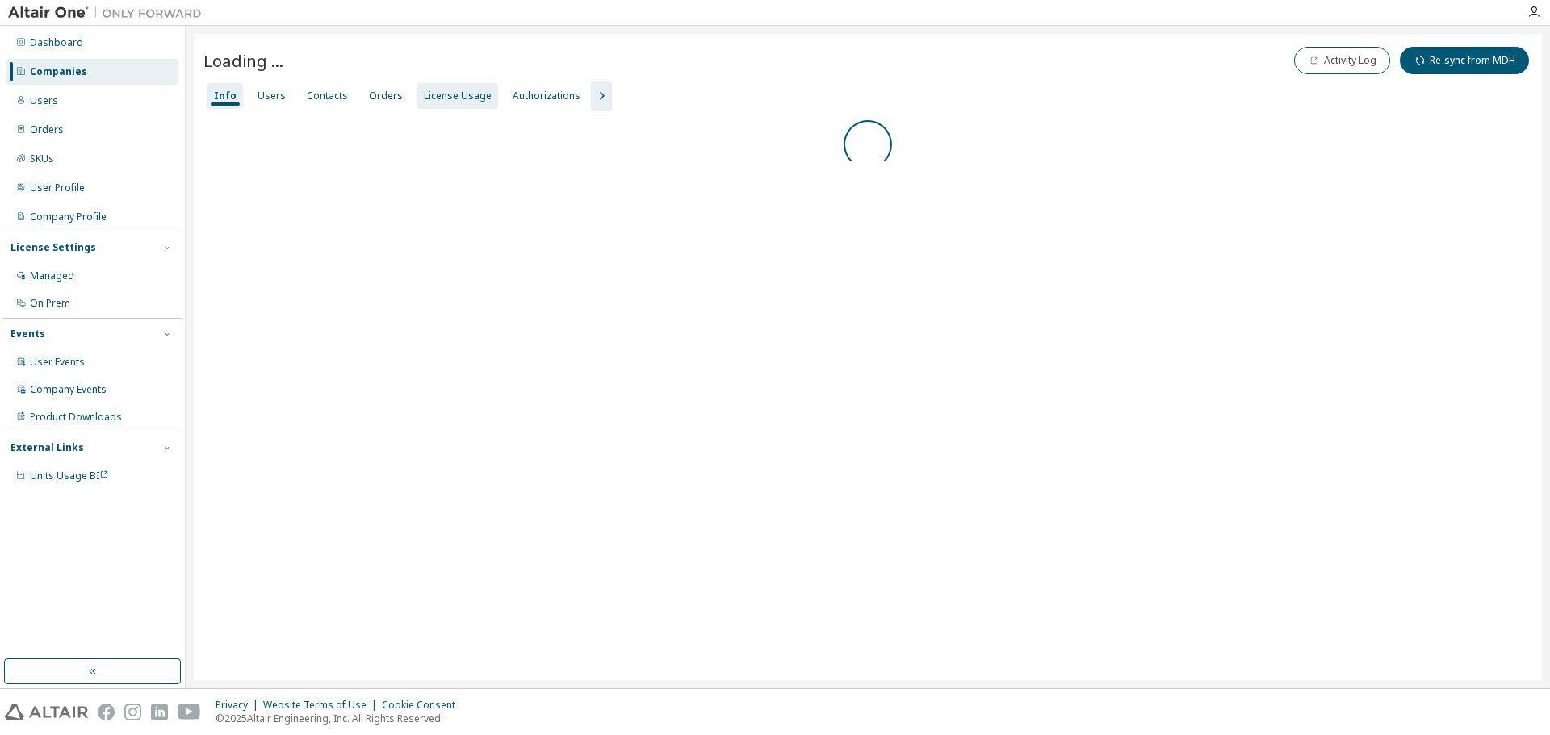
click at [458, 94] on div "License Usage" at bounding box center [458, 96] width 68 height 13
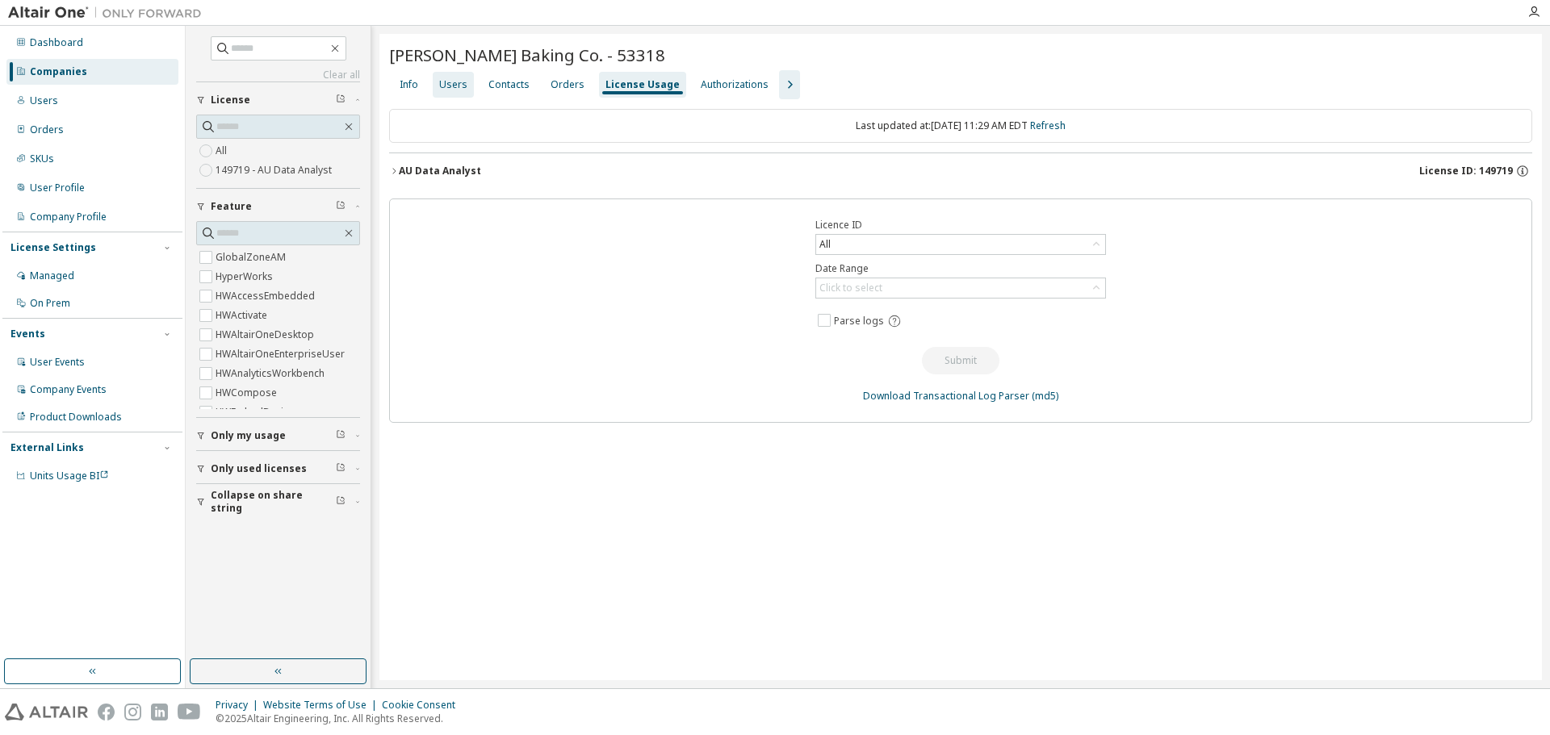
click at [467, 86] on div "Users" at bounding box center [453, 85] width 41 height 26
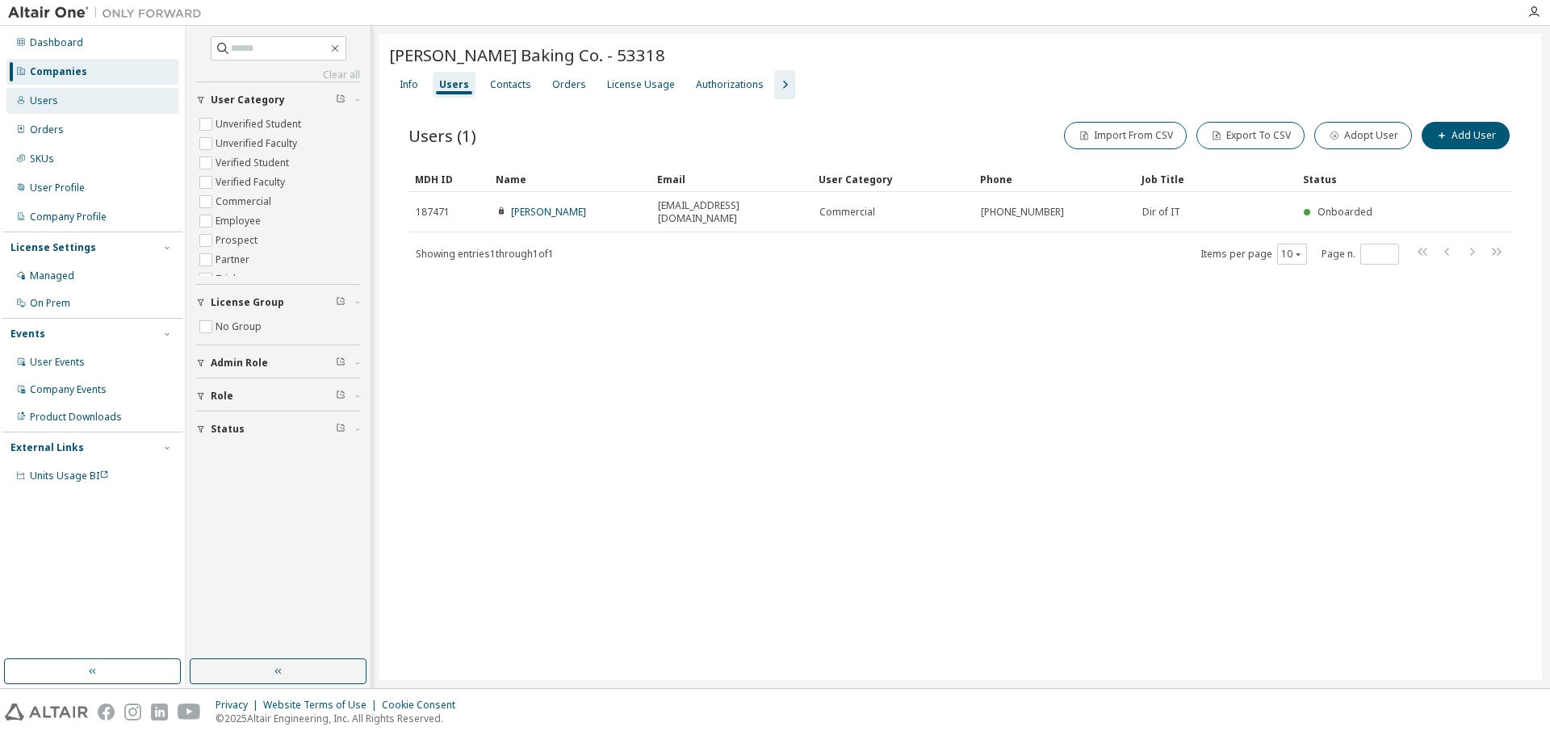
click at [94, 103] on div "Users" at bounding box center [92, 101] width 172 height 26
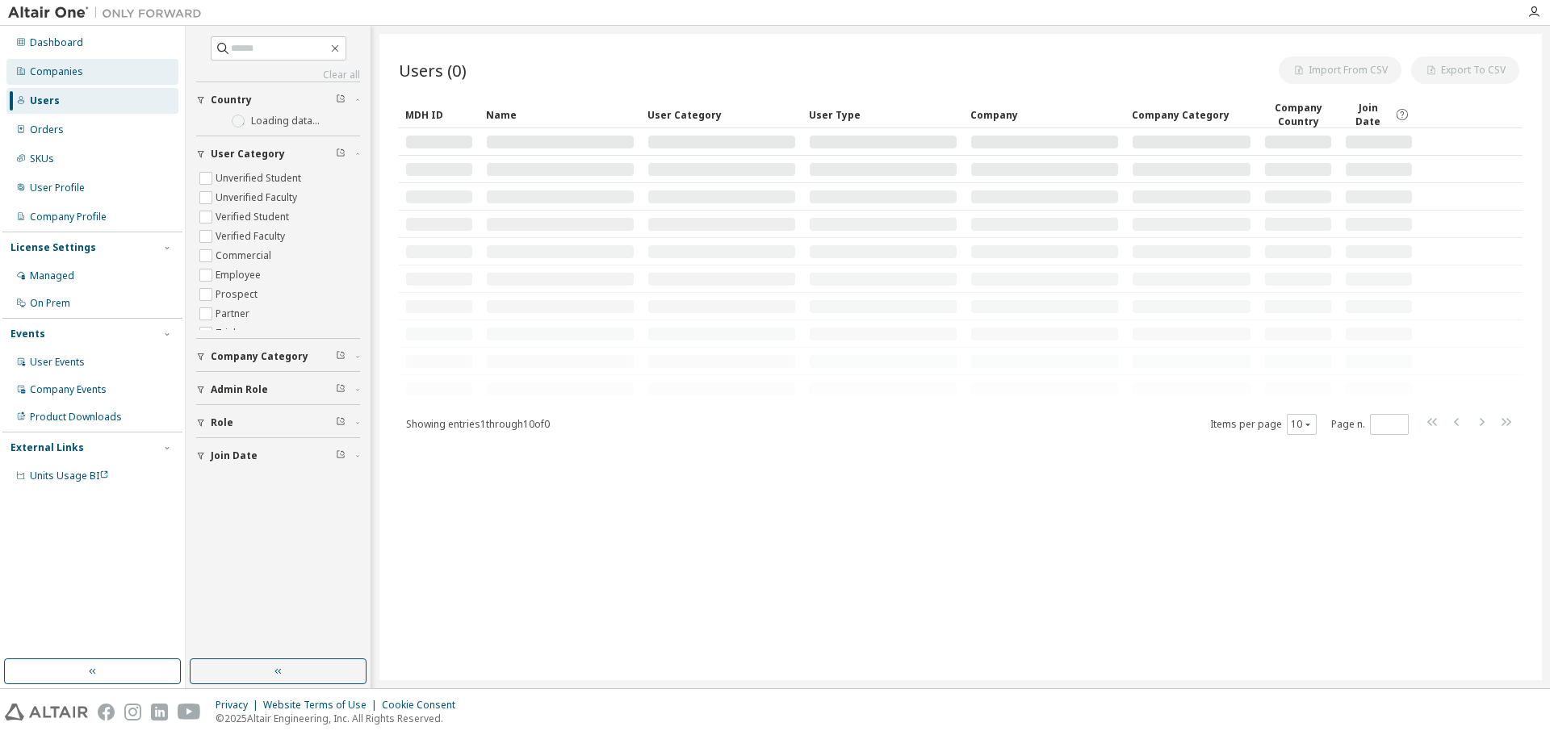
click at [100, 77] on div "Companies" at bounding box center [92, 72] width 172 height 26
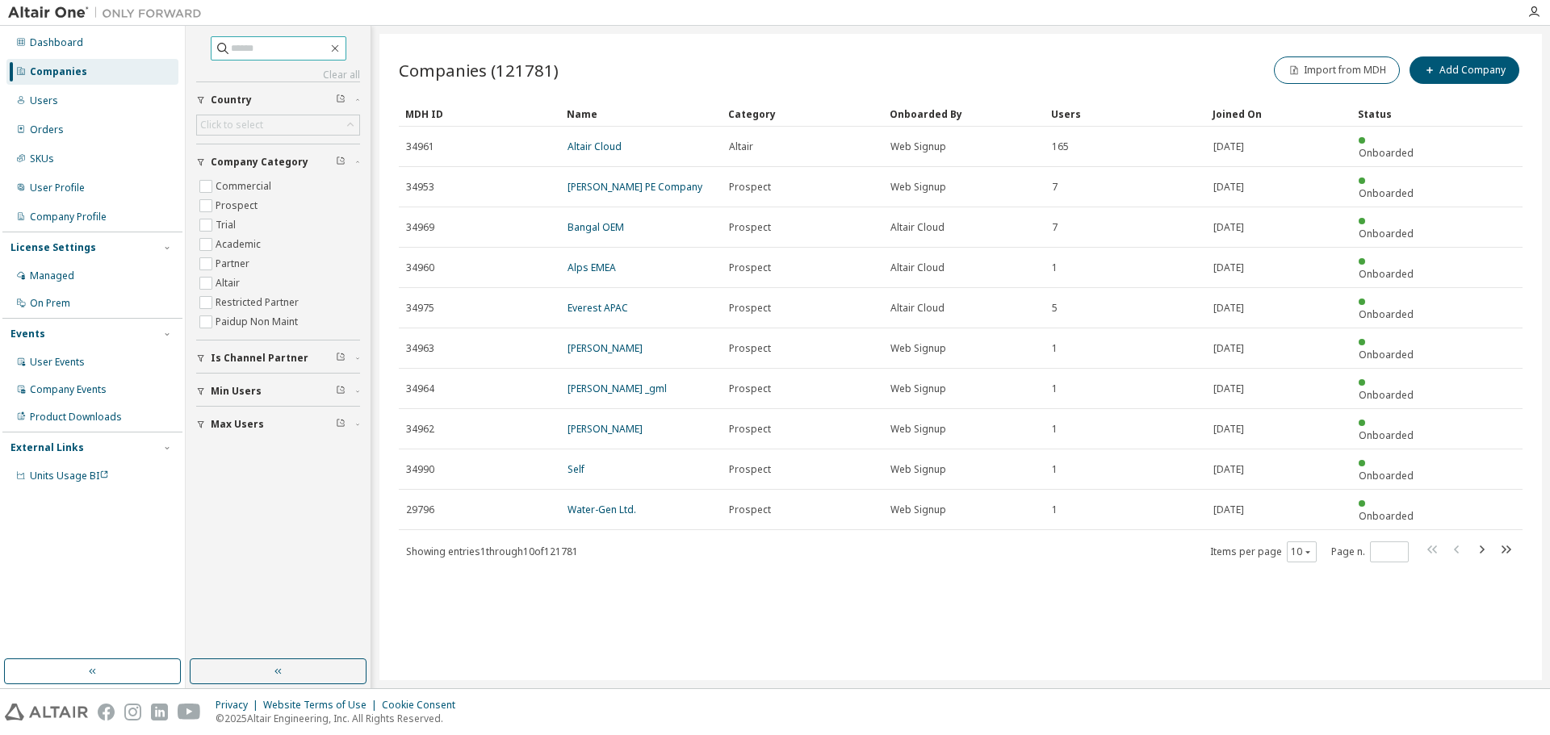
click at [233, 43] on input "text" at bounding box center [279, 48] width 97 height 16
paste input "**********"
type input "**********"
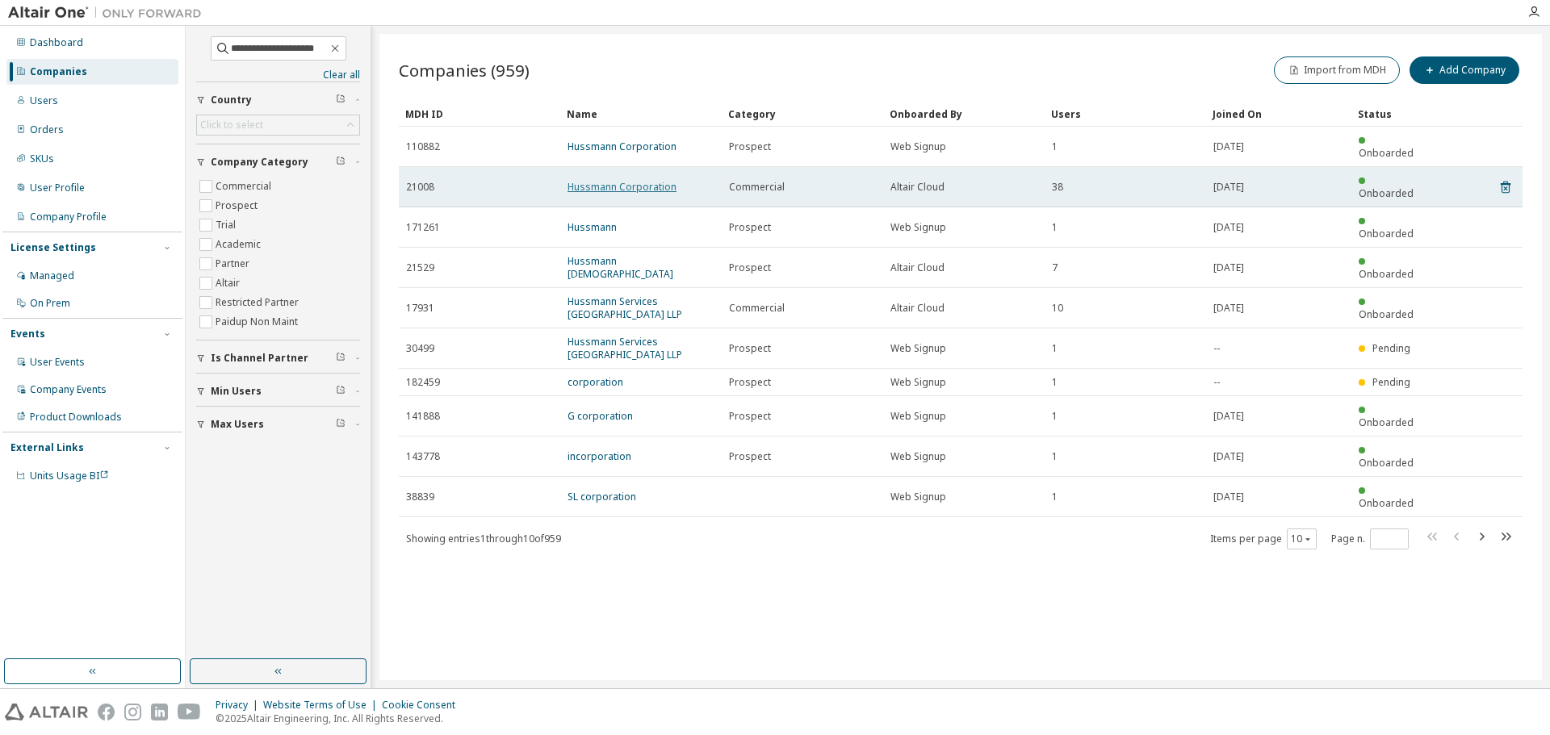
click at [601, 180] on link "Hussmann Corporation" at bounding box center [621, 187] width 109 height 14
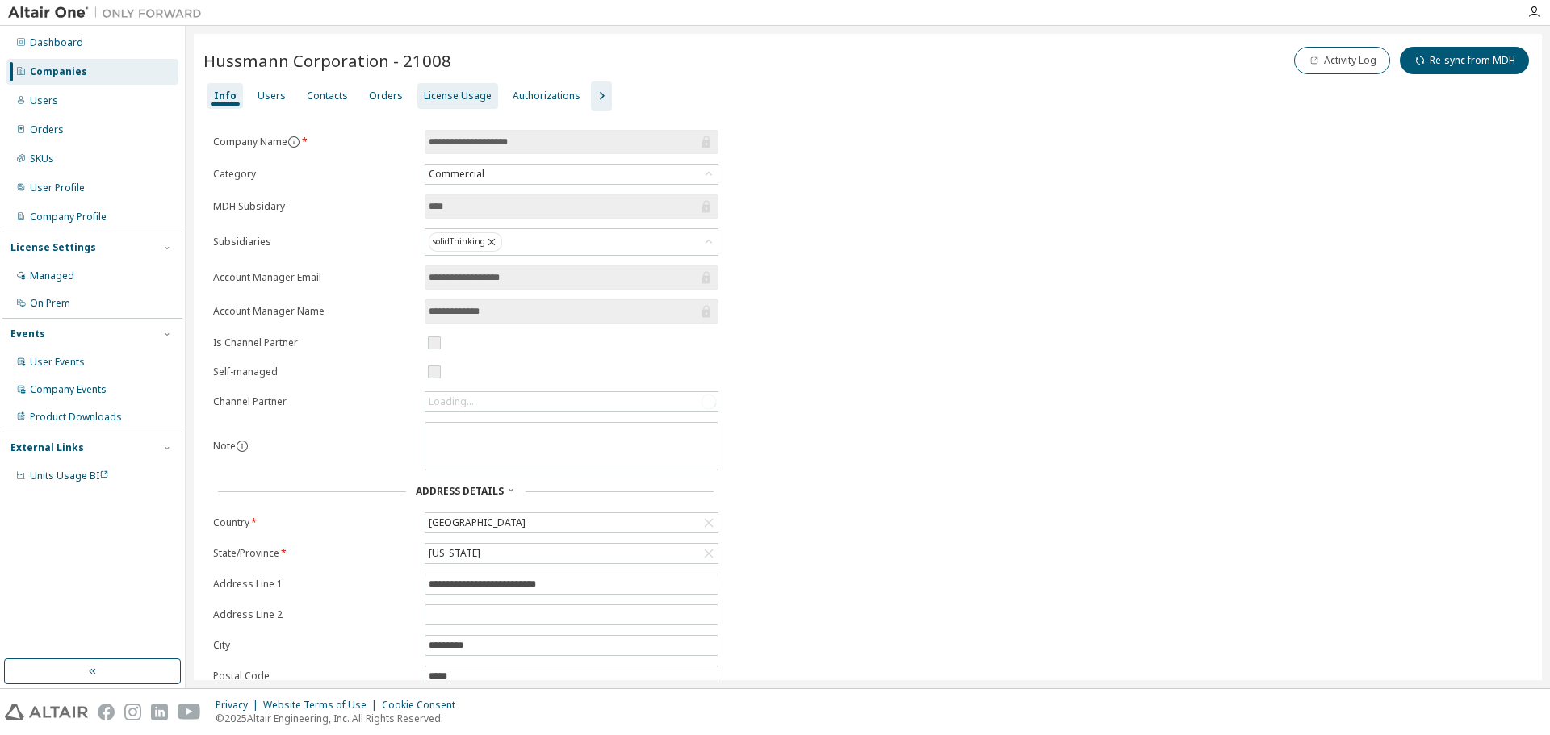
click at [442, 95] on div "License Usage" at bounding box center [458, 96] width 68 height 13
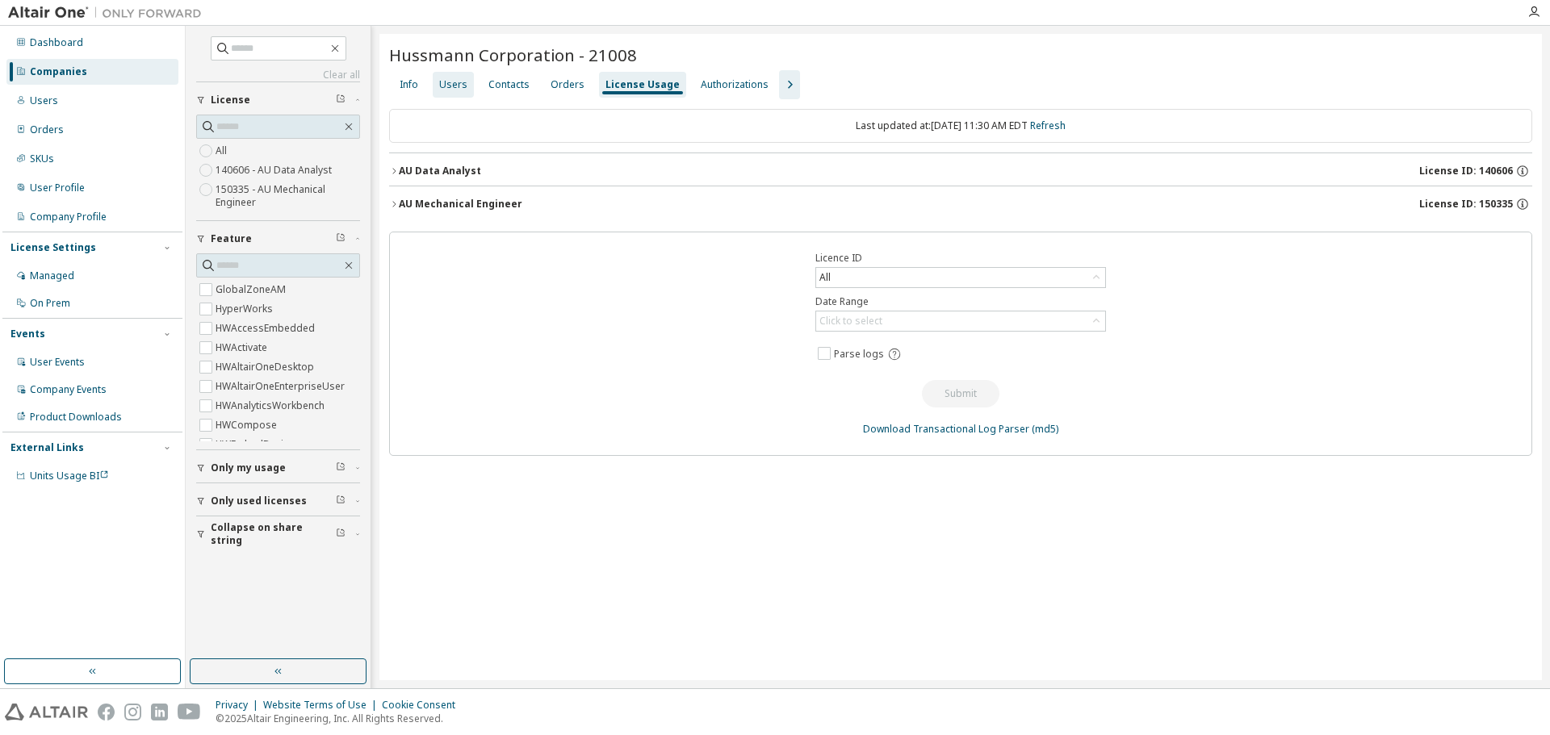
click at [449, 88] on div "Users" at bounding box center [453, 84] width 28 height 13
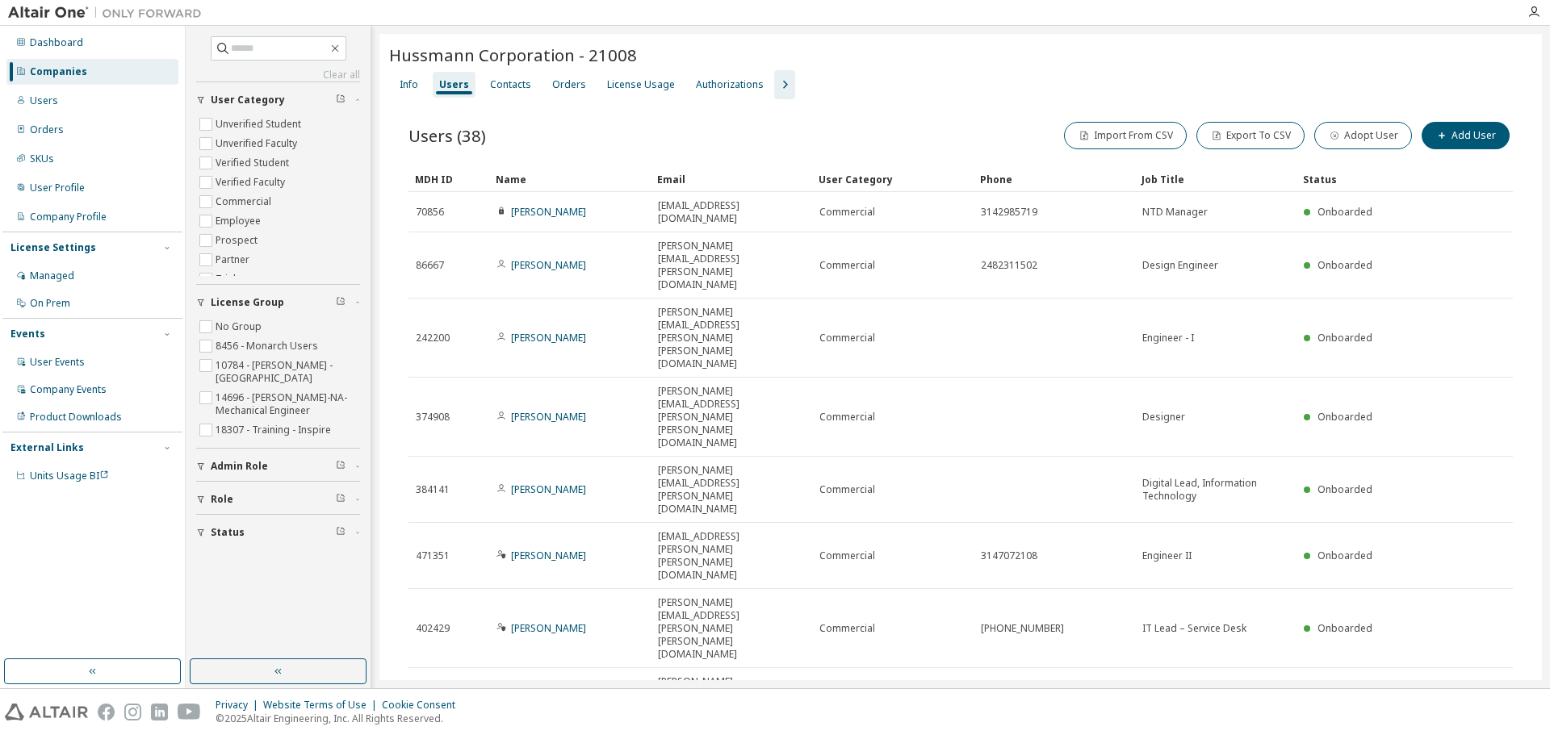
type input "*"
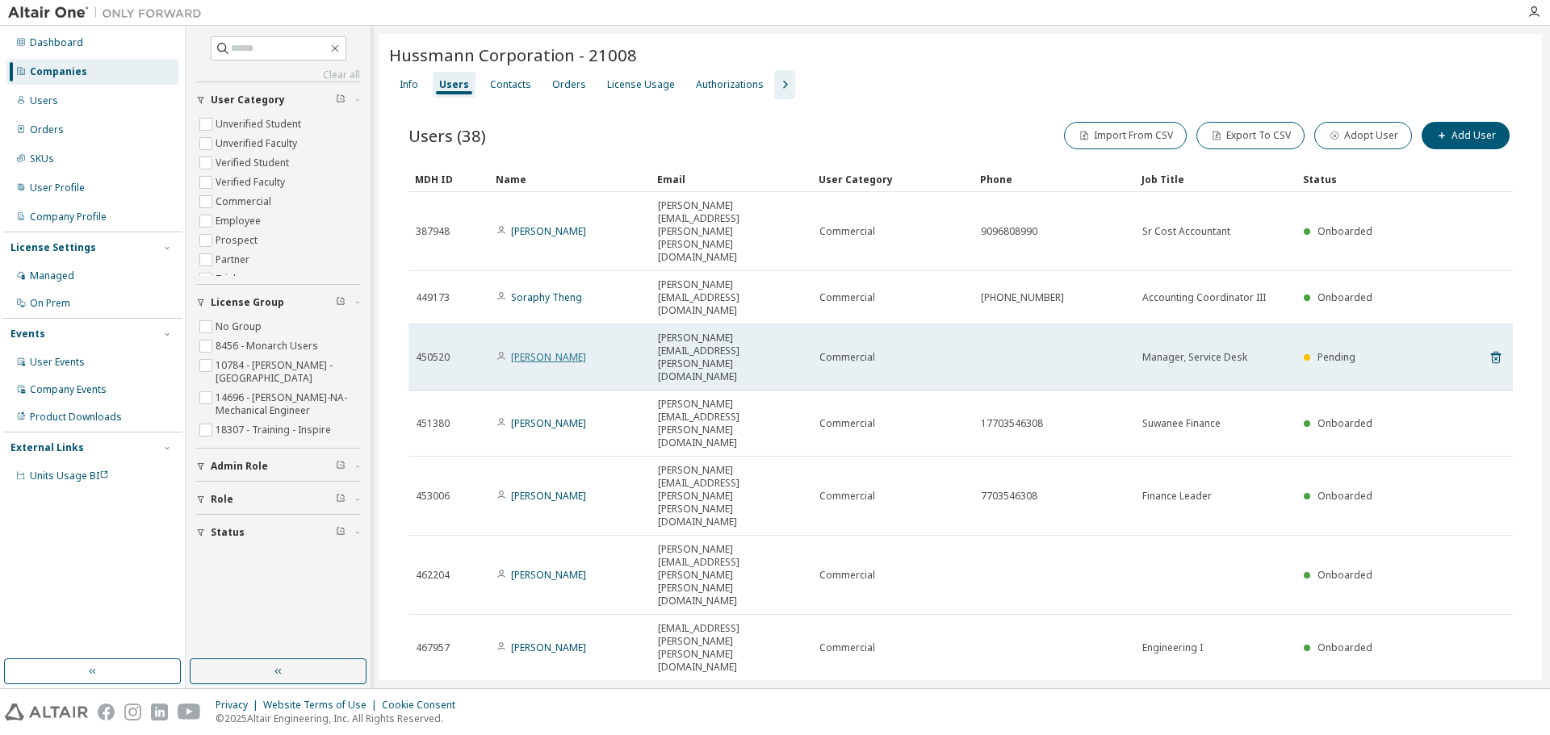
click at [521, 350] on link "[PERSON_NAME]" at bounding box center [548, 357] width 75 height 14
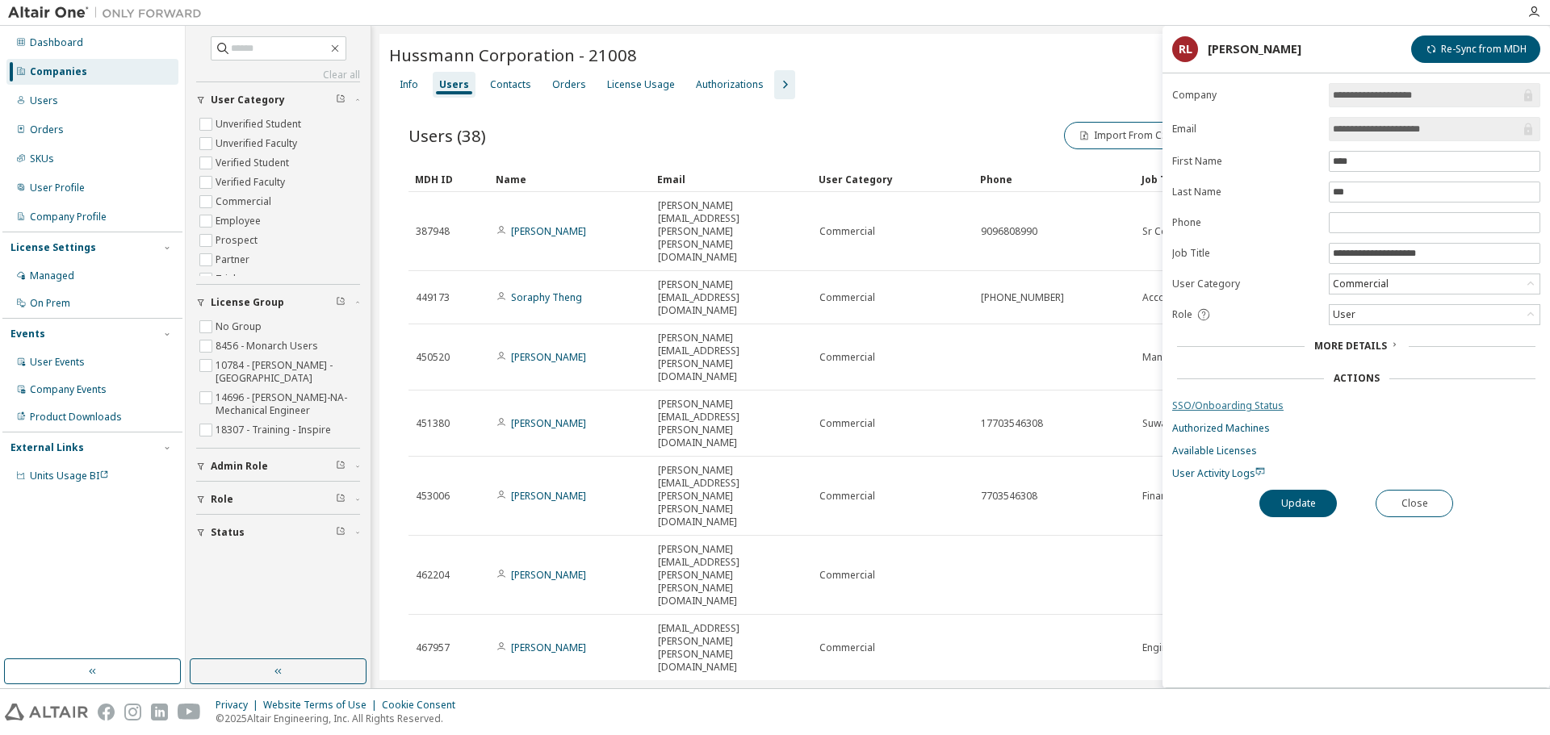
click at [1225, 404] on link "SSO/Onboarding Status" at bounding box center [1356, 406] width 368 height 13
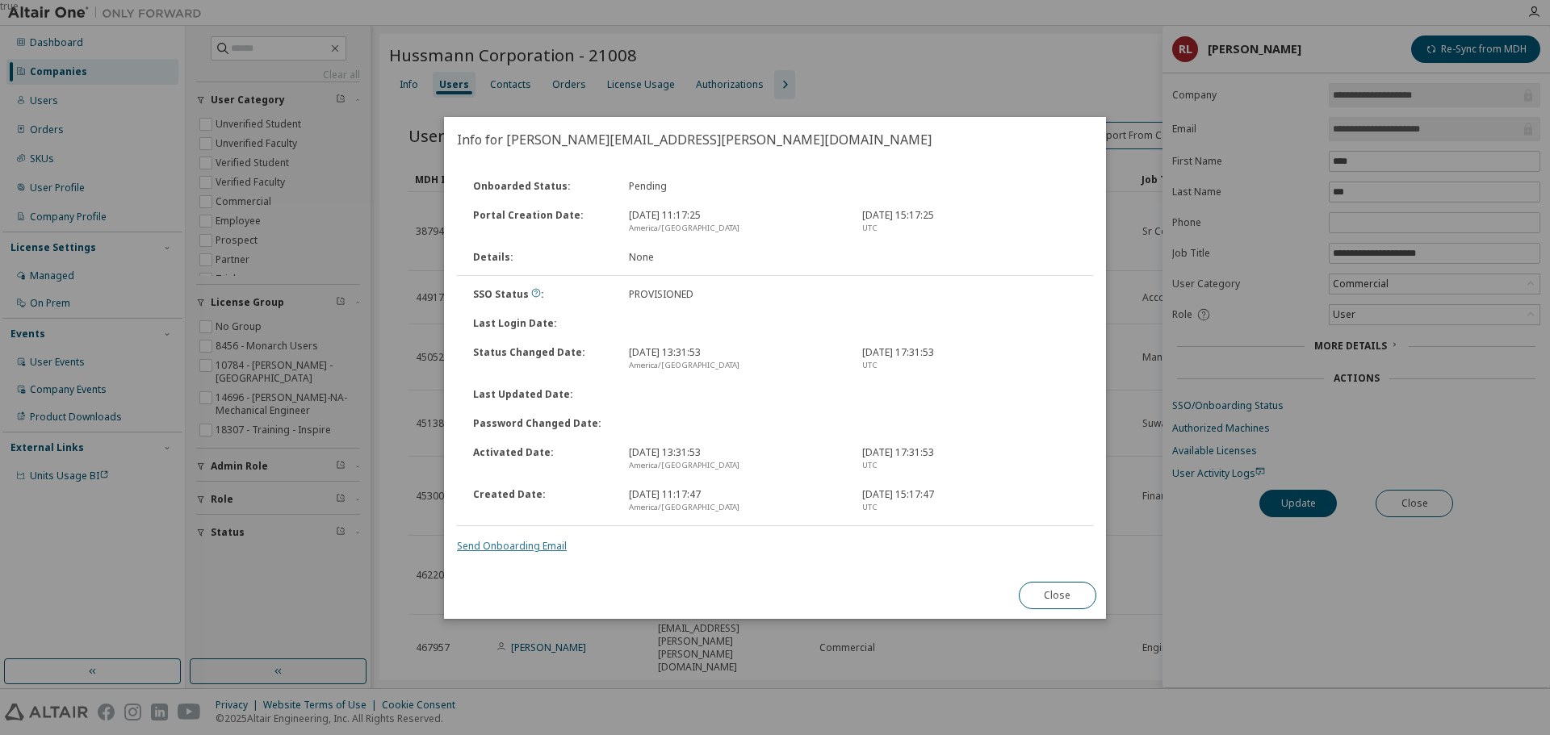
click at [495, 548] on link "Send Onboarding Email" at bounding box center [512, 546] width 110 height 14
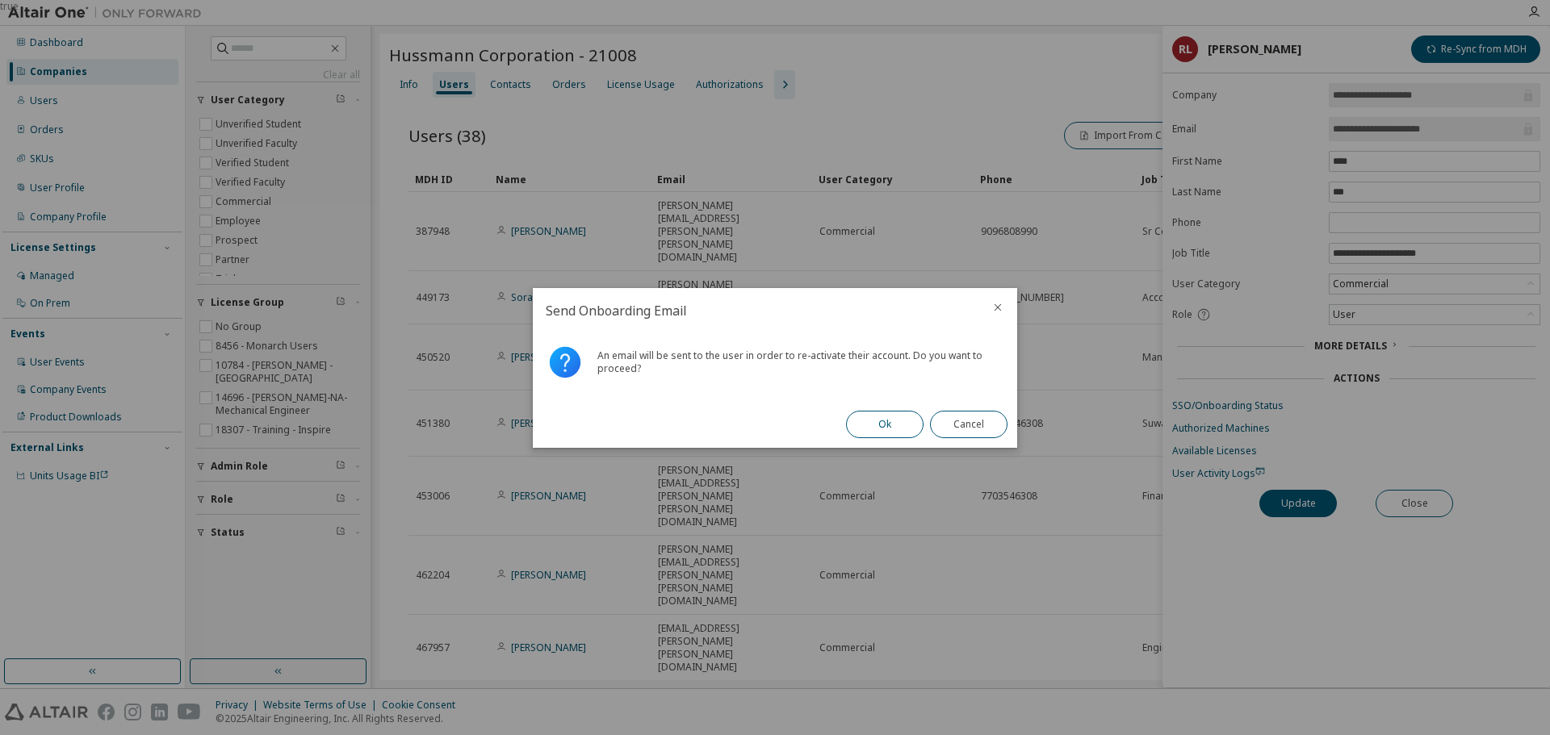
click at [879, 429] on button "Ok" at bounding box center [884, 424] width 77 height 27
click at [980, 417] on button "Close" at bounding box center [968, 424] width 77 height 27
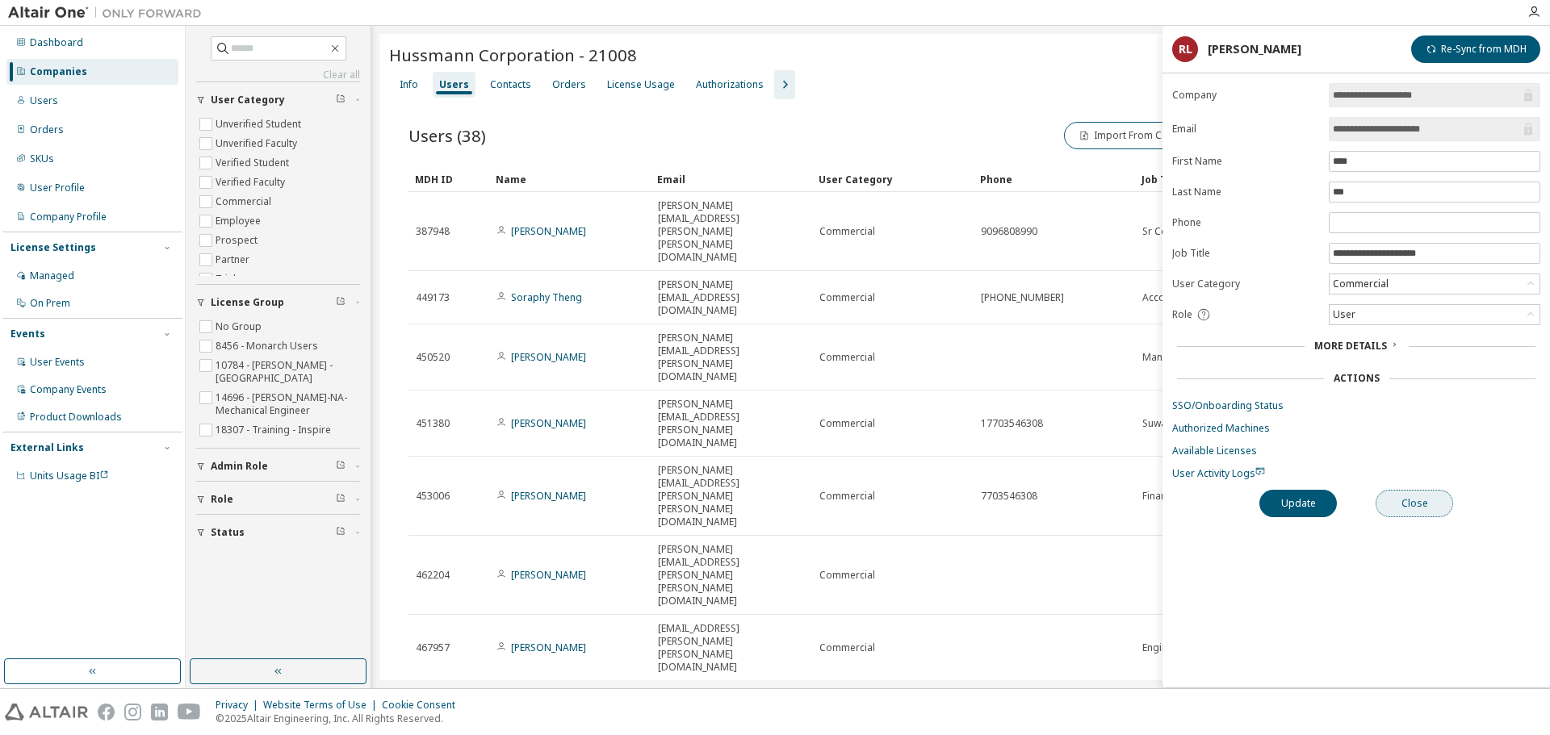
click at [1427, 508] on button "Close" at bounding box center [1414, 503] width 77 height 27
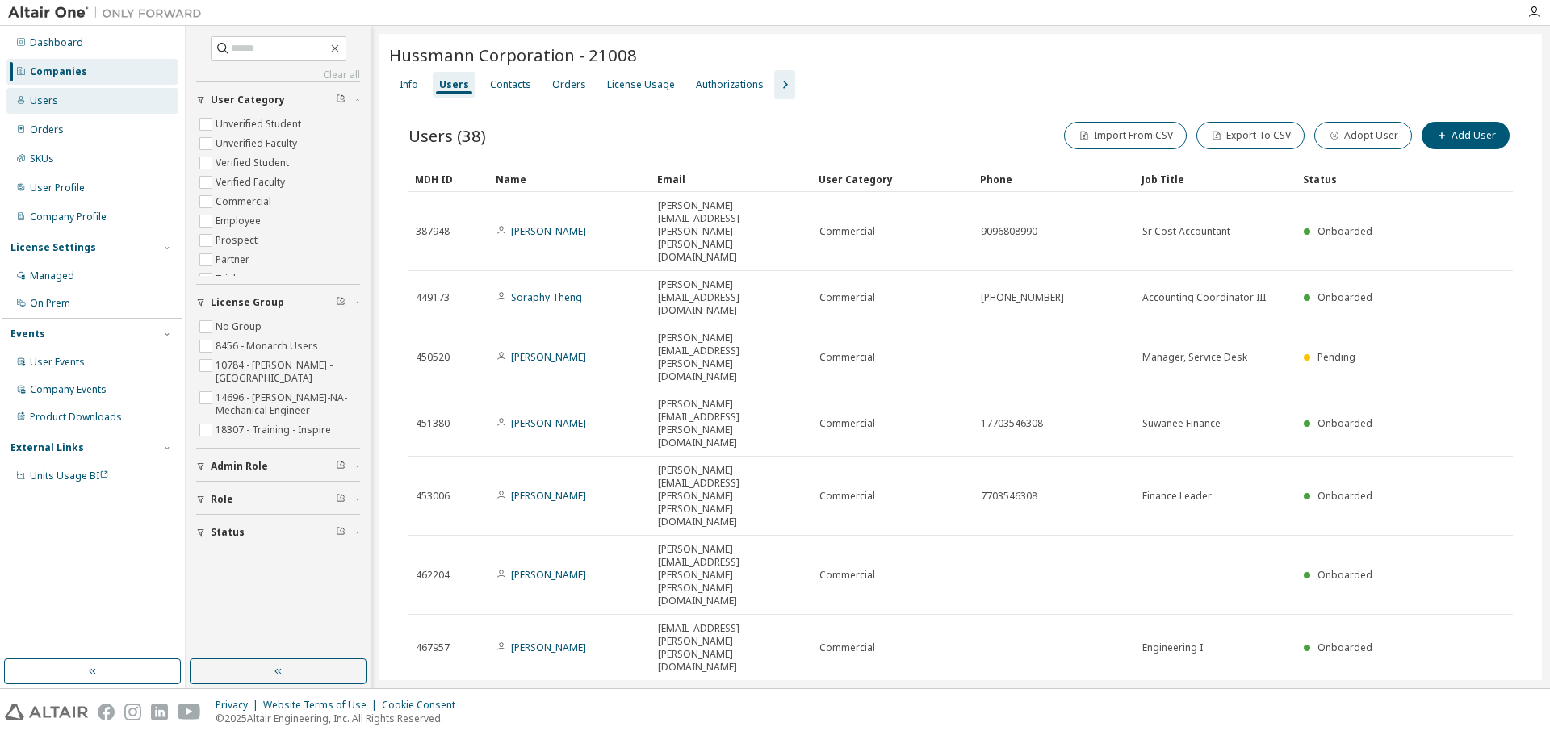
click at [53, 106] on div "Users" at bounding box center [92, 101] width 172 height 26
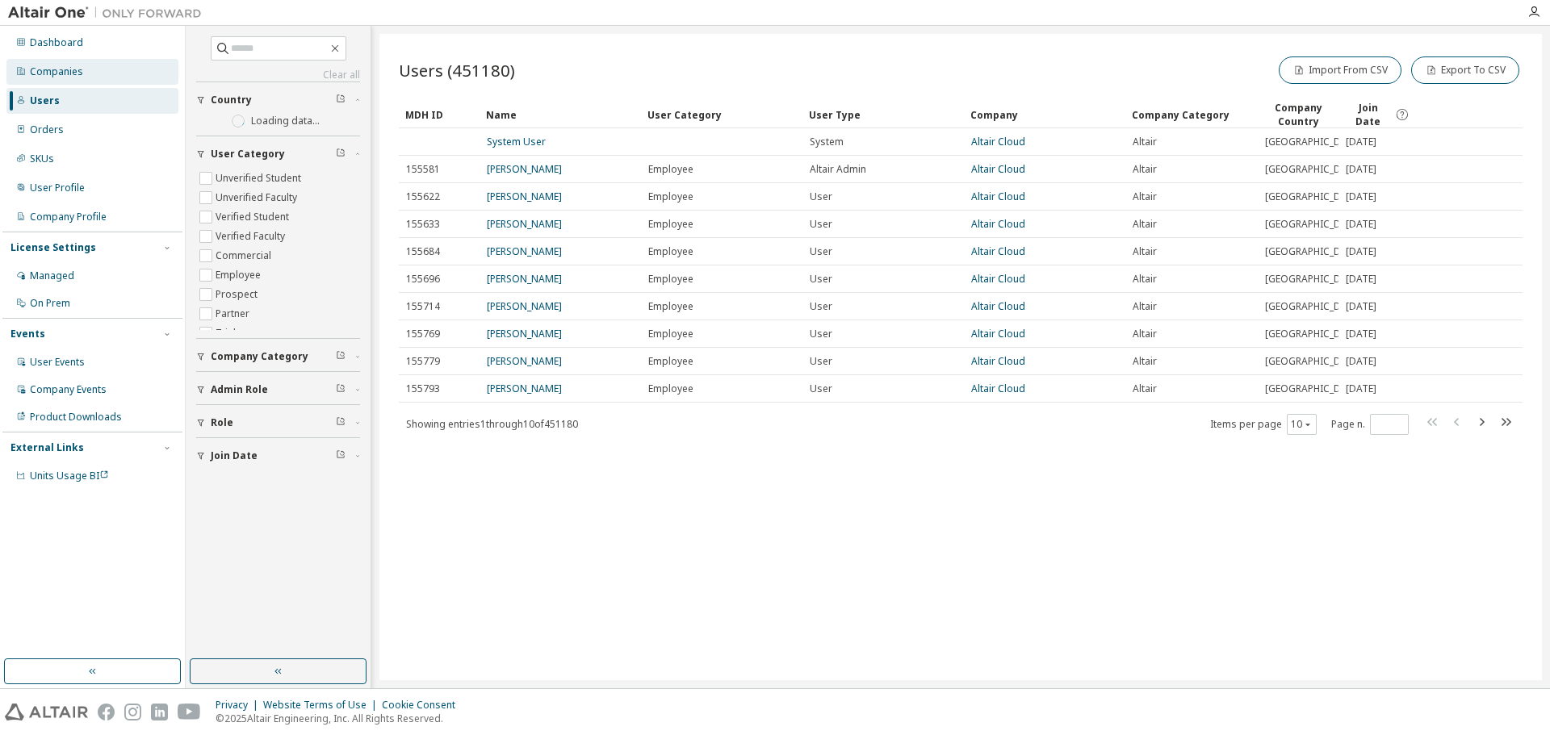
click at [80, 72] on div "Companies" at bounding box center [56, 71] width 53 height 13
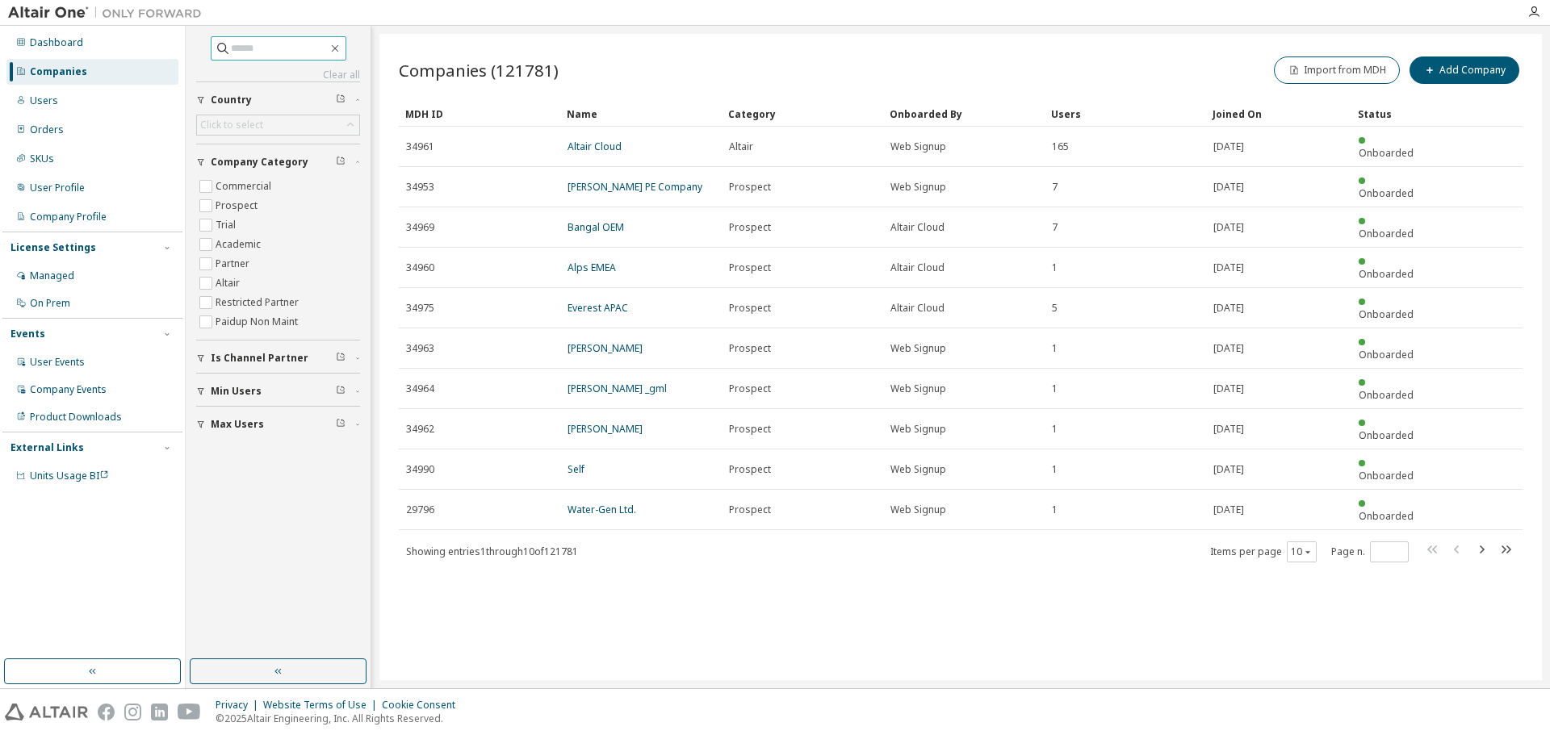
click at [239, 50] on input "text" at bounding box center [279, 48] width 97 height 16
paste input "**********"
type input "**********"
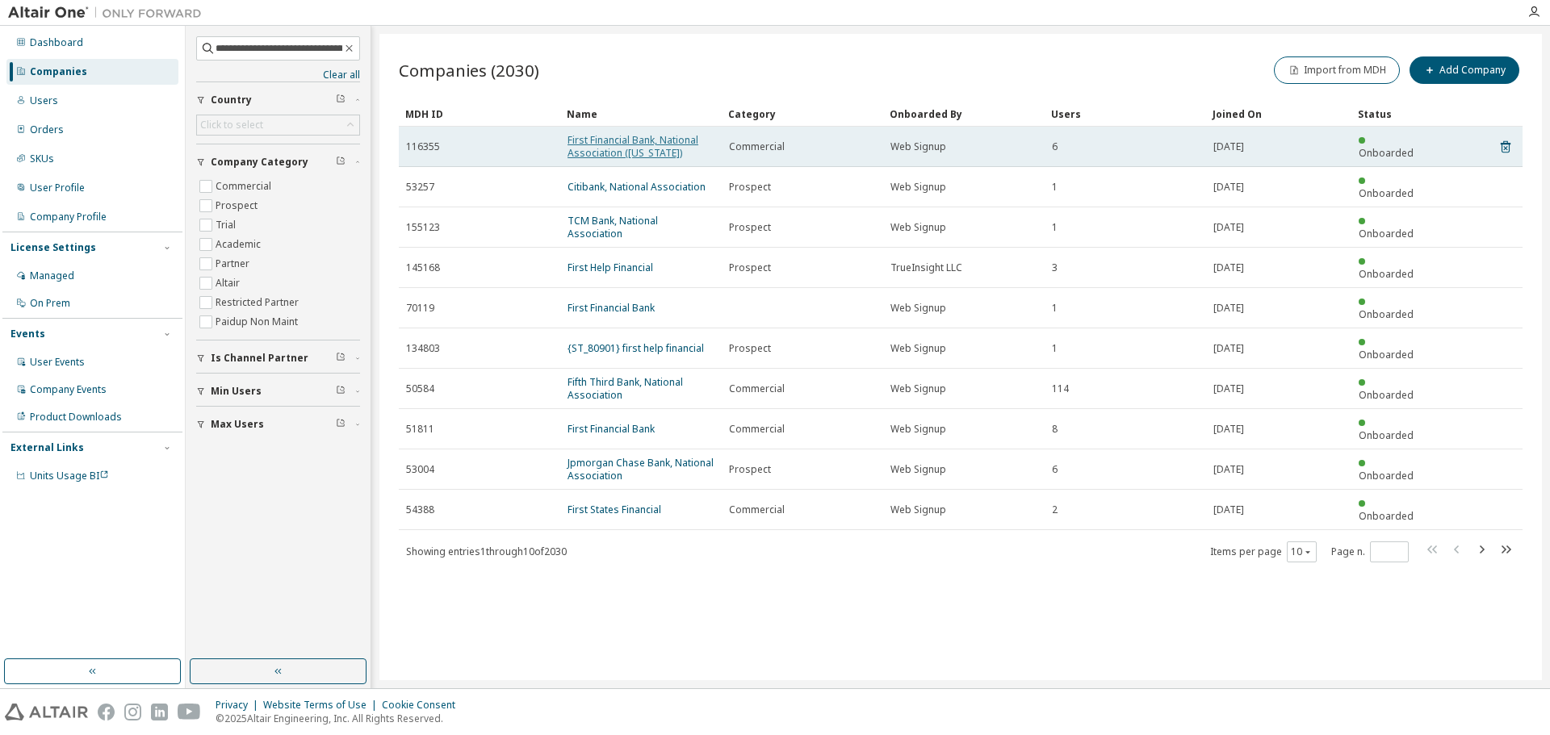
click at [596, 140] on link "First Financial Bank, National Association ([US_STATE])" at bounding box center [632, 146] width 131 height 27
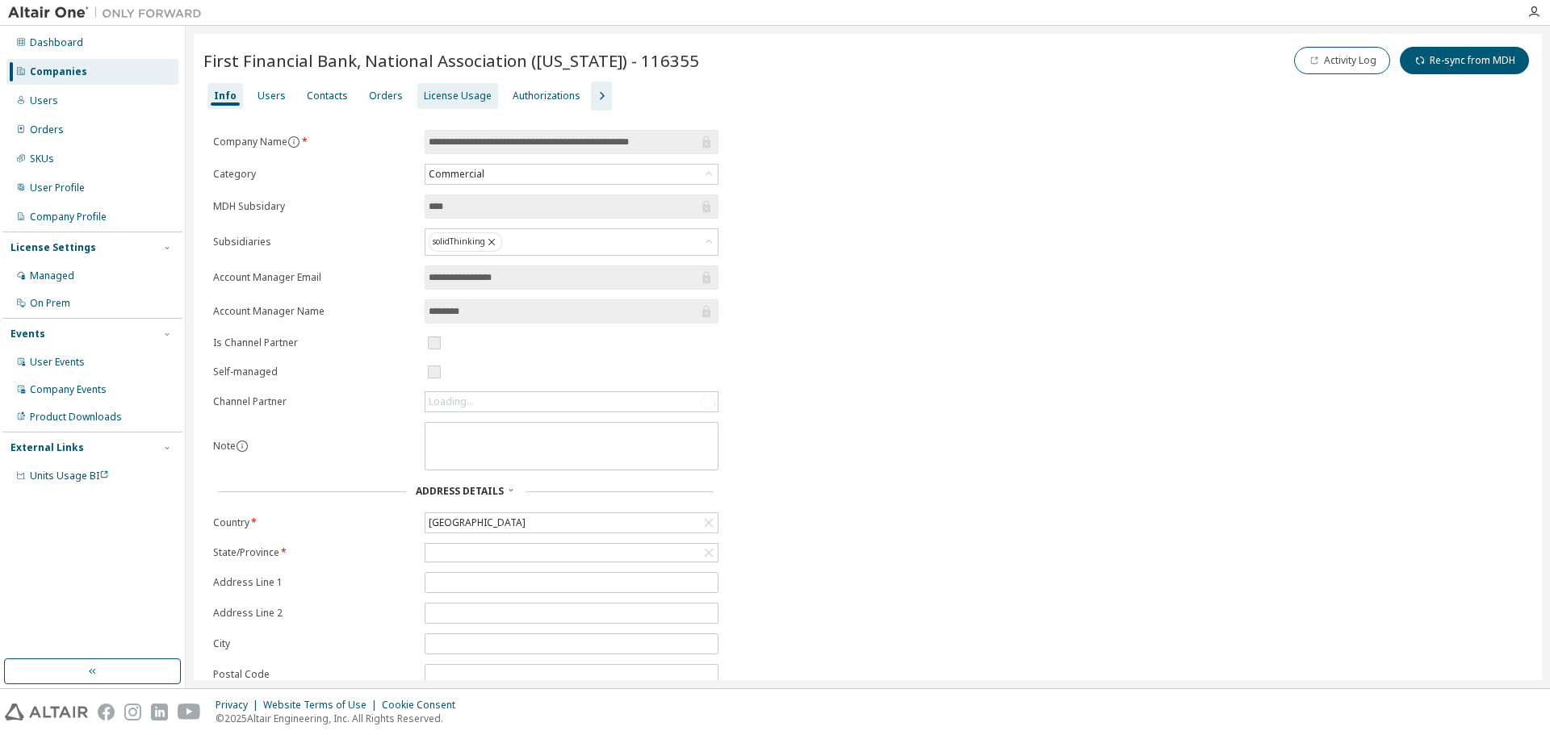
click at [451, 98] on div "License Usage" at bounding box center [458, 96] width 68 height 13
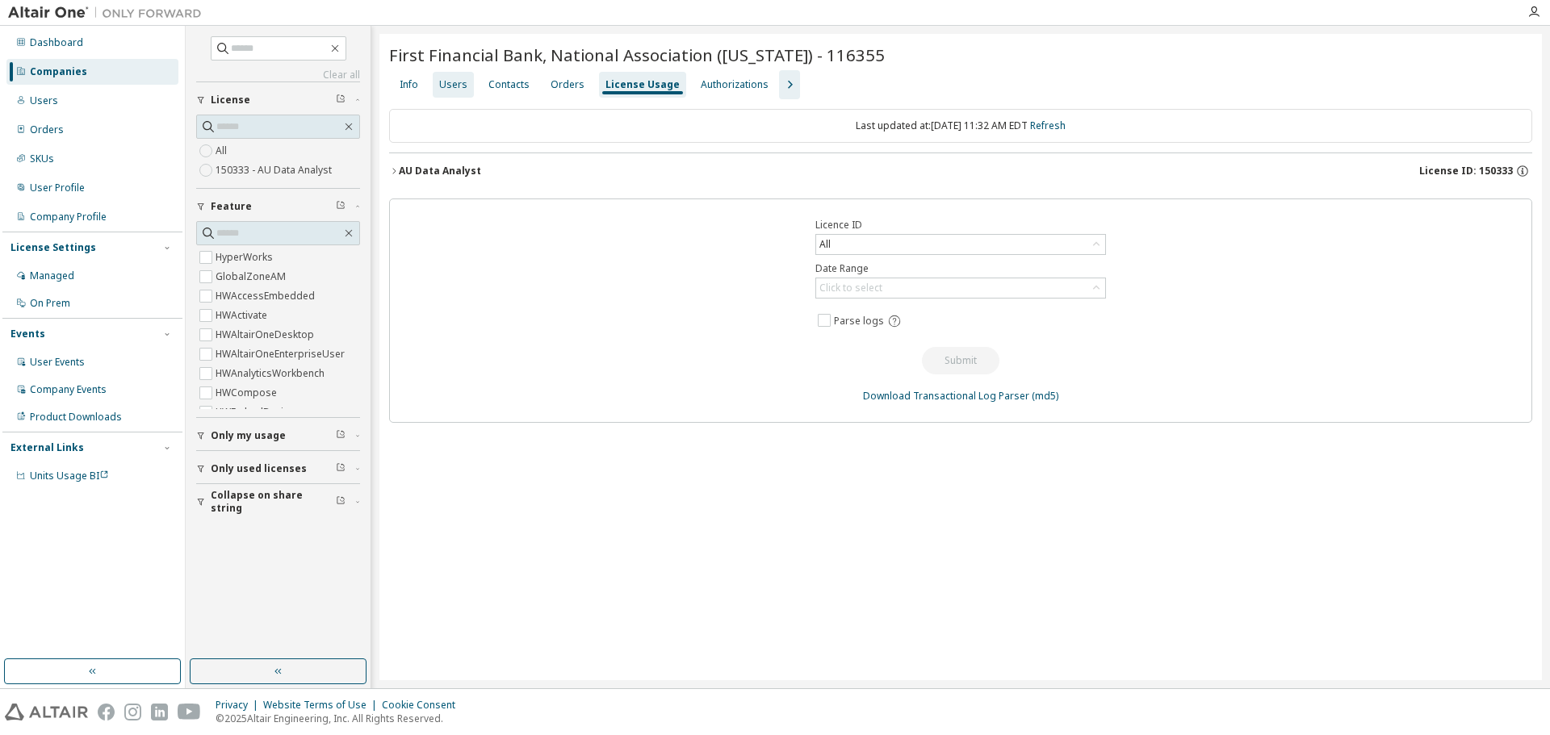
click at [439, 85] on div "Users" at bounding box center [453, 84] width 28 height 13
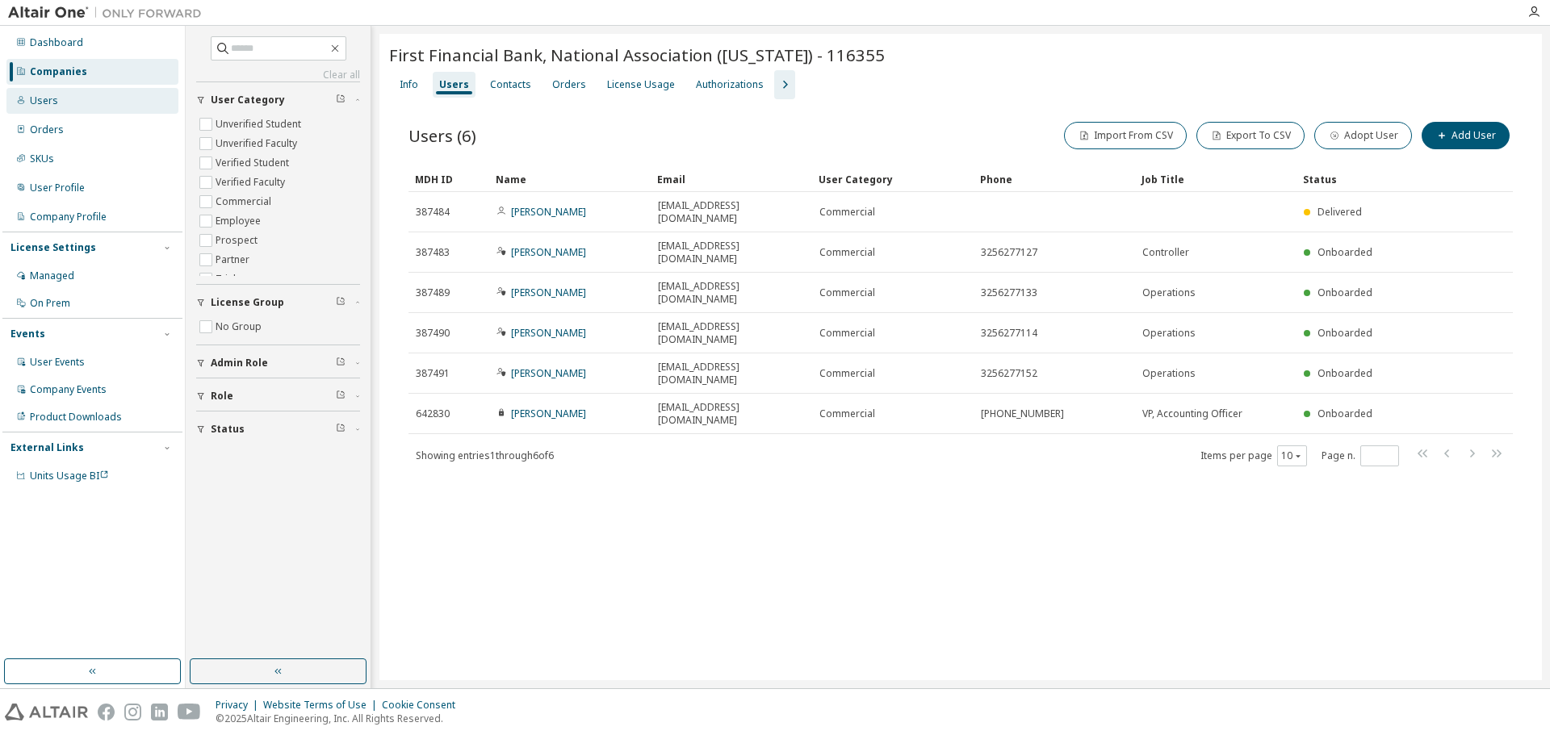
click at [82, 108] on div "Users" at bounding box center [92, 101] width 172 height 26
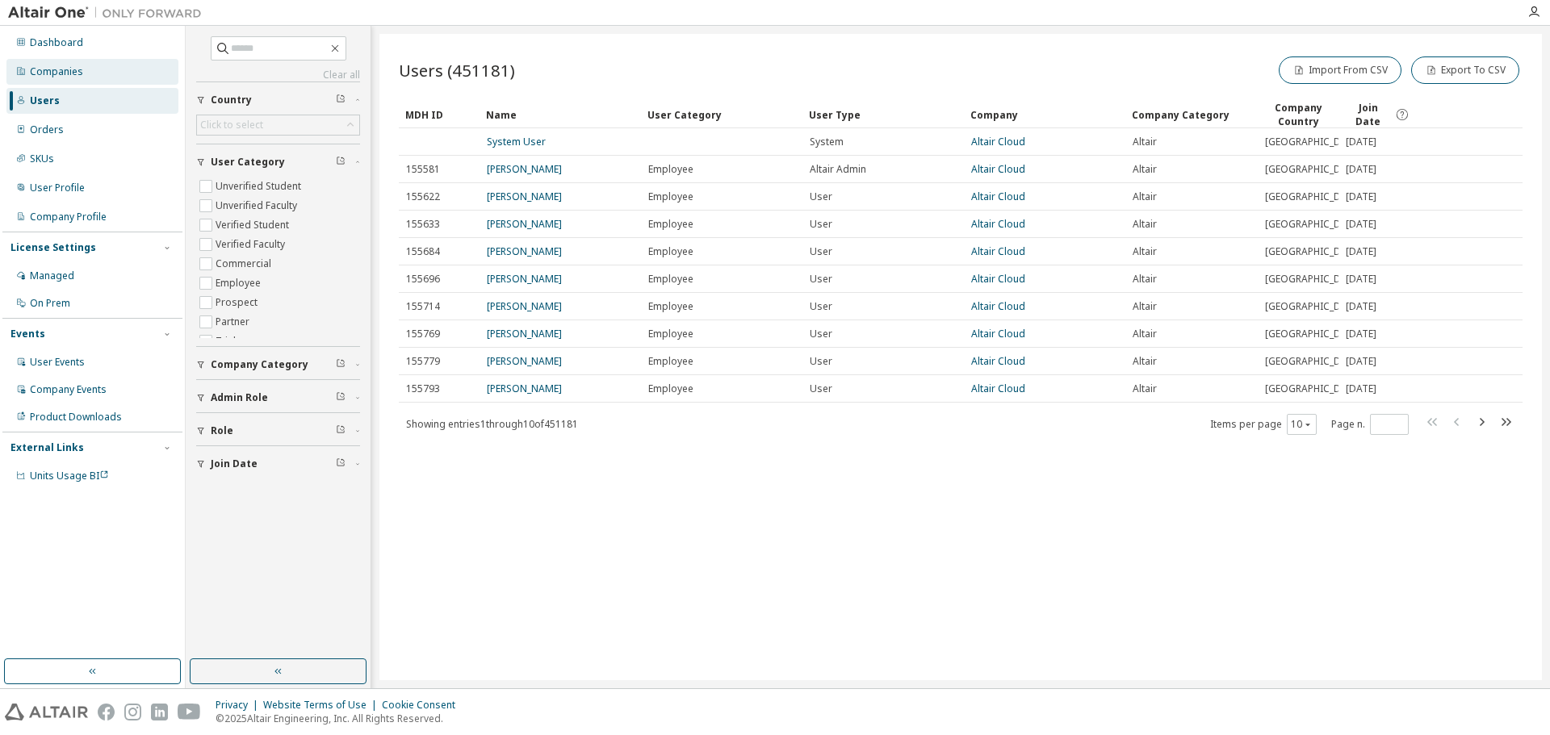
click at [116, 84] on div "Companies" at bounding box center [92, 72] width 172 height 26
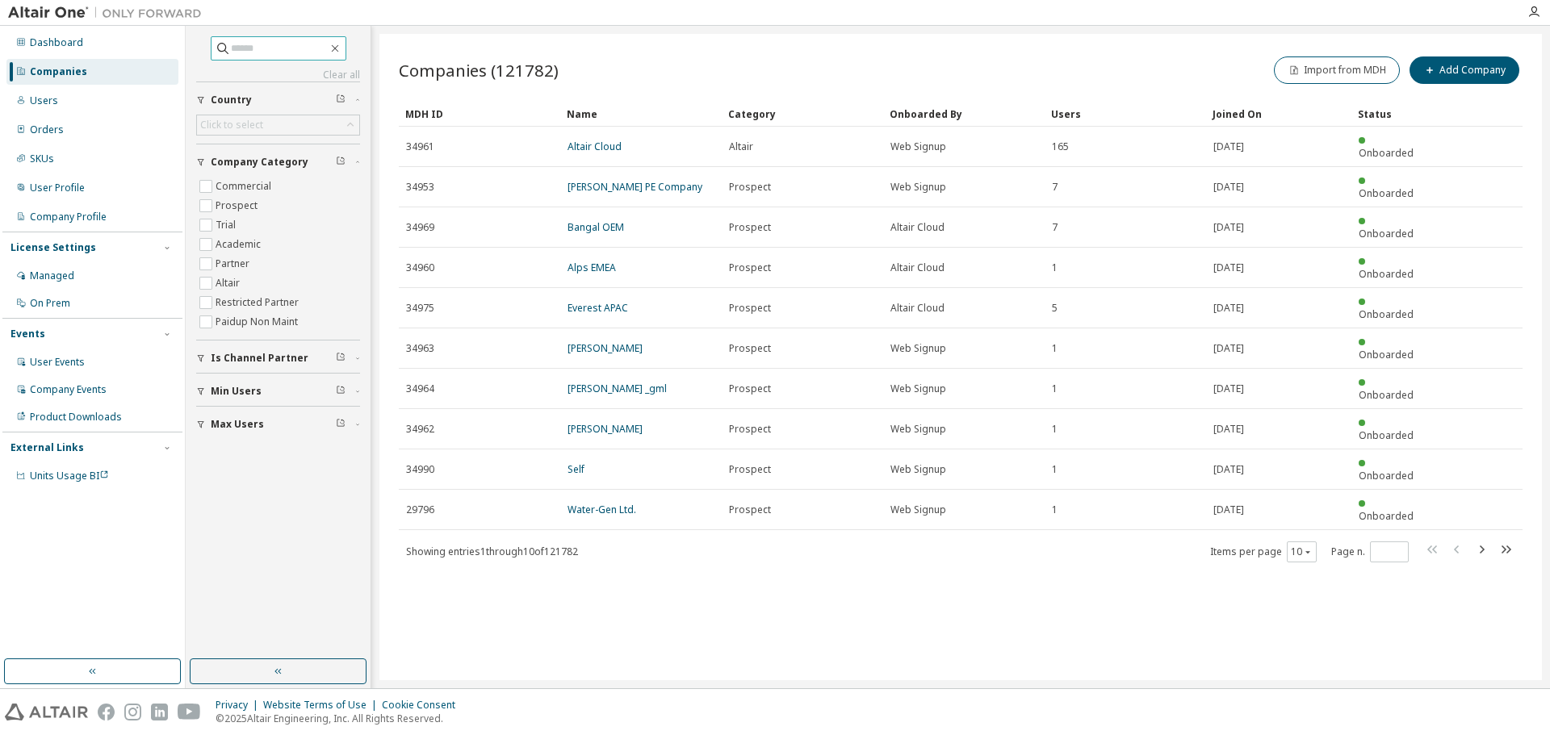
click at [243, 48] on input "text" at bounding box center [279, 48] width 97 height 16
paste input "**********"
type input "**********"
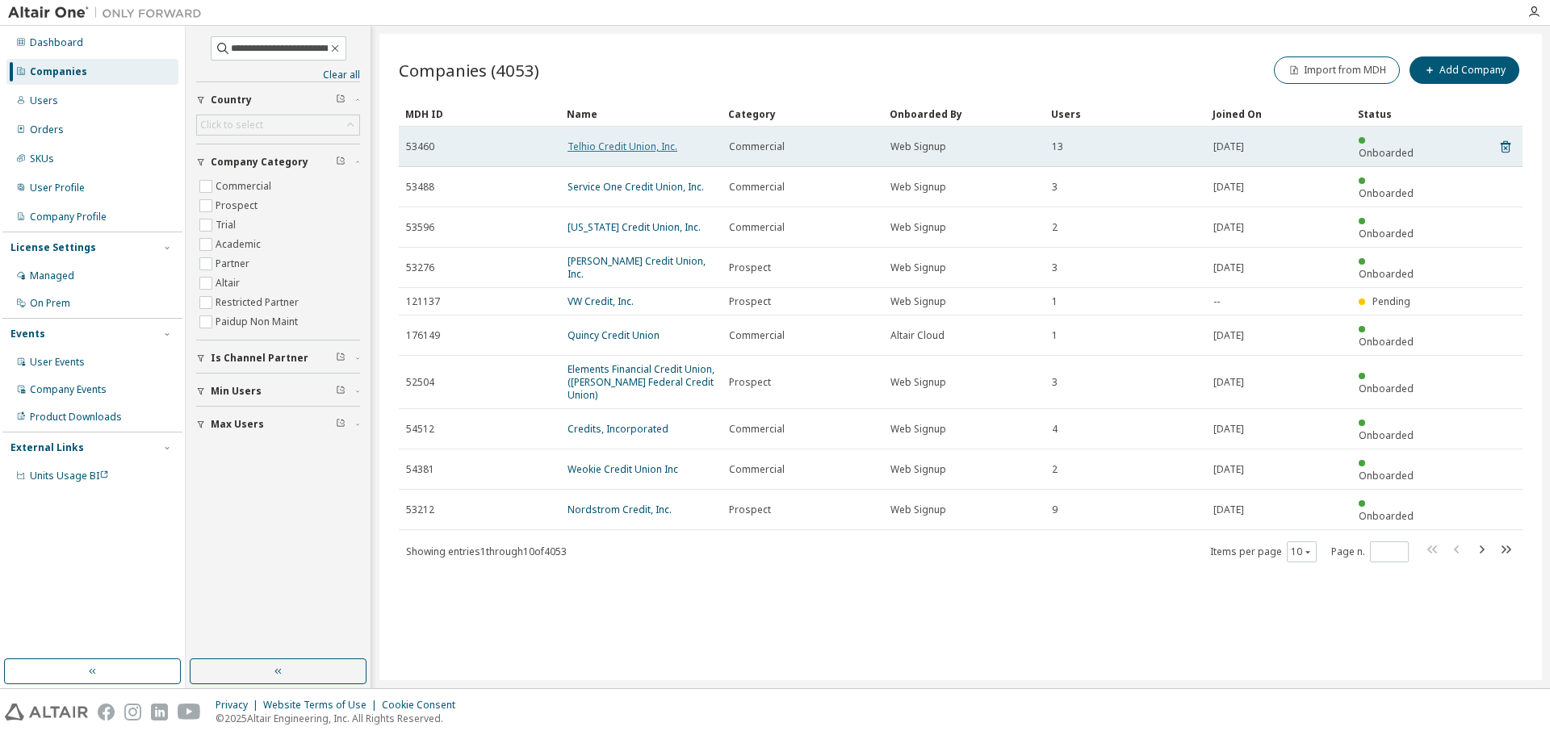
click at [618, 140] on link "Telhio Credit Union, Inc." at bounding box center [622, 147] width 110 height 14
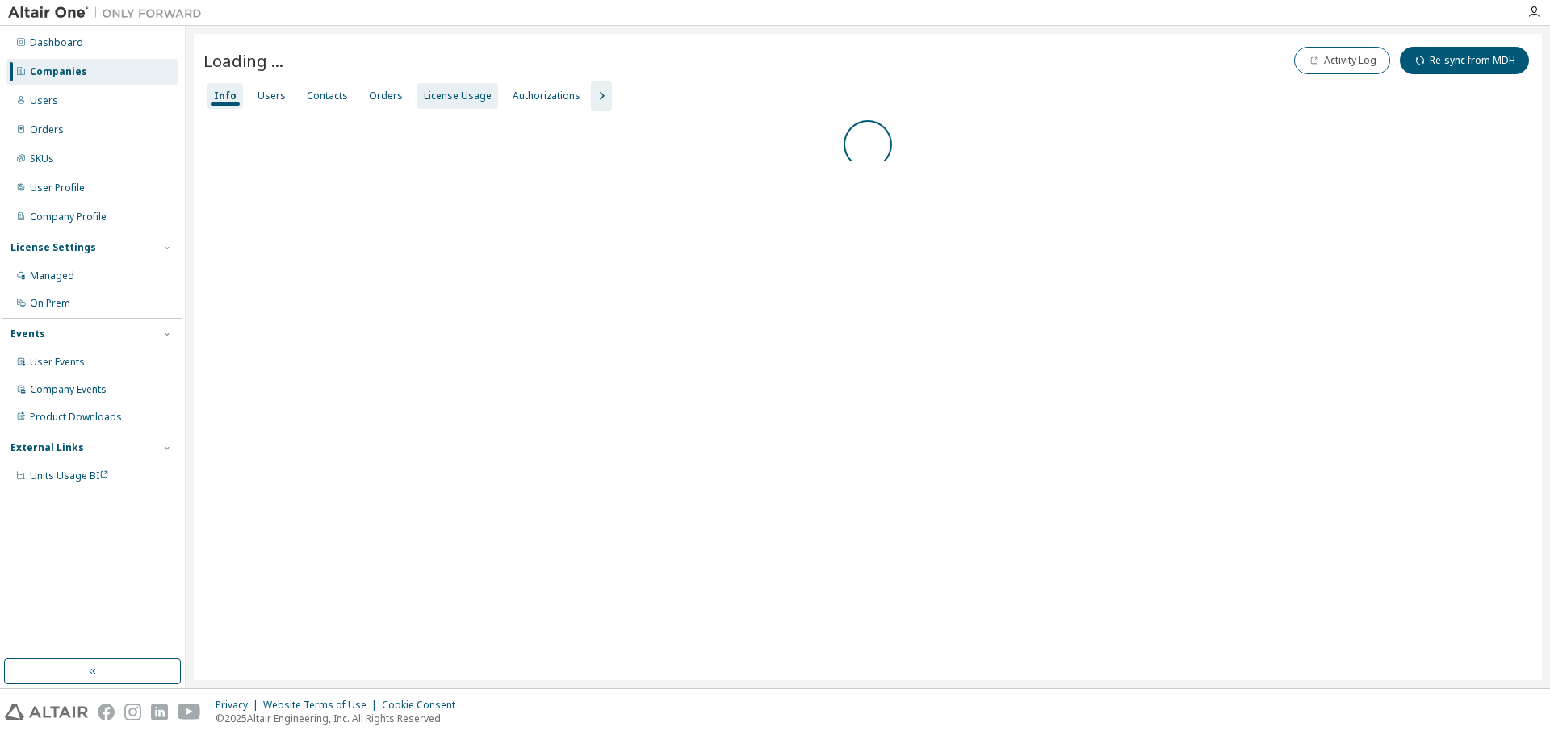
click at [458, 96] on div "License Usage" at bounding box center [458, 96] width 68 height 13
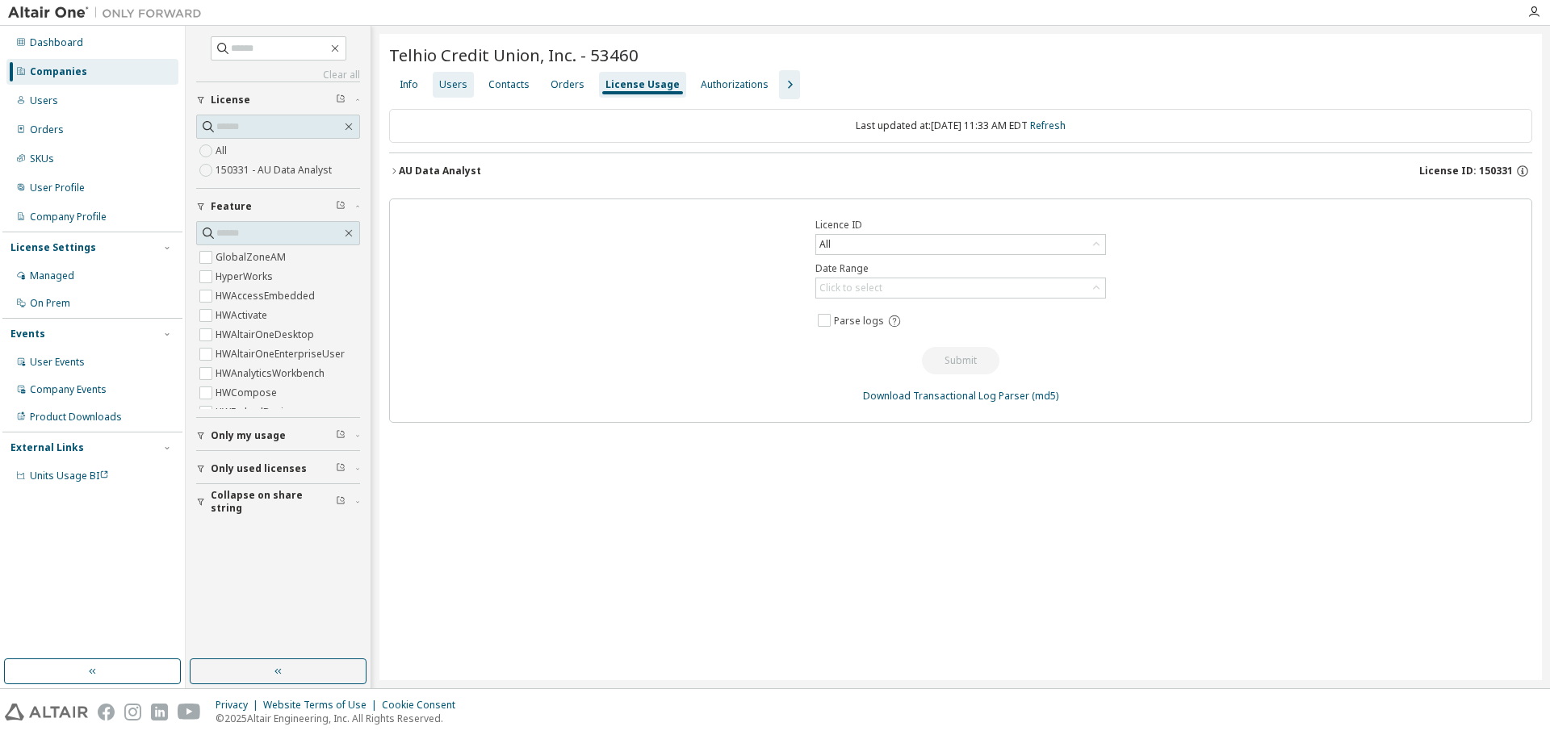
click at [458, 85] on div "Users" at bounding box center [453, 84] width 28 height 13
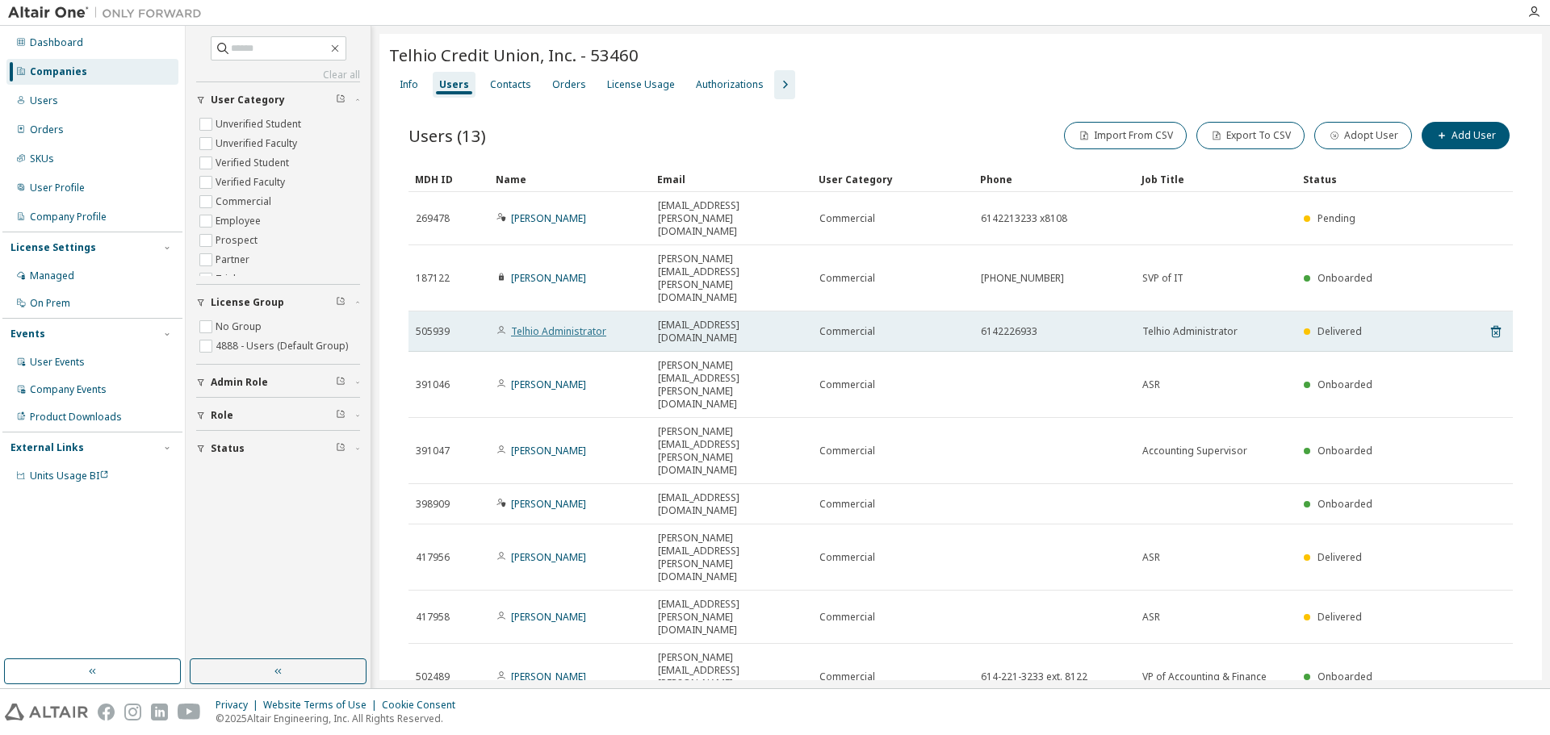
click at [569, 325] on link "Telhio Administrator" at bounding box center [558, 332] width 95 height 14
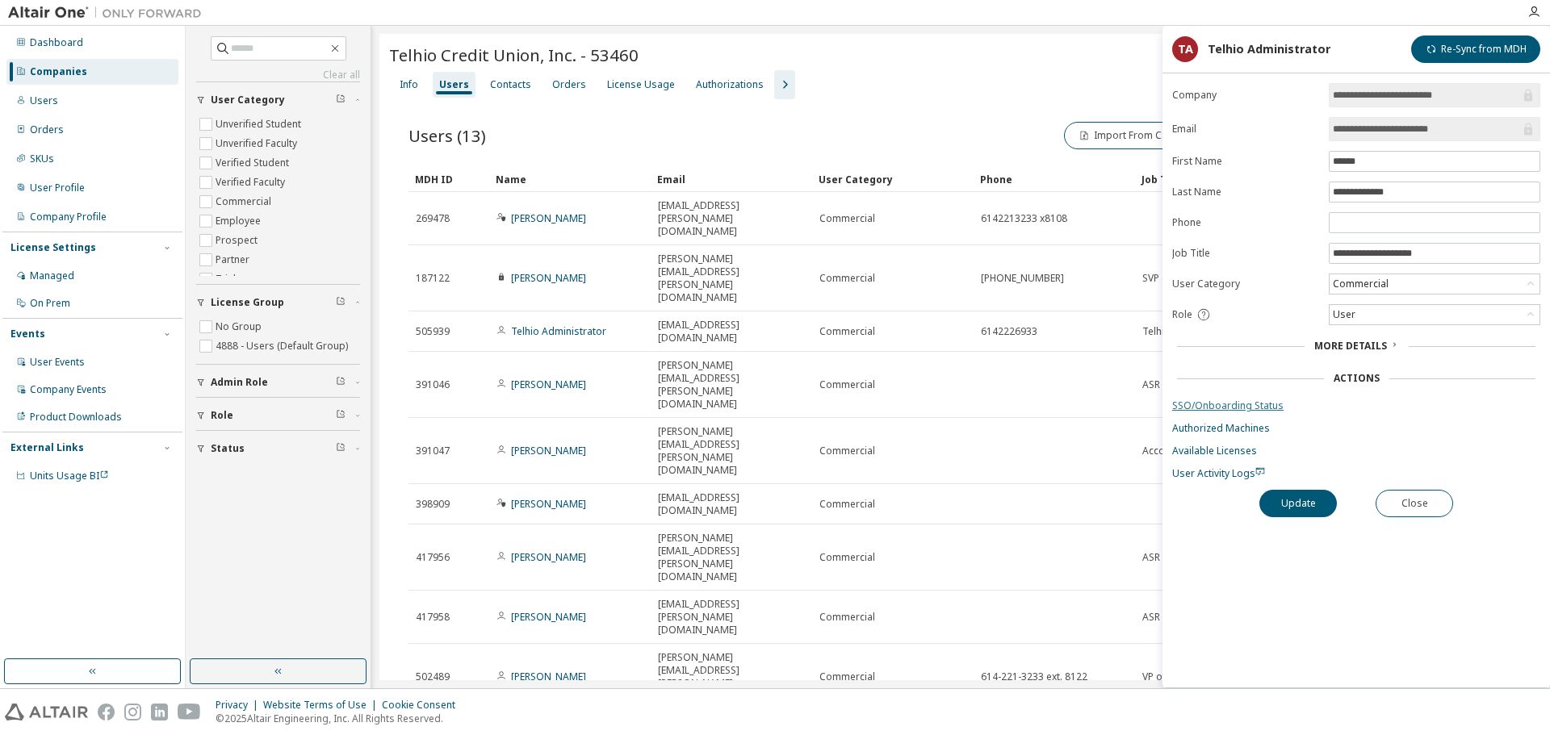
click at [1242, 403] on link "SSO/Onboarding Status" at bounding box center [1356, 406] width 368 height 13
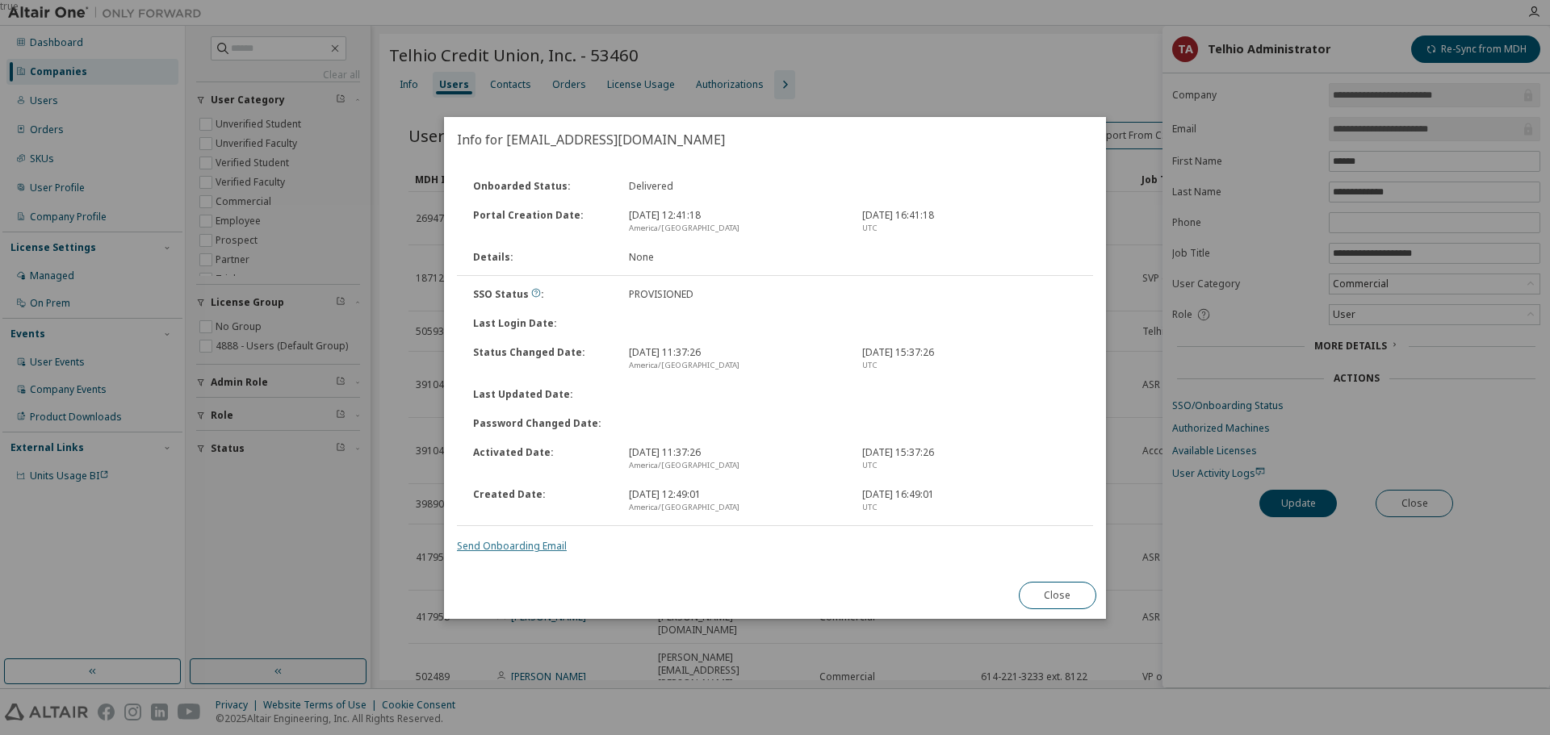
click at [525, 543] on link "Send Onboarding Email" at bounding box center [512, 546] width 110 height 14
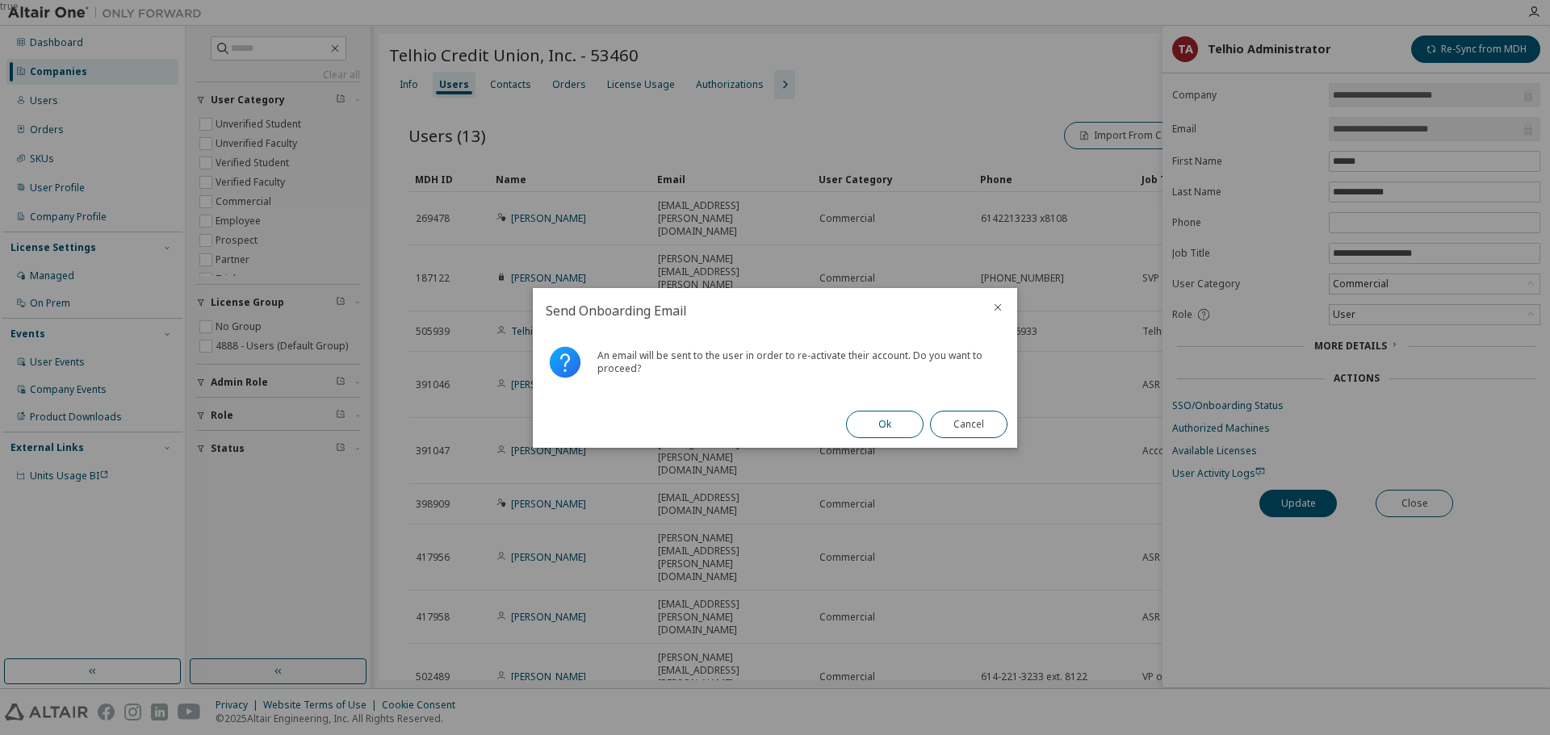
click at [901, 425] on button "Ok" at bounding box center [884, 424] width 77 height 27
click at [974, 424] on button "Close" at bounding box center [968, 424] width 77 height 27
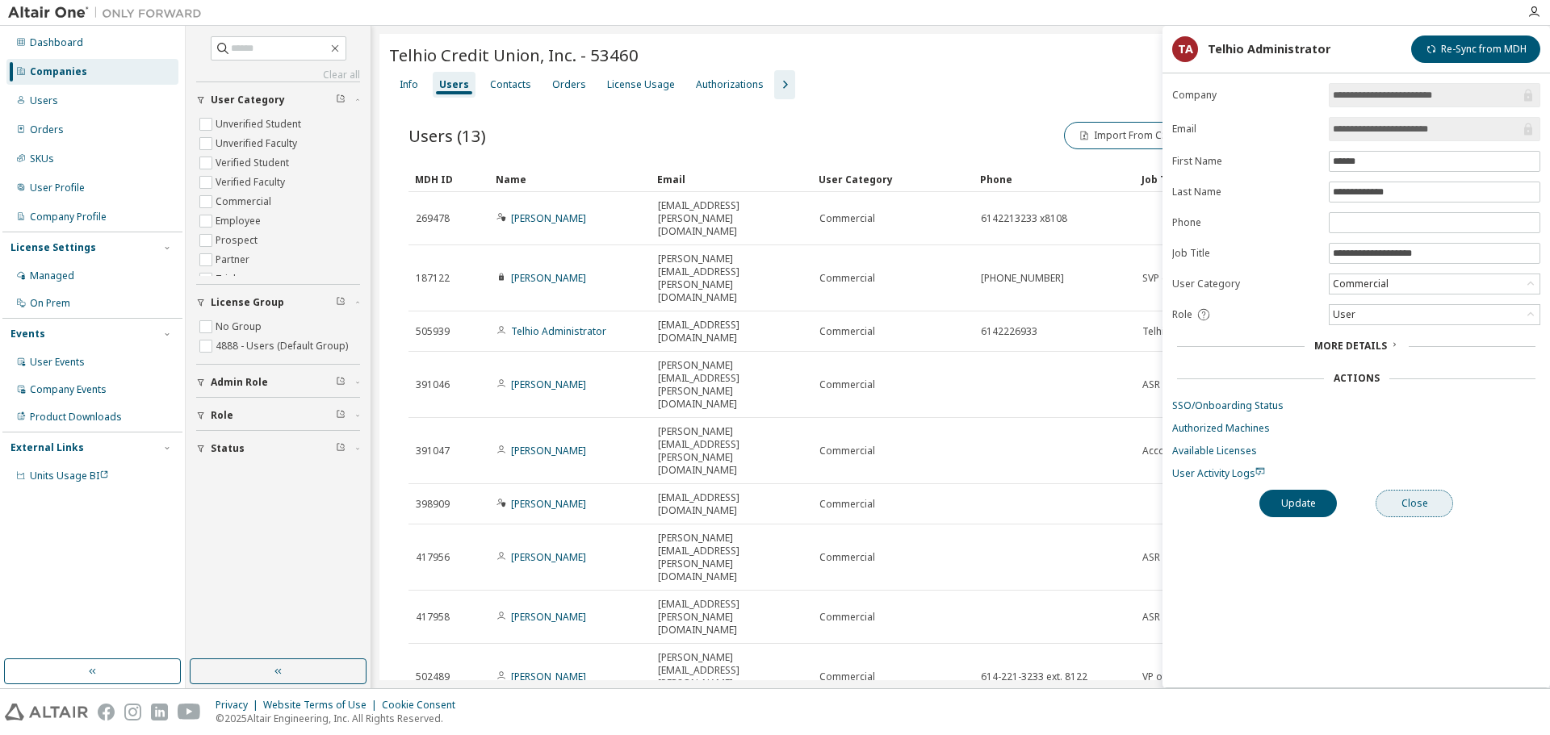
click at [1425, 510] on button "Close" at bounding box center [1414, 503] width 77 height 27
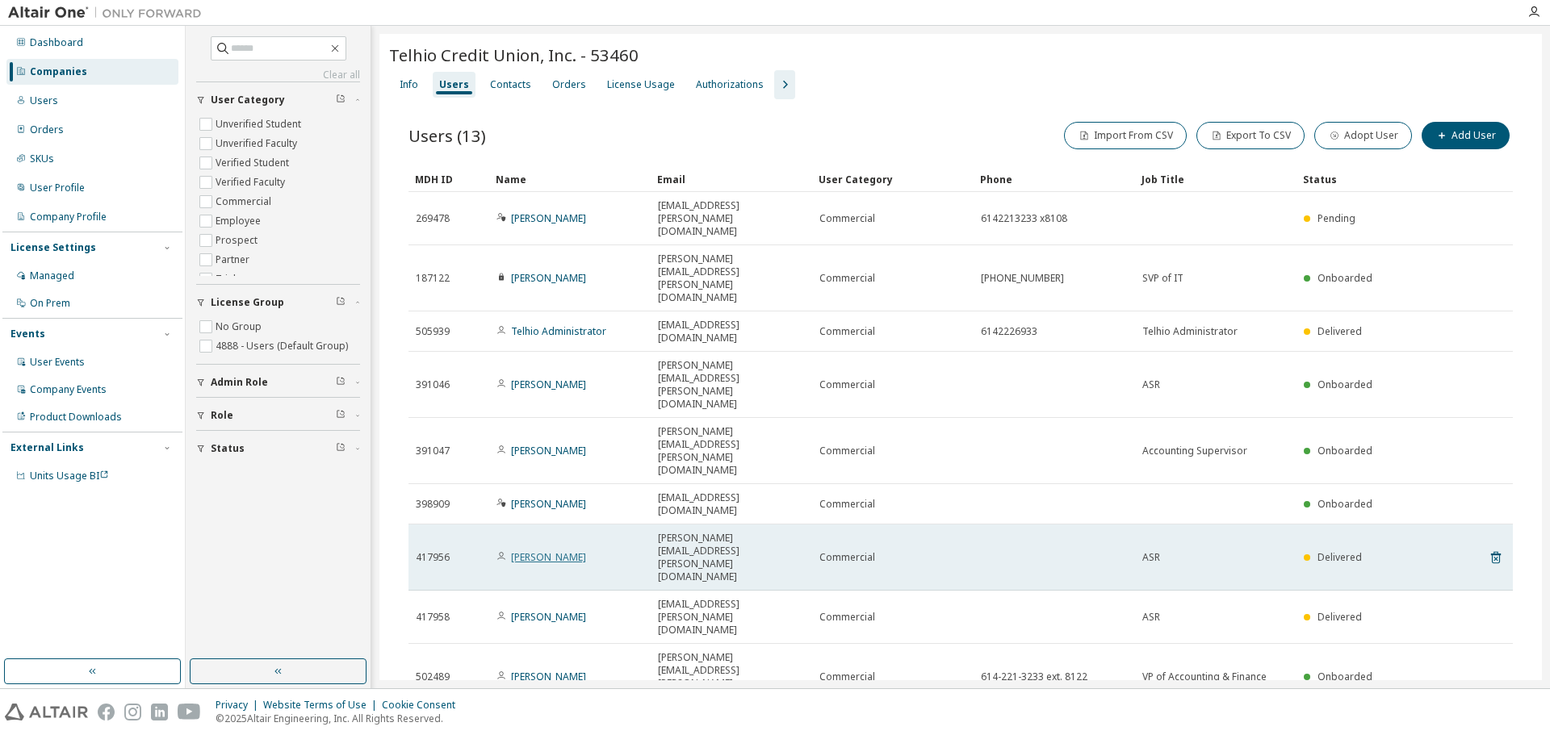
click at [550, 551] on link "[PERSON_NAME]" at bounding box center [548, 558] width 75 height 14
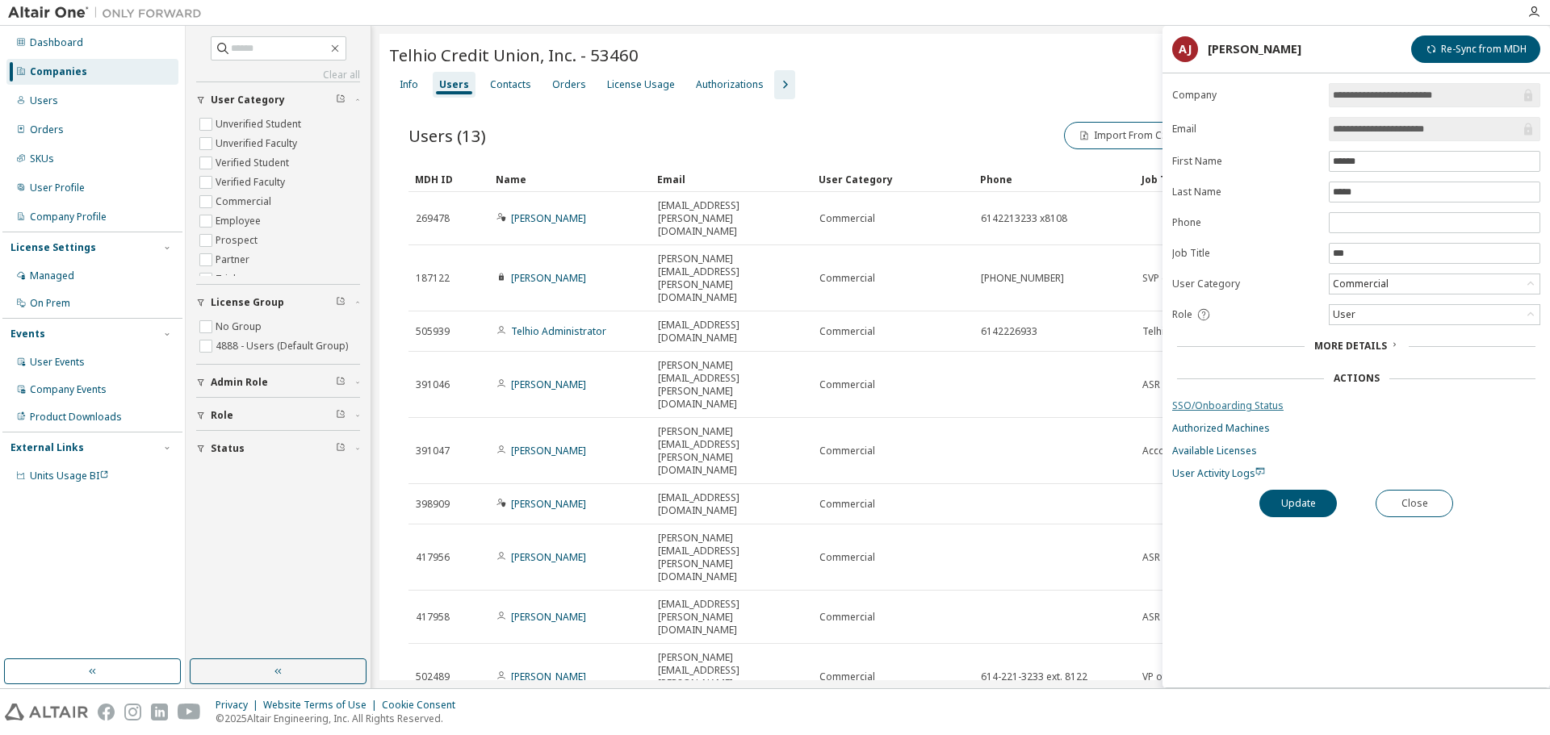
click at [1244, 405] on link "SSO/Onboarding Status" at bounding box center [1356, 406] width 368 height 13
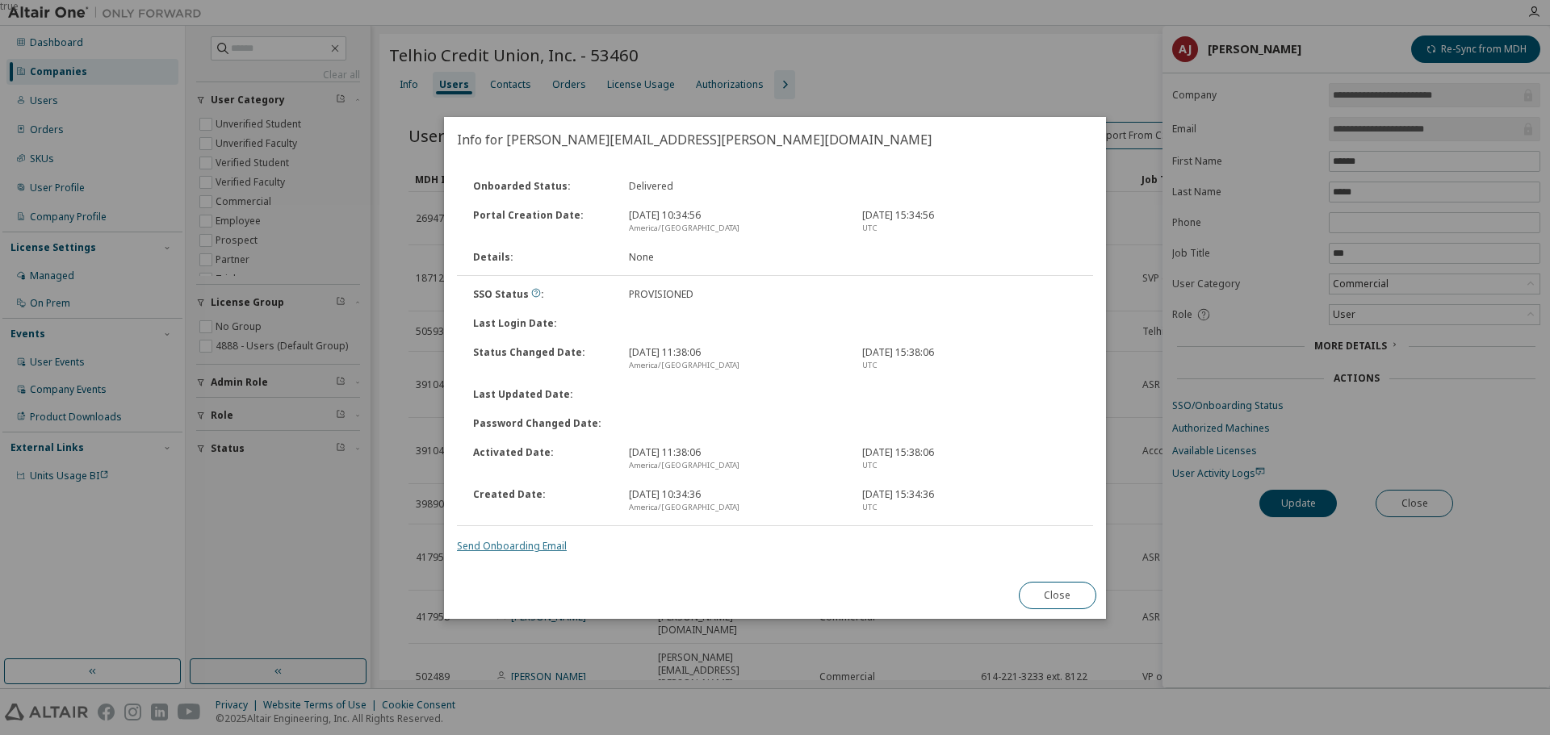
click at [507, 544] on link "Send Onboarding Email" at bounding box center [512, 546] width 110 height 14
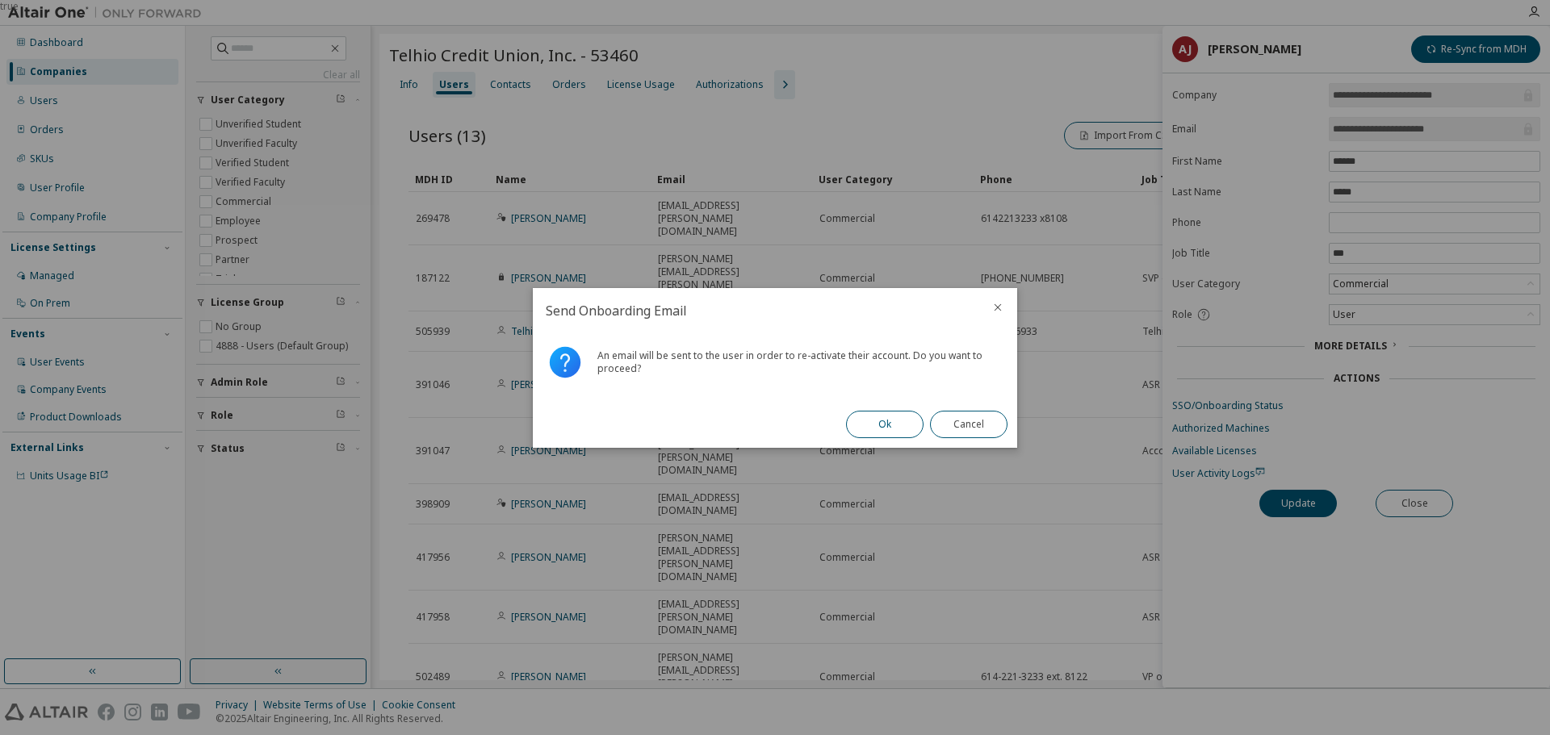
click at [880, 421] on button "Ok" at bounding box center [884, 424] width 77 height 27
click at [959, 414] on button "Close" at bounding box center [968, 424] width 77 height 27
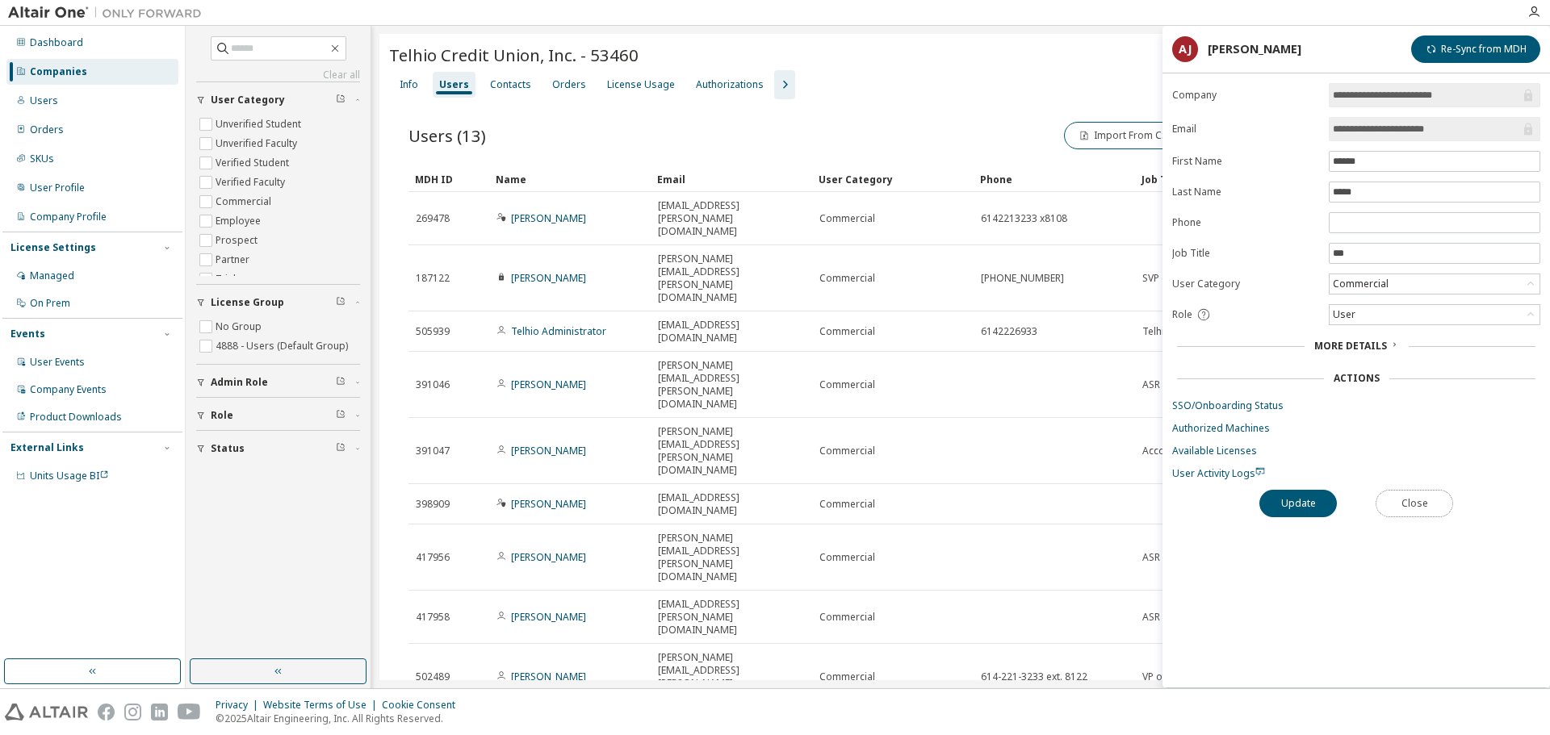
click at [1410, 500] on button "Close" at bounding box center [1414, 503] width 77 height 27
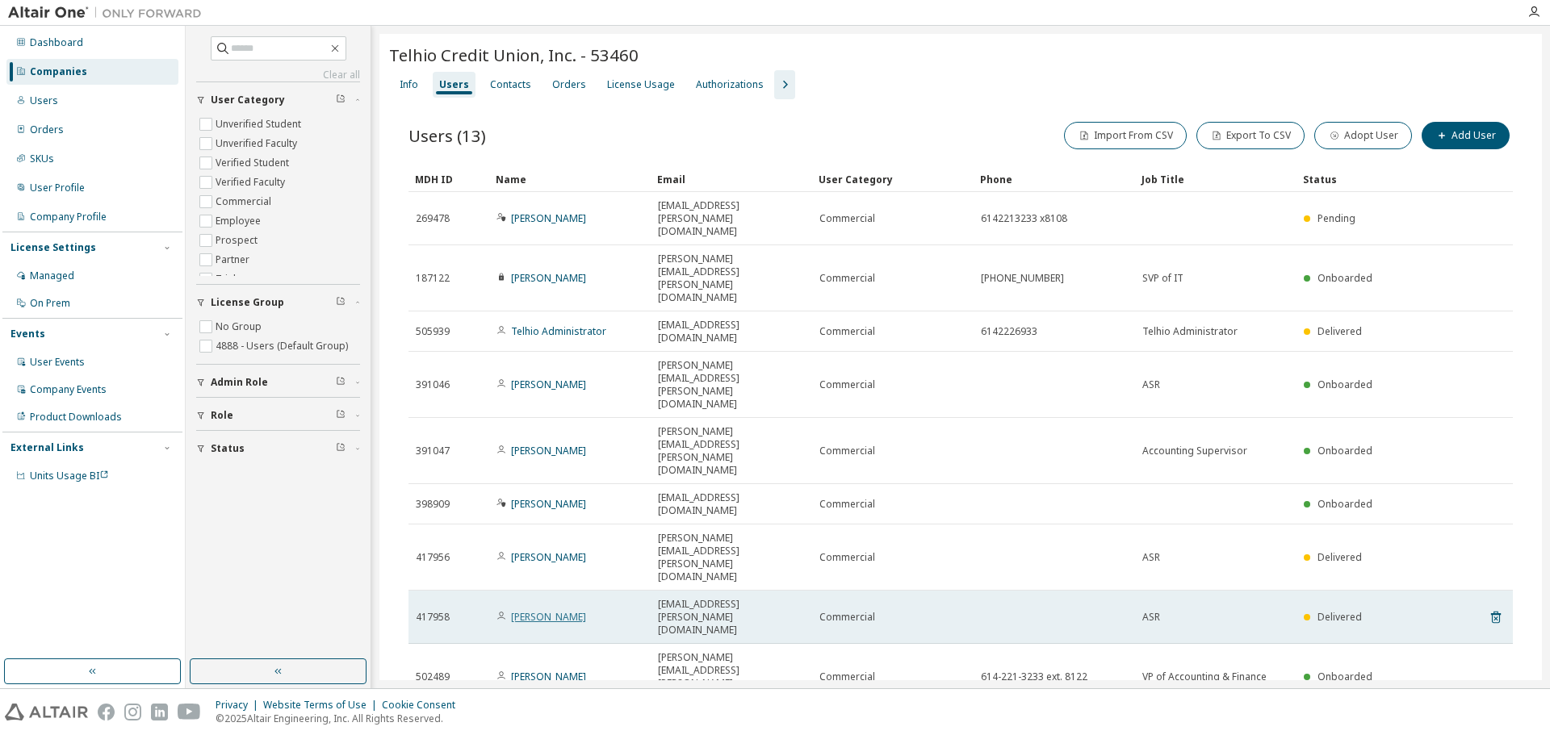
click at [544, 610] on link "[PERSON_NAME]" at bounding box center [548, 617] width 75 height 14
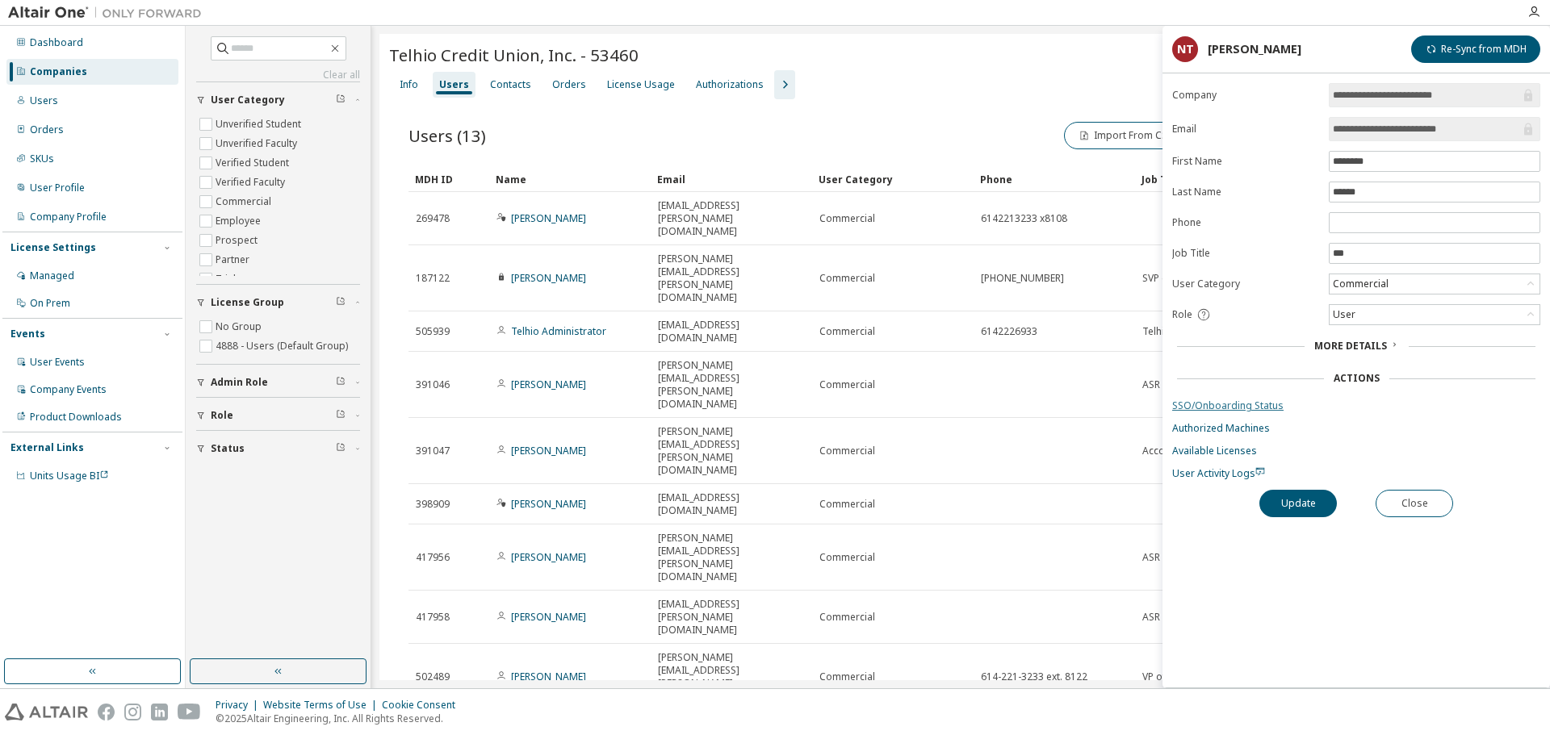
click at [1262, 405] on link "SSO/Onboarding Status" at bounding box center [1356, 406] width 368 height 13
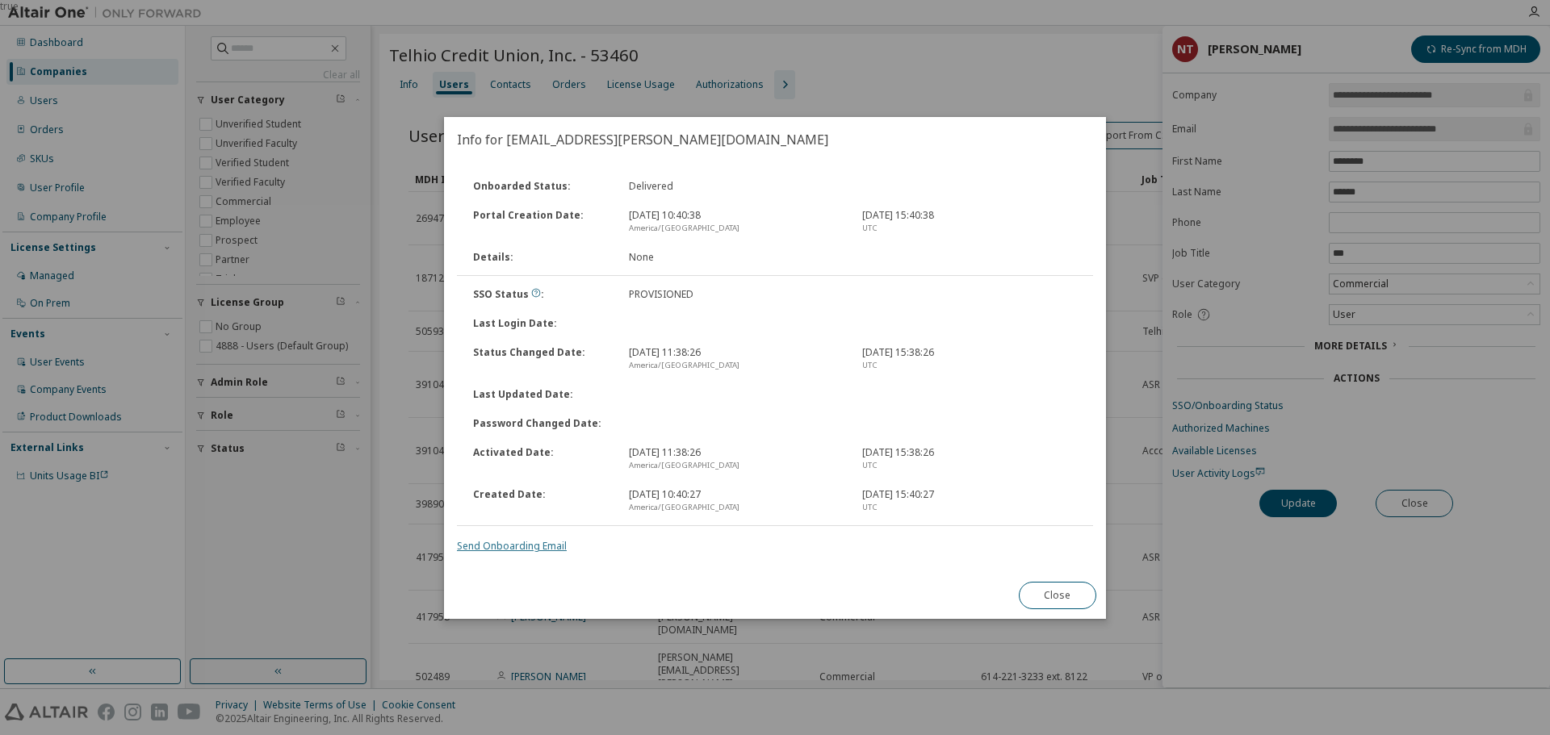
click at [502, 543] on link "Send Onboarding Email" at bounding box center [512, 546] width 110 height 14
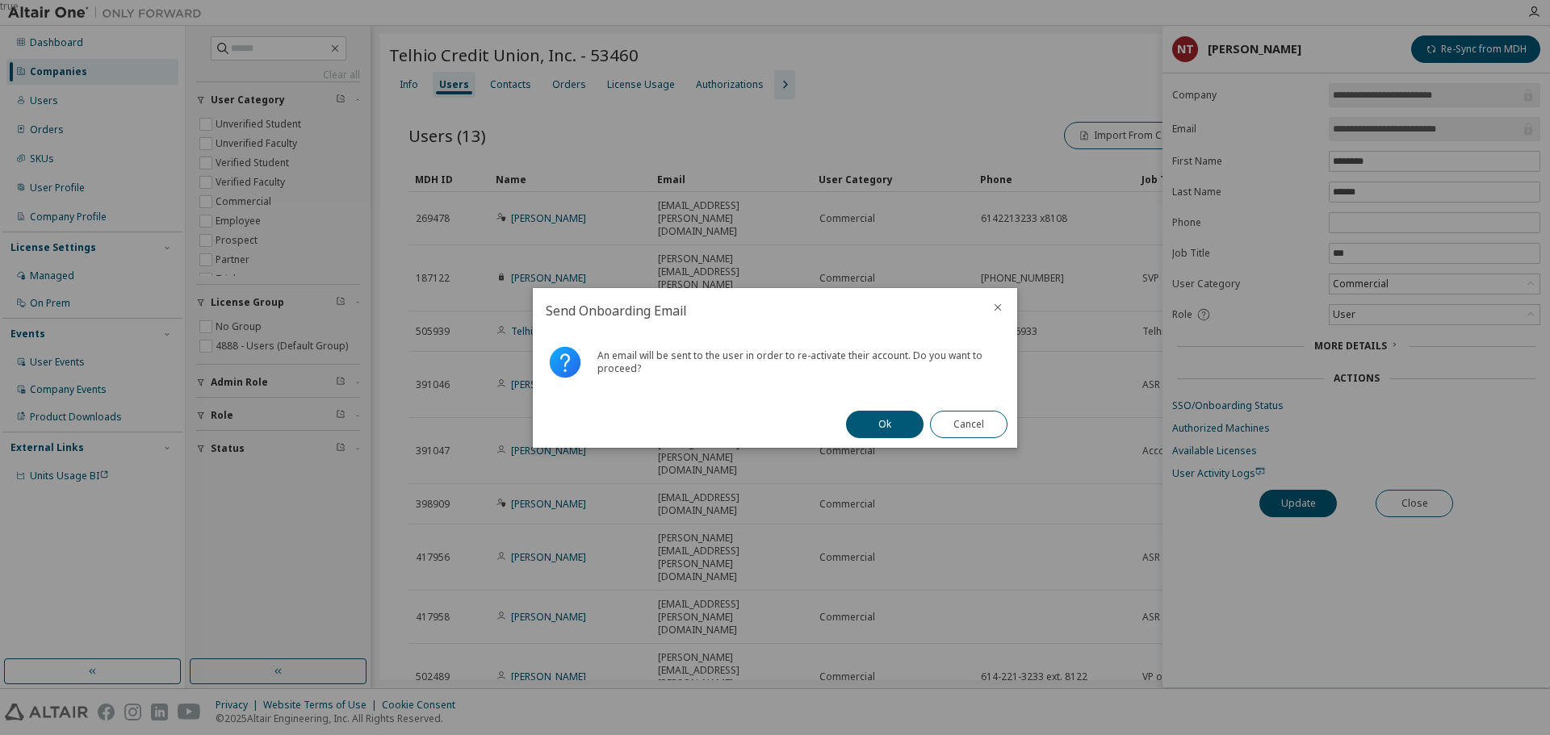
click at [854, 423] on button "Ok" at bounding box center [884, 424] width 77 height 27
drag, startPoint x: 977, startPoint y: 428, endPoint x: 956, endPoint y: 420, distance: 22.5
click at [977, 427] on button "Close" at bounding box center [968, 424] width 77 height 27
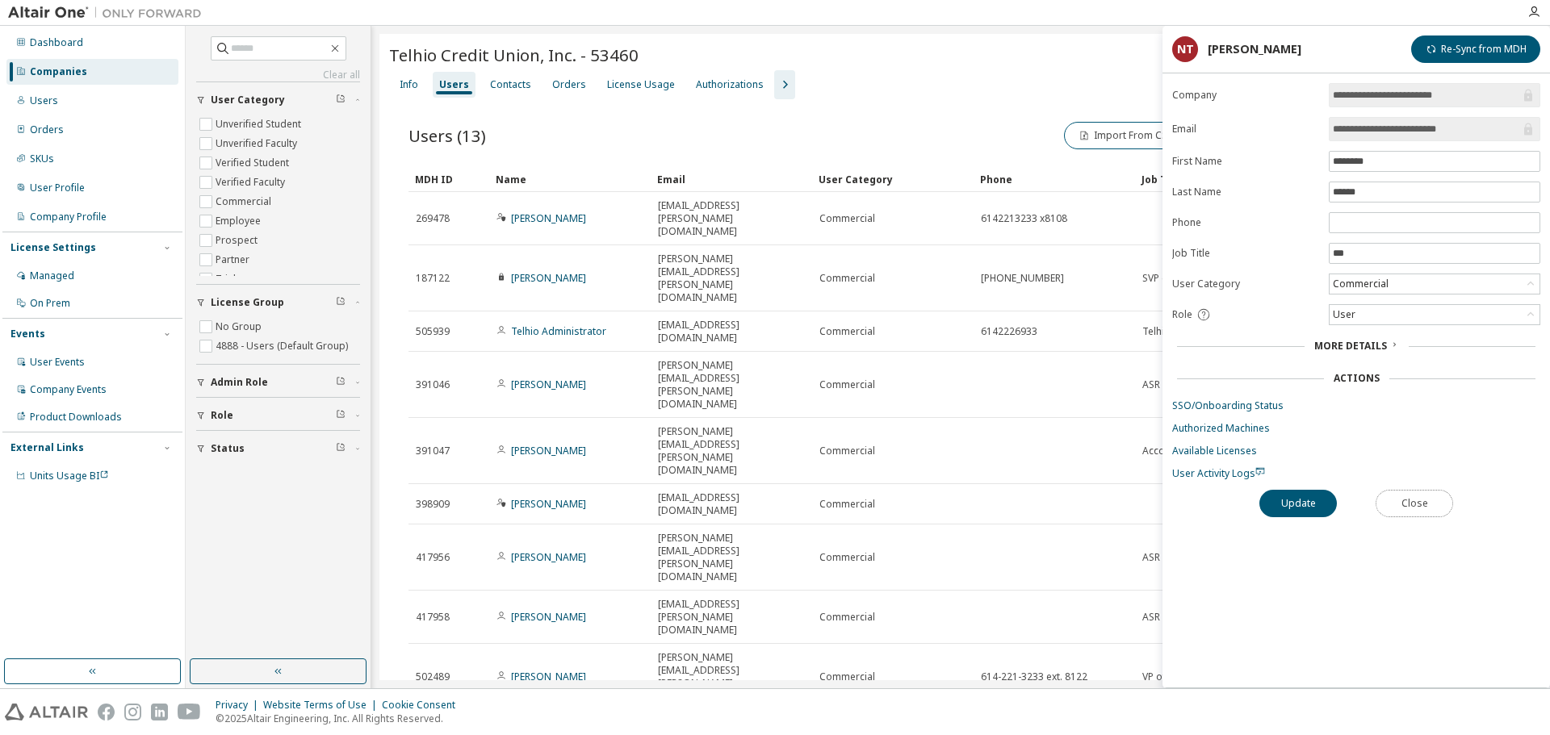
click at [1405, 503] on button "Close" at bounding box center [1414, 503] width 77 height 27
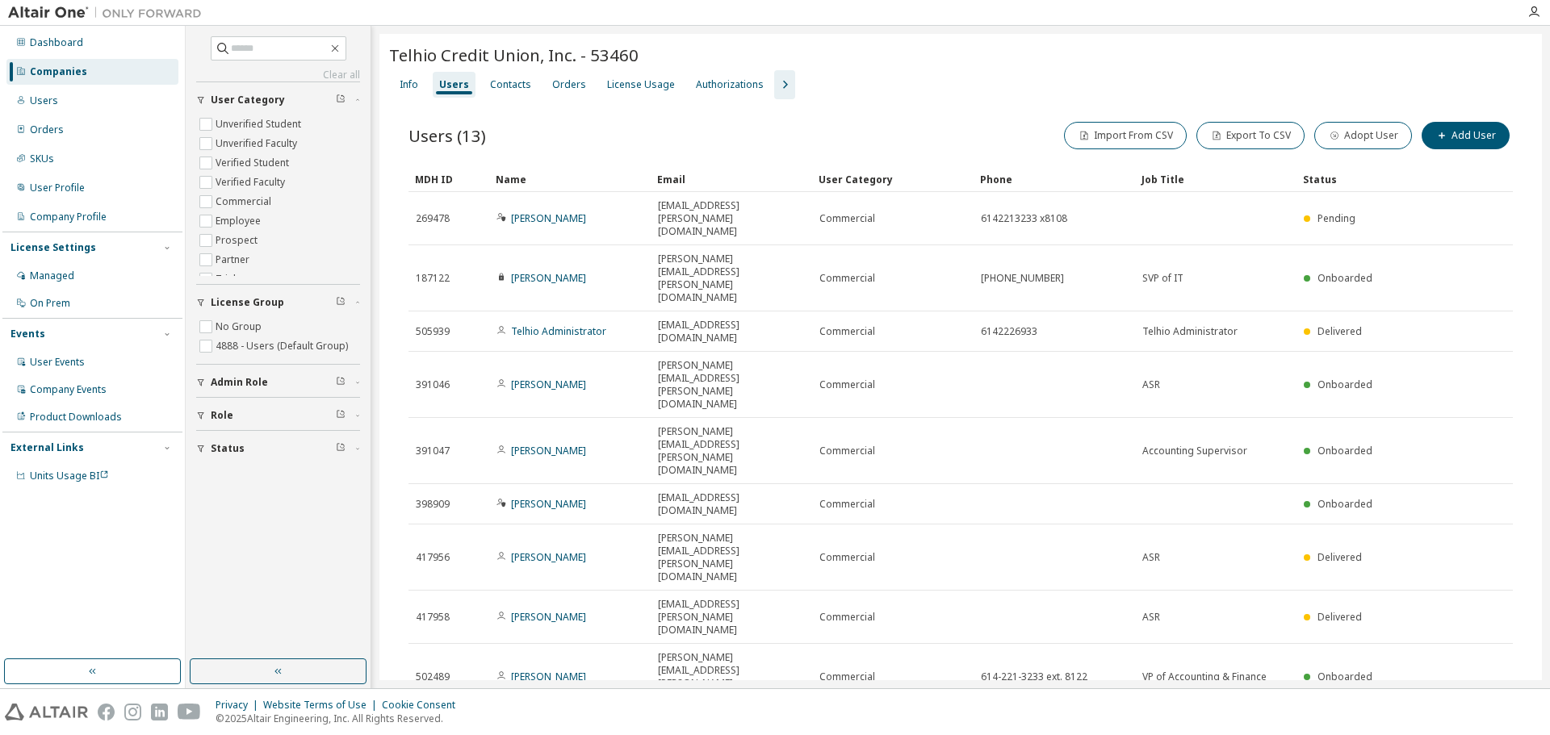
type input "*"
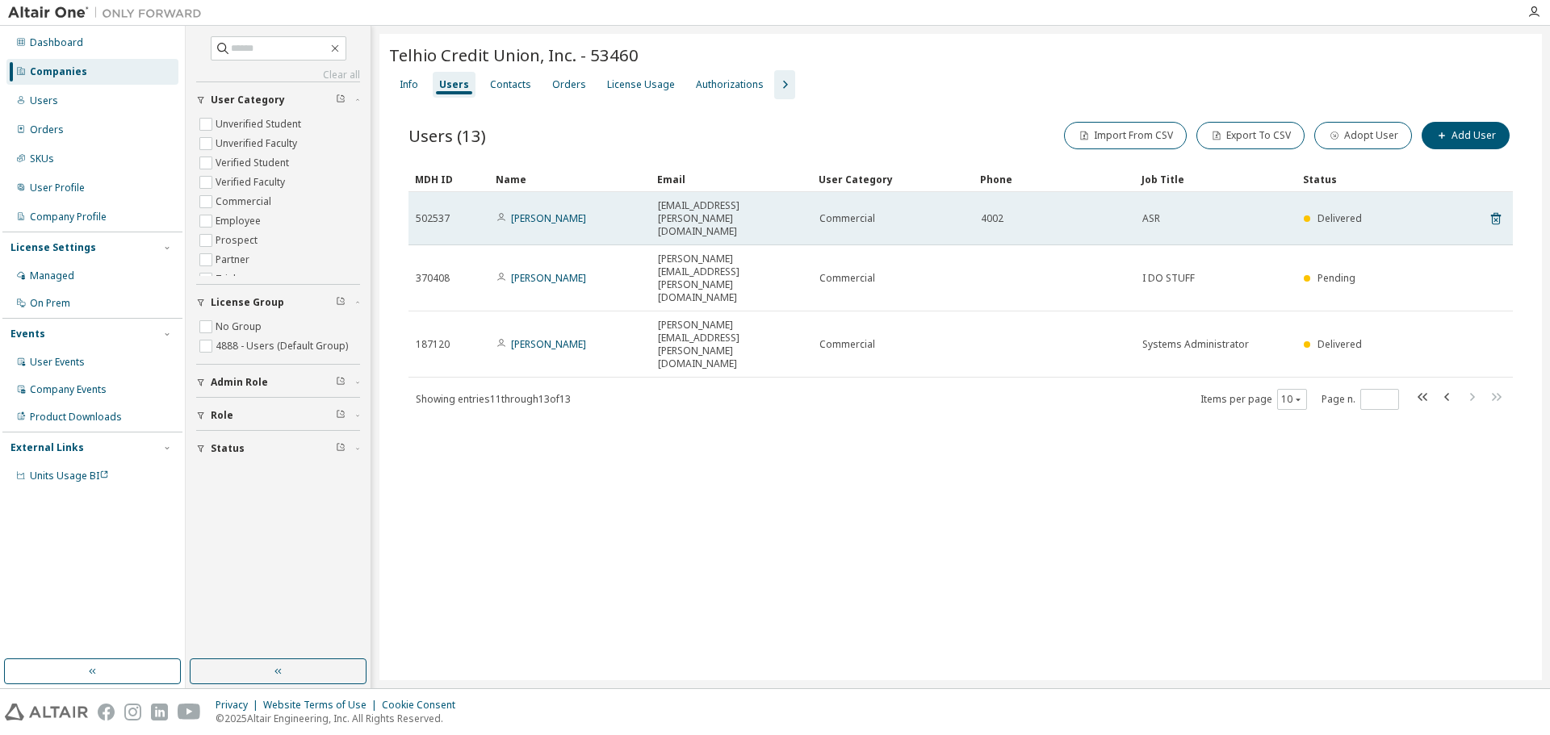
click at [544, 204] on td "[PERSON_NAME]" at bounding box center [569, 218] width 161 height 53
click at [545, 211] on link "[PERSON_NAME]" at bounding box center [548, 218] width 75 height 14
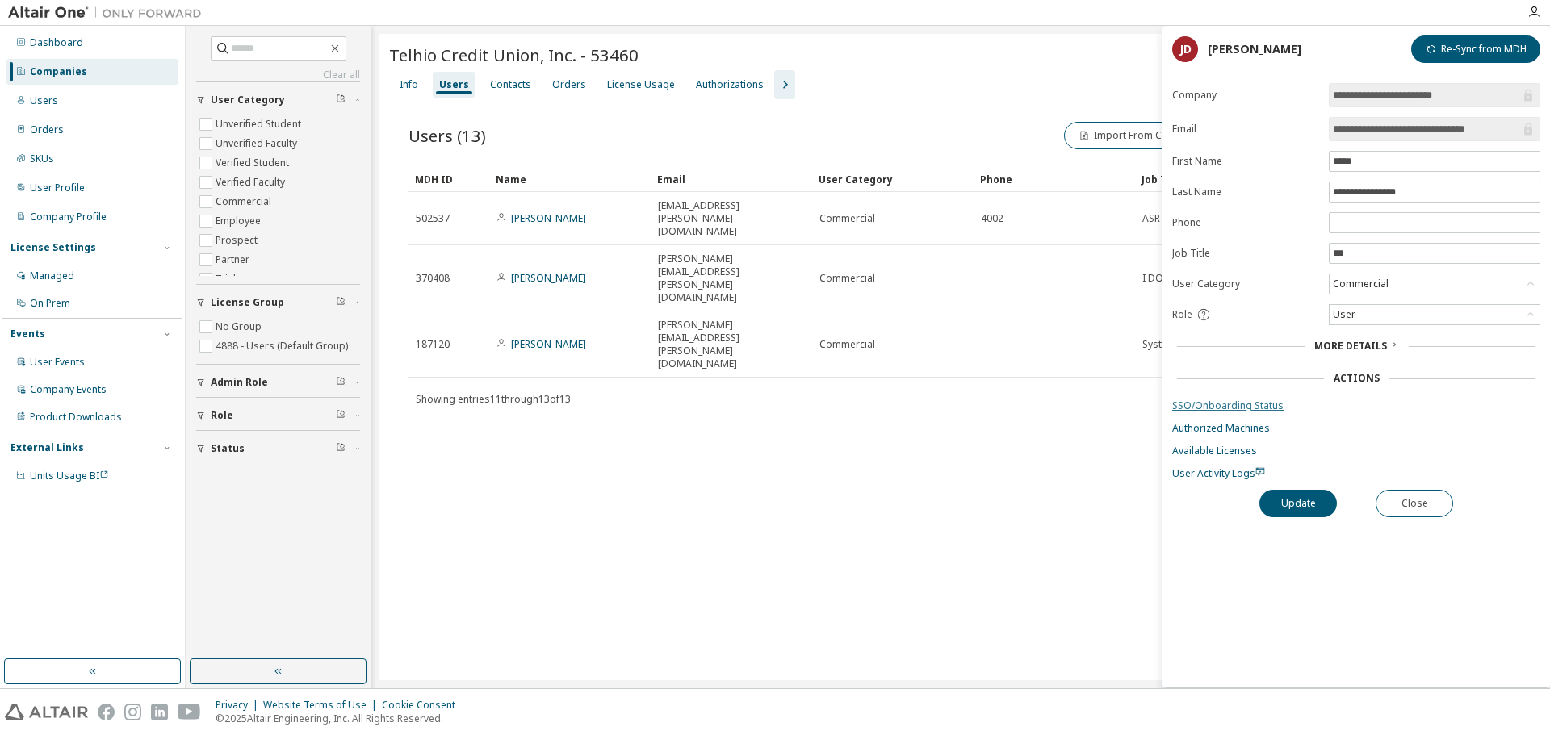
click at [1257, 402] on link "SSO/Onboarding Status" at bounding box center [1356, 406] width 368 height 13
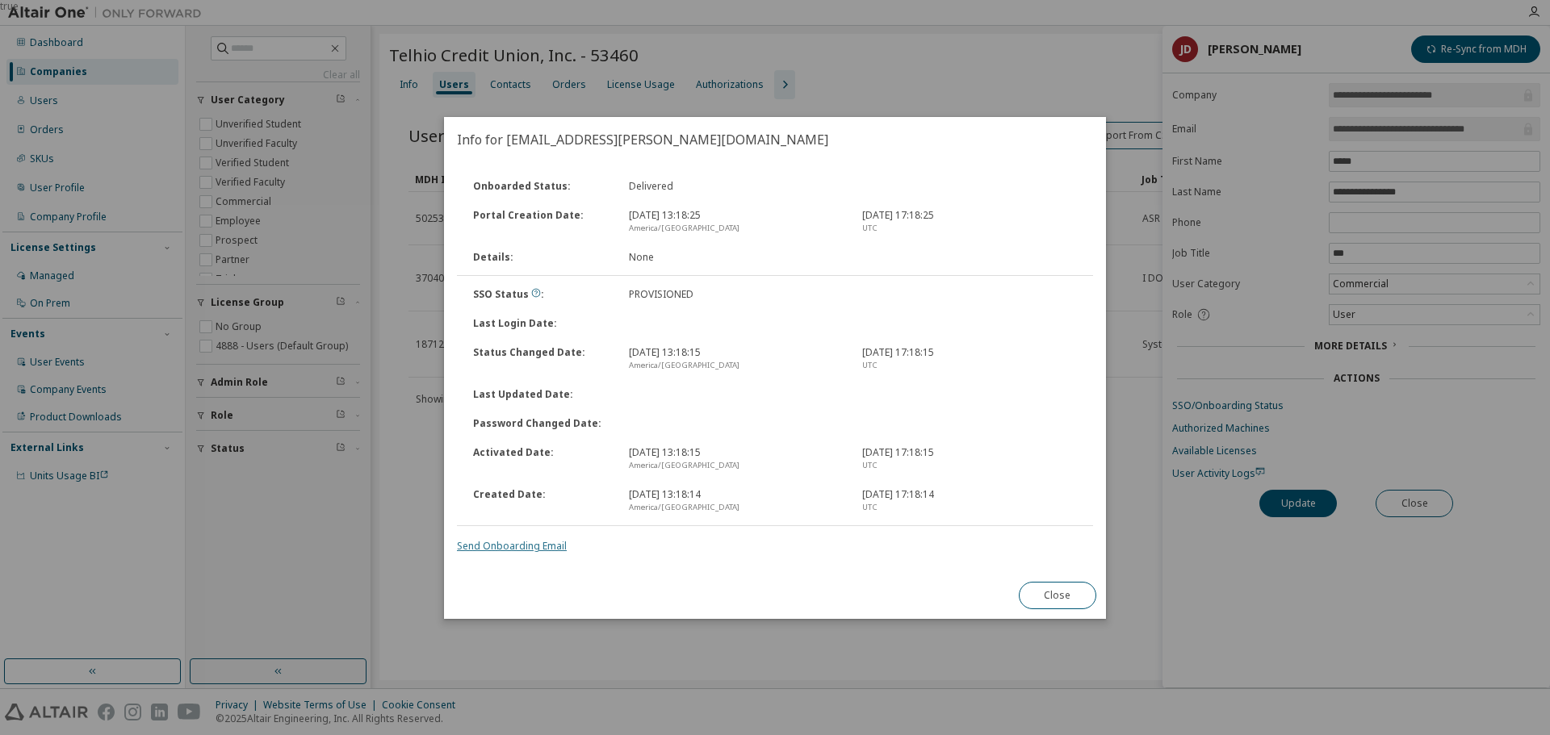
click at [496, 544] on link "Send Onboarding Email" at bounding box center [512, 546] width 110 height 14
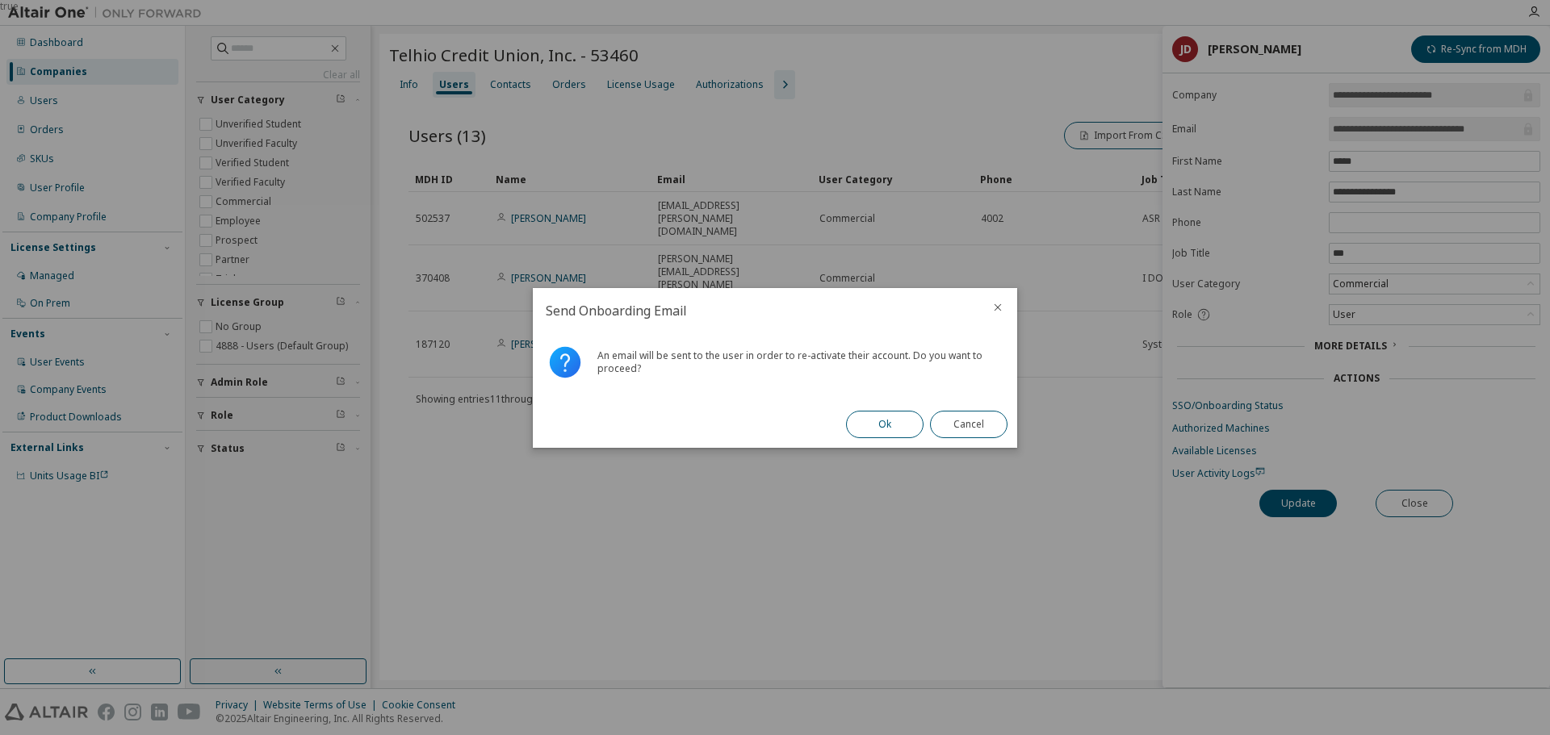
click at [907, 429] on button "Ok" at bounding box center [884, 424] width 77 height 27
click at [1427, 502] on div "true" at bounding box center [775, 367] width 1550 height 735
click at [977, 425] on button "Close" at bounding box center [968, 424] width 77 height 27
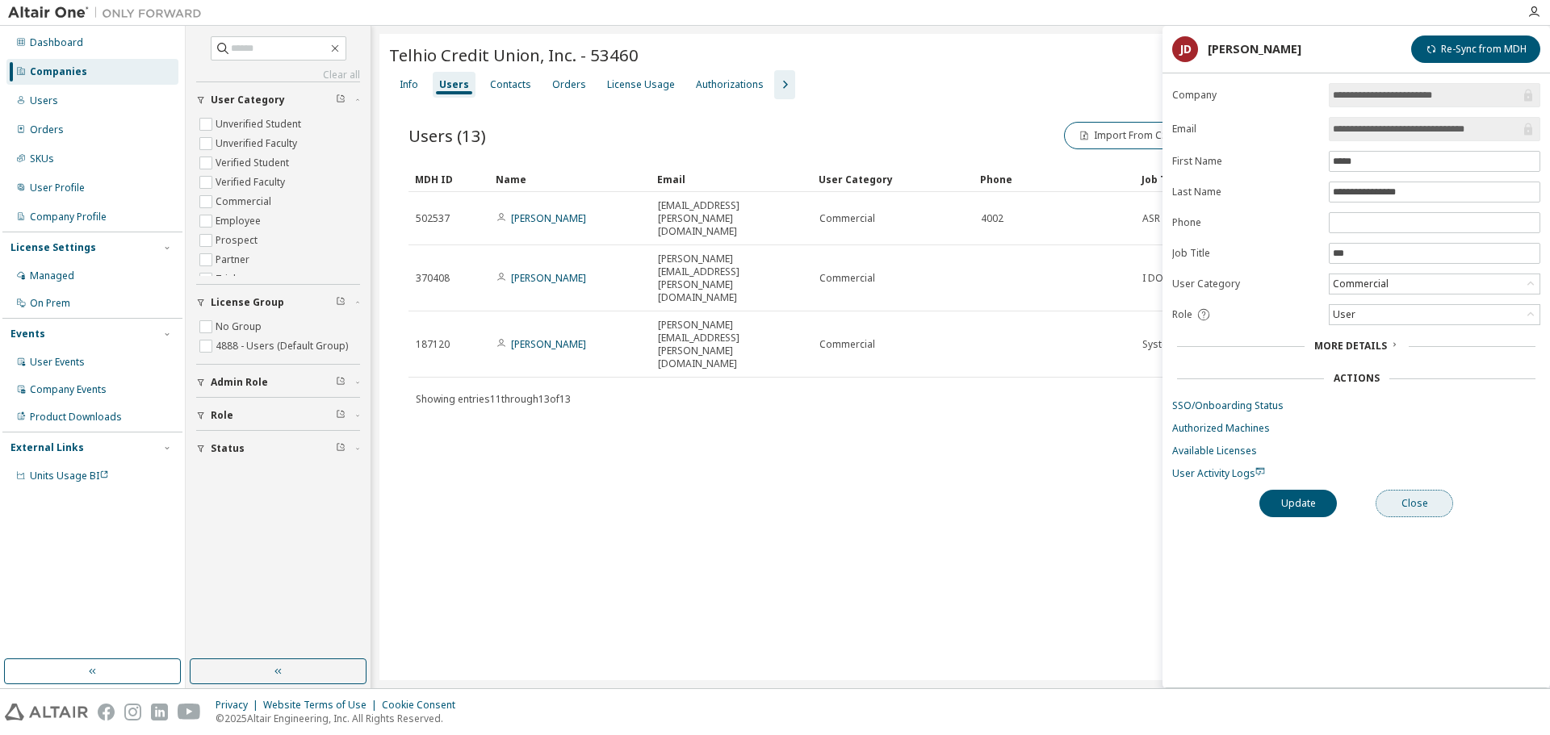
click at [1390, 494] on button "Close" at bounding box center [1414, 503] width 77 height 27
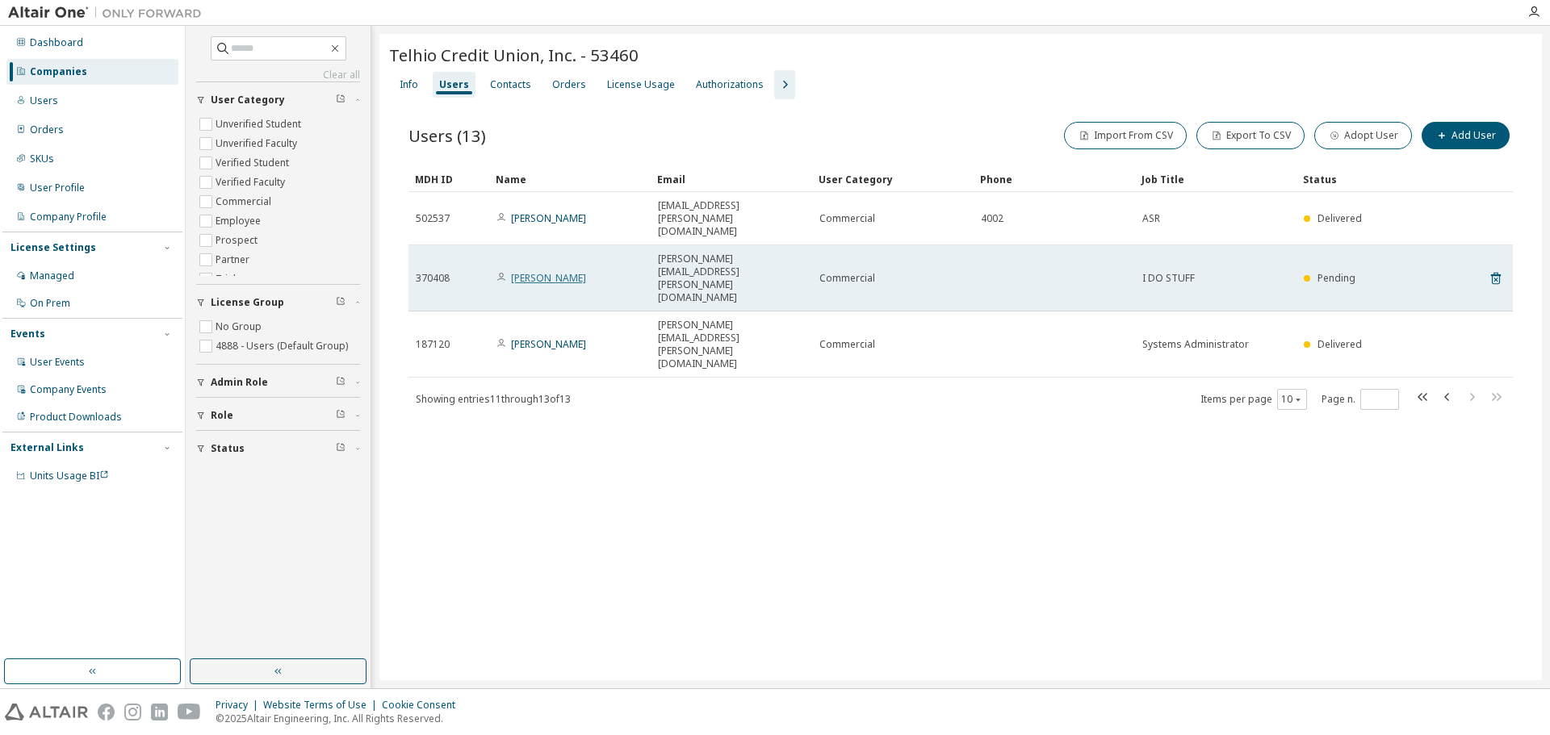
click at [554, 271] on link "[PERSON_NAME]" at bounding box center [548, 278] width 75 height 14
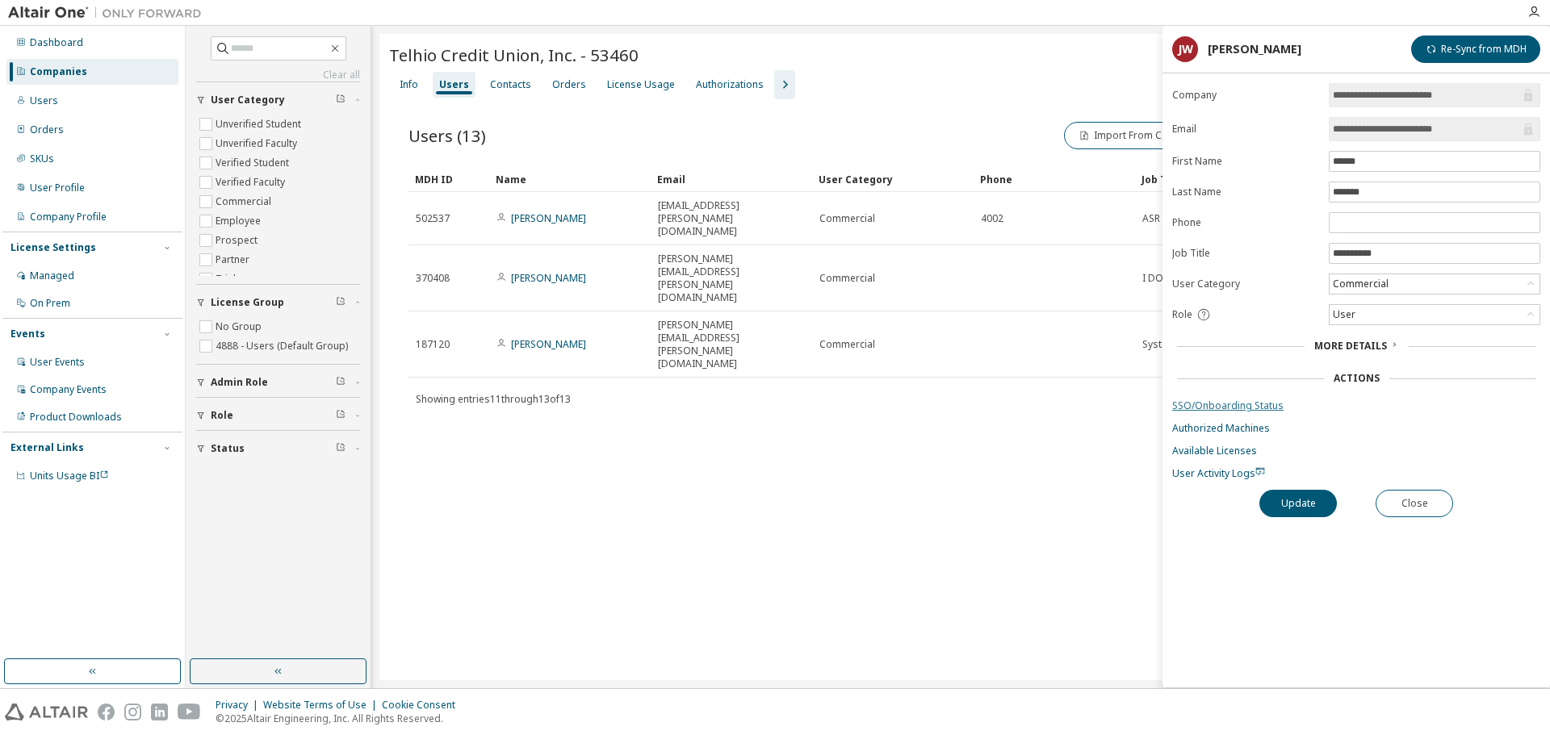
click at [1213, 400] on link "SSO/Onboarding Status" at bounding box center [1356, 406] width 368 height 13
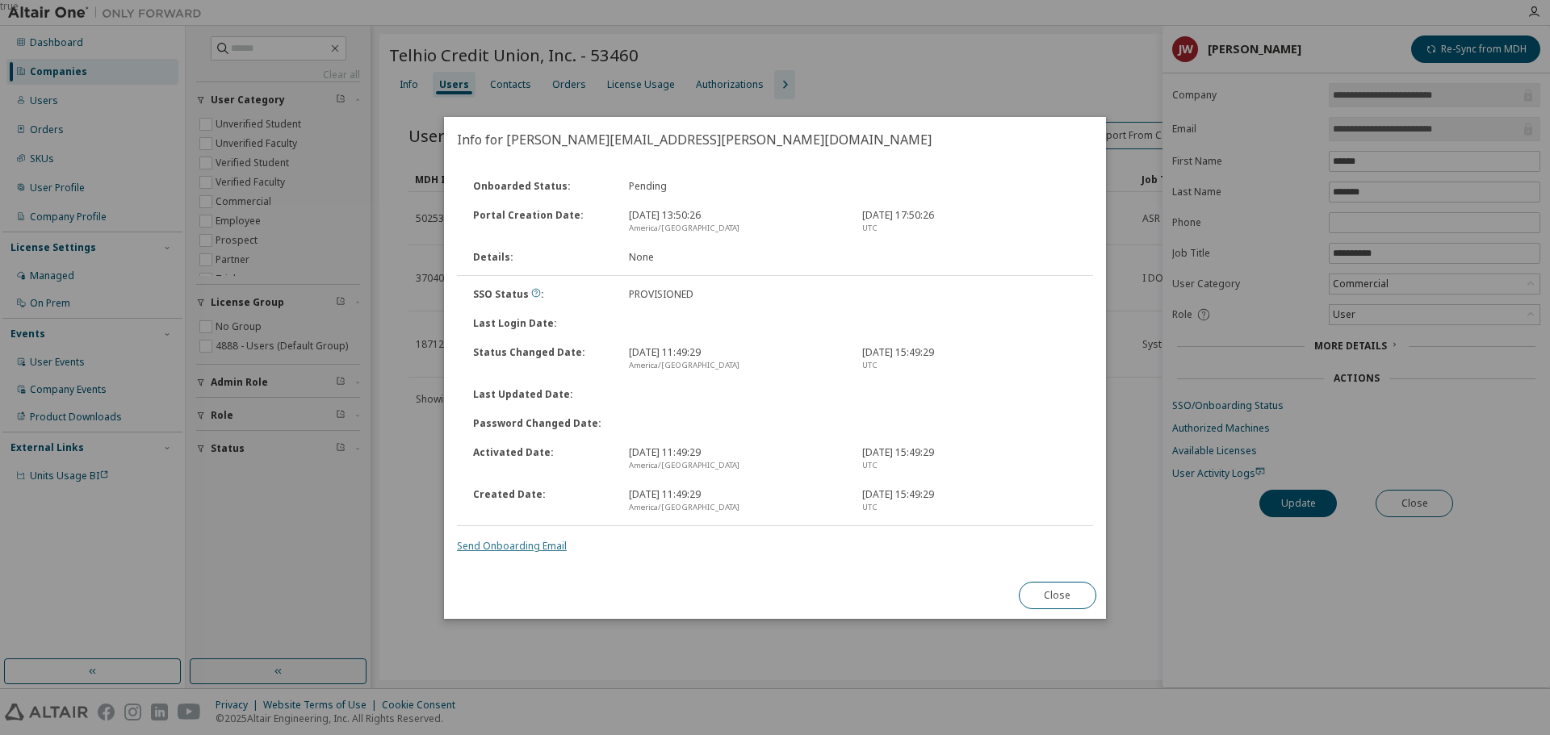
click at [517, 549] on link "Send Onboarding Email" at bounding box center [512, 546] width 110 height 14
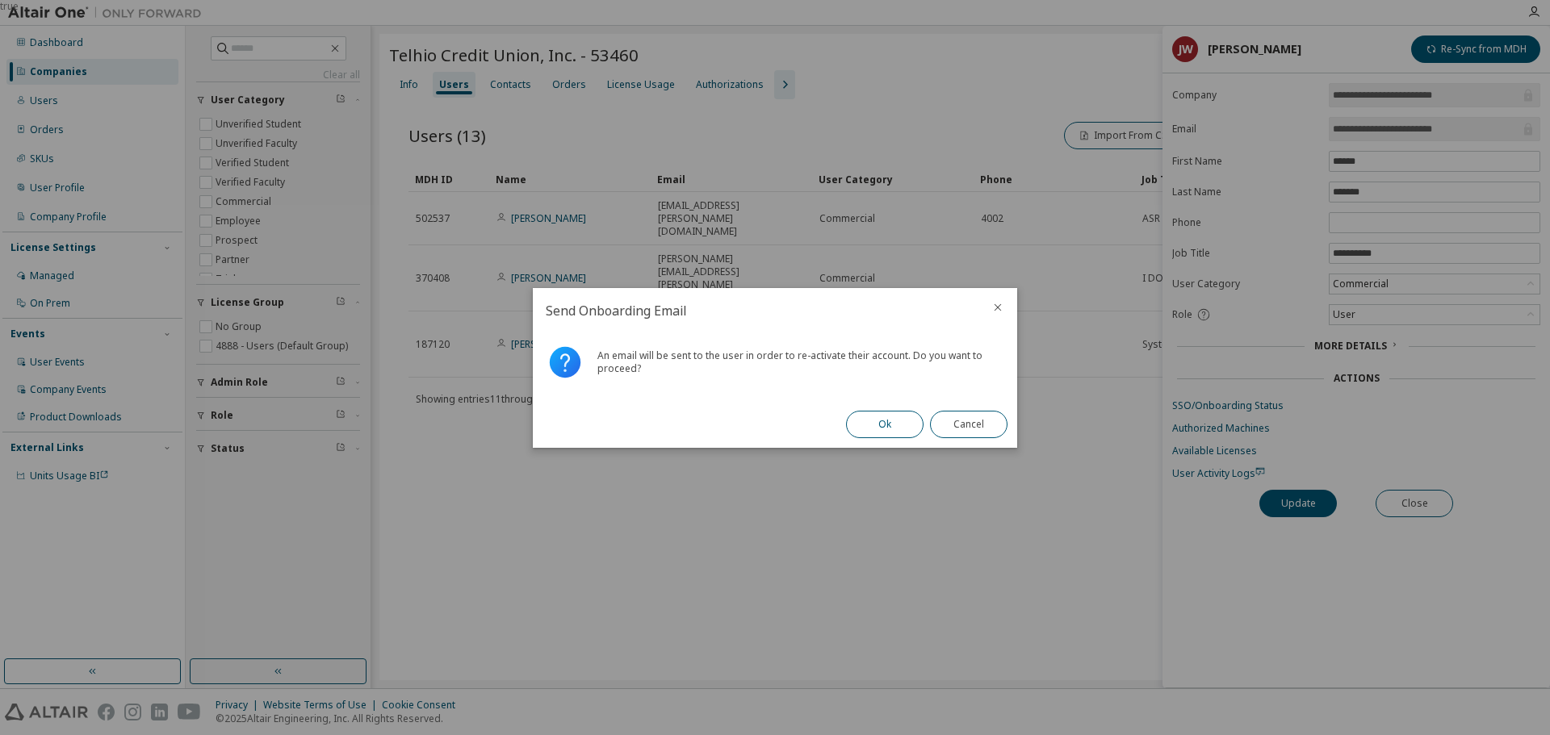
click at [897, 425] on button "Ok" at bounding box center [884, 424] width 77 height 27
click at [967, 429] on button "Close" at bounding box center [968, 424] width 77 height 27
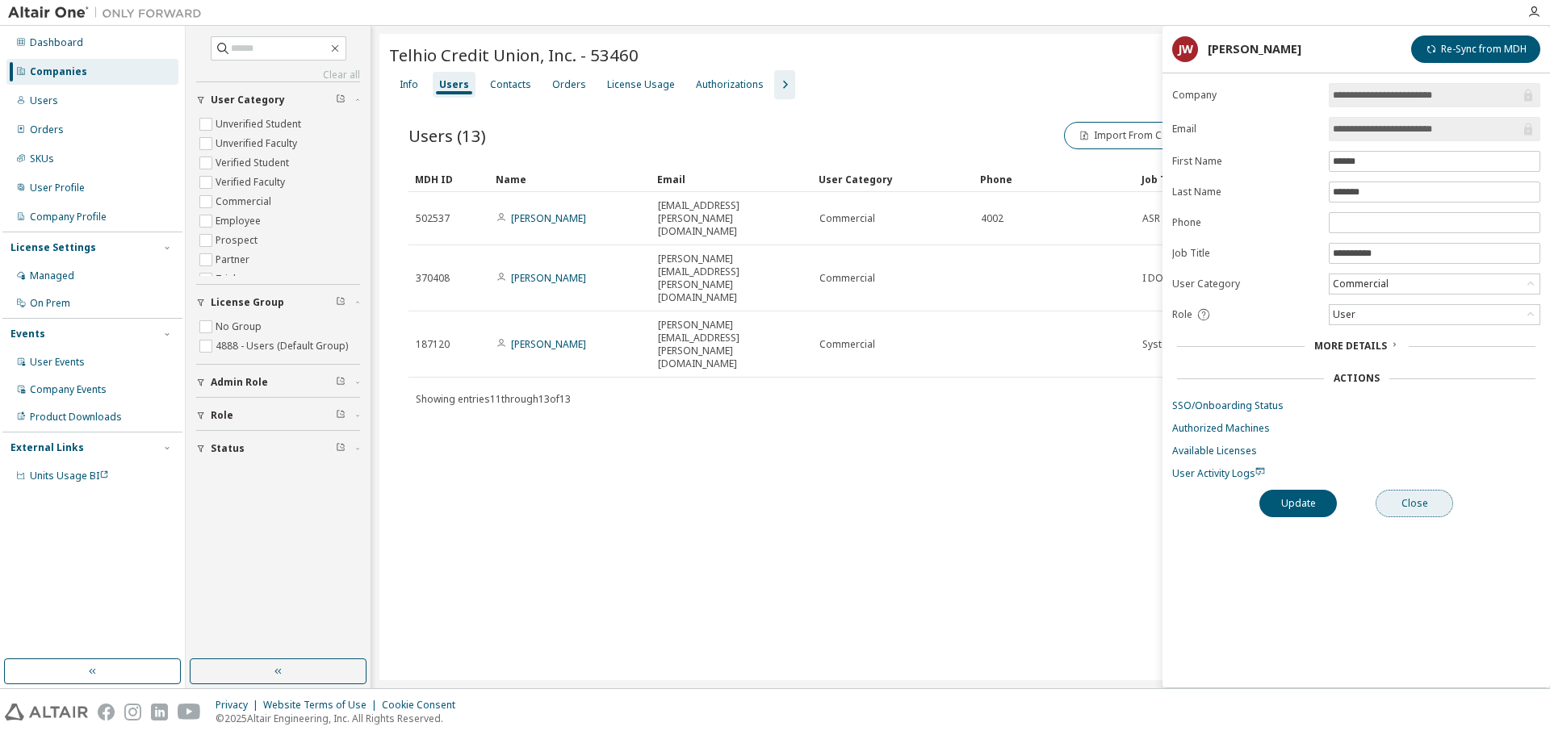
click at [1406, 503] on button "Close" at bounding box center [1414, 503] width 77 height 27
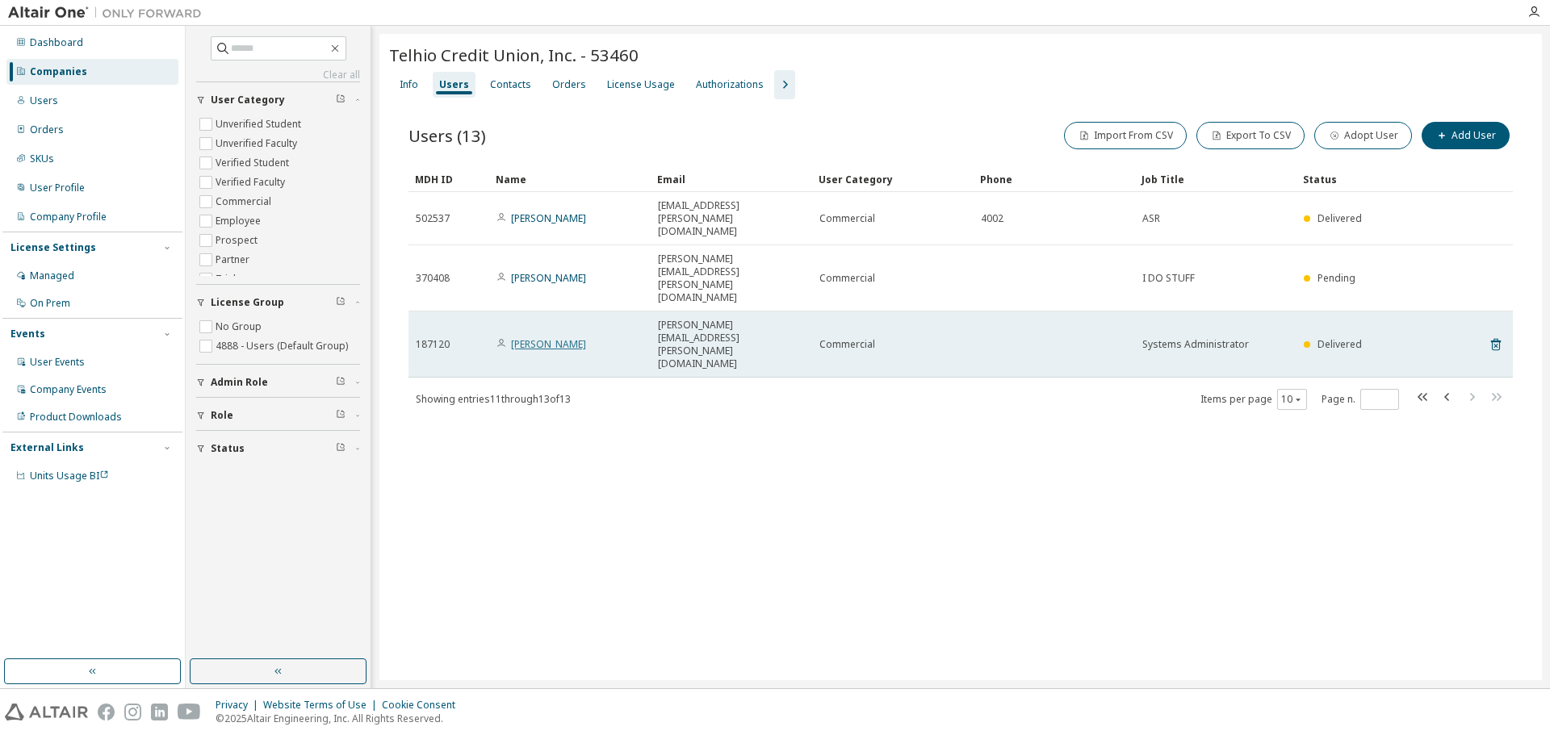
click at [559, 337] on link "[PERSON_NAME]" at bounding box center [548, 344] width 75 height 14
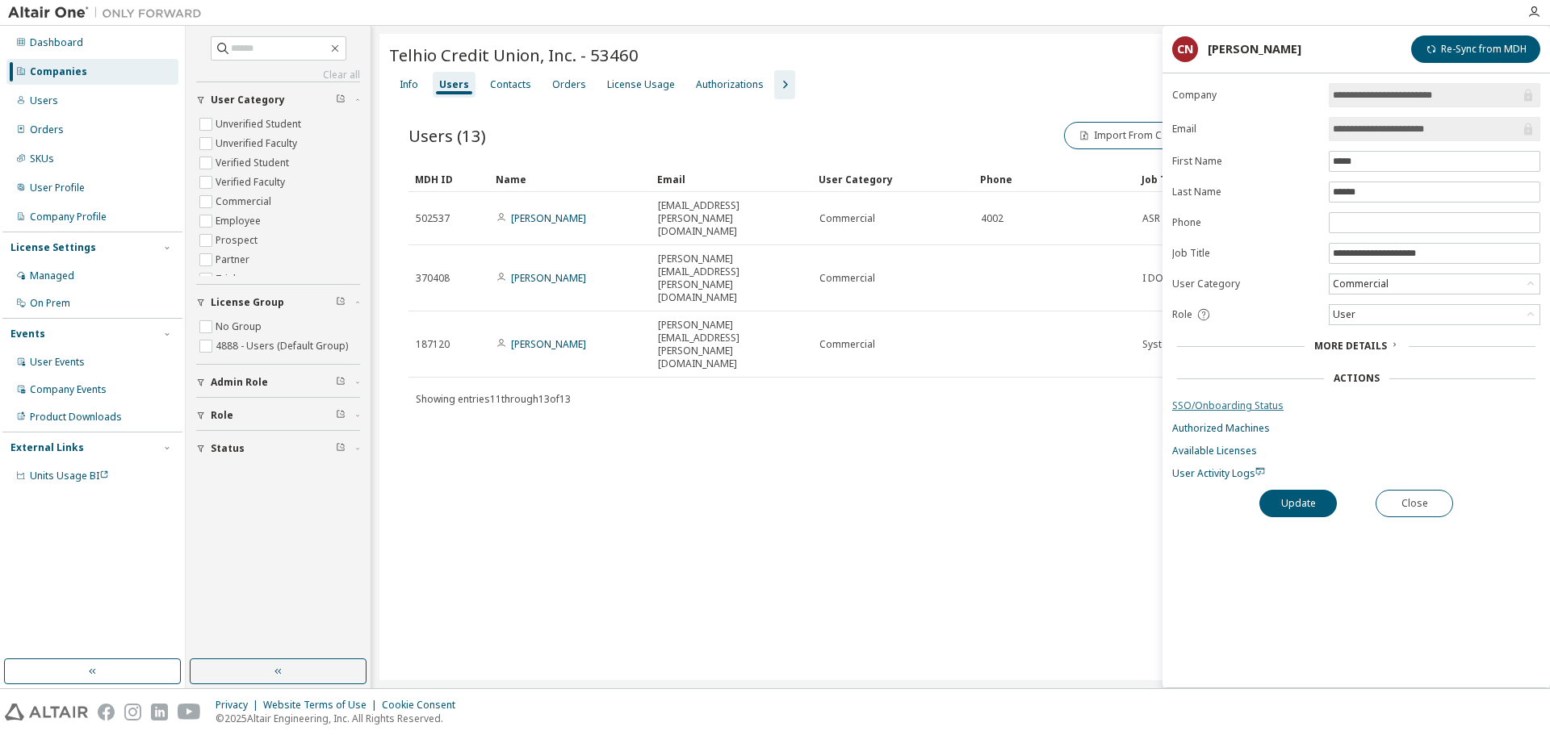
click at [1219, 405] on link "SSO/Onboarding Status" at bounding box center [1356, 406] width 368 height 13
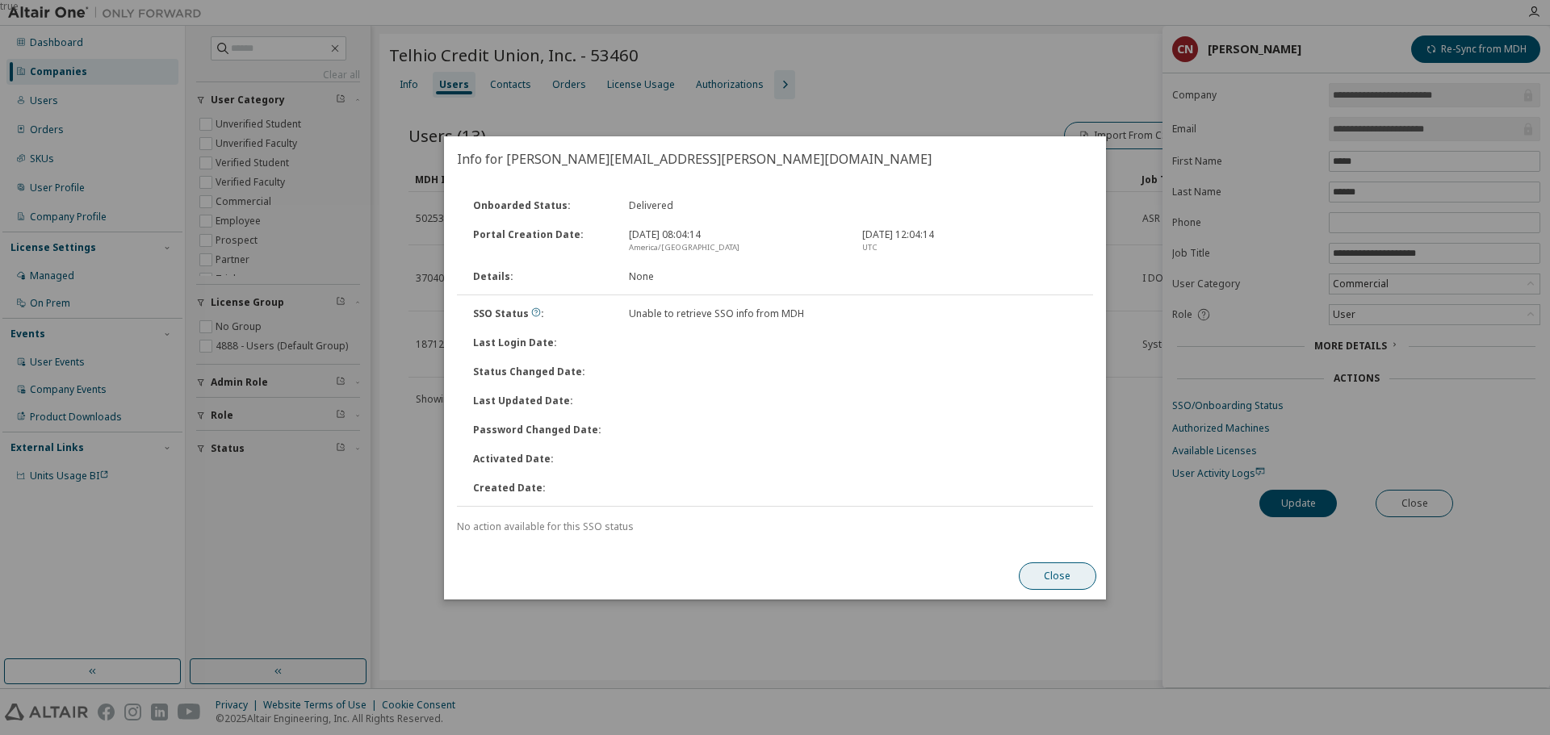
click at [1059, 572] on button "Close" at bounding box center [1057, 576] width 77 height 27
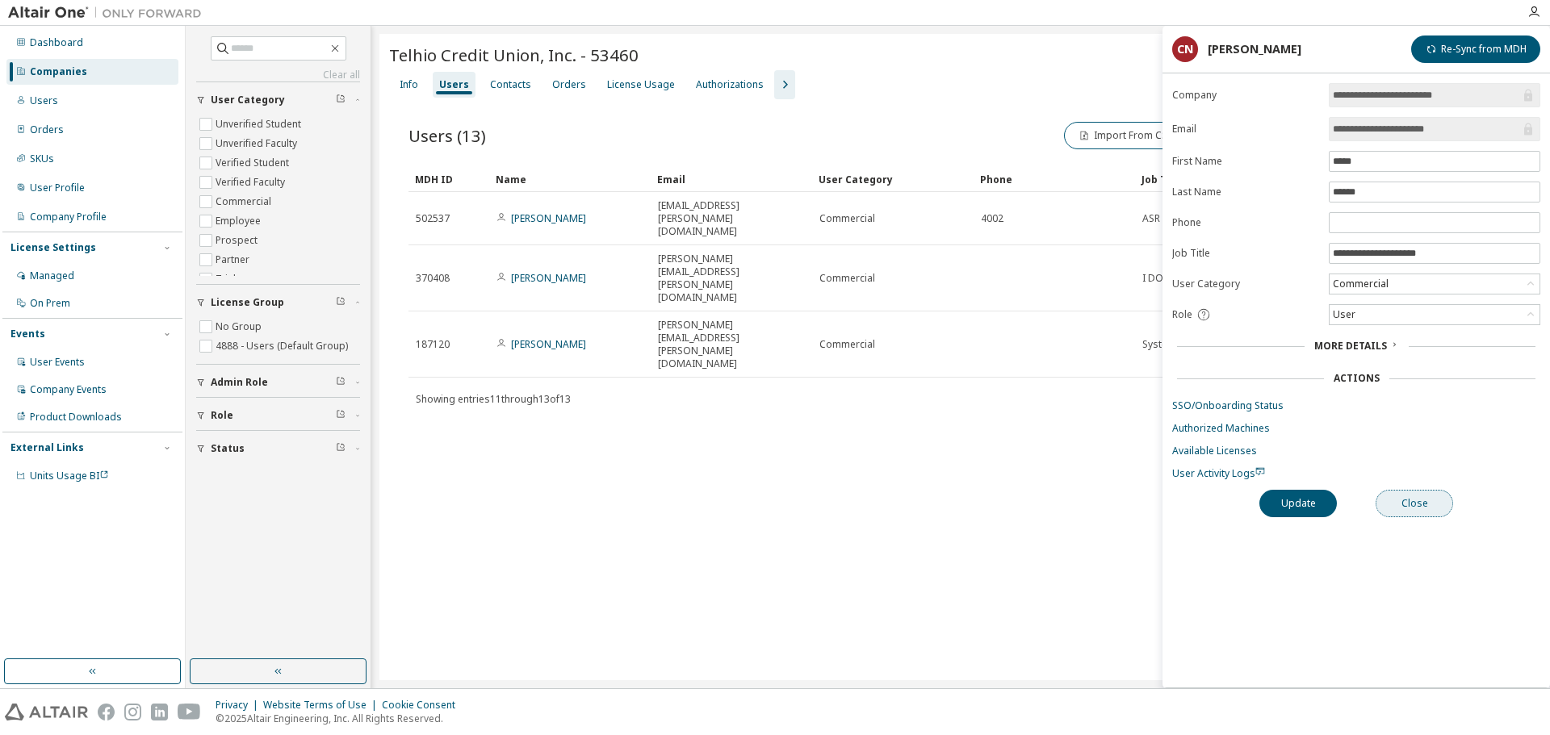
click at [1397, 500] on button "Close" at bounding box center [1414, 503] width 77 height 27
